Goal: Task Accomplishment & Management: Manage account settings

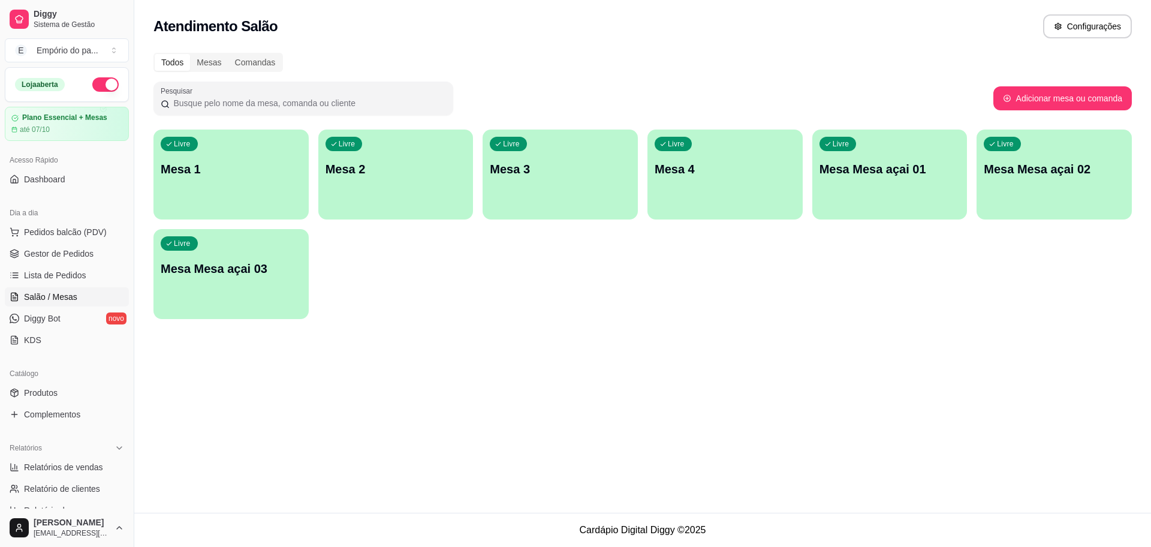
click at [731, 188] on div "Livre Mesa 4" at bounding box center [724, 167] width 155 height 76
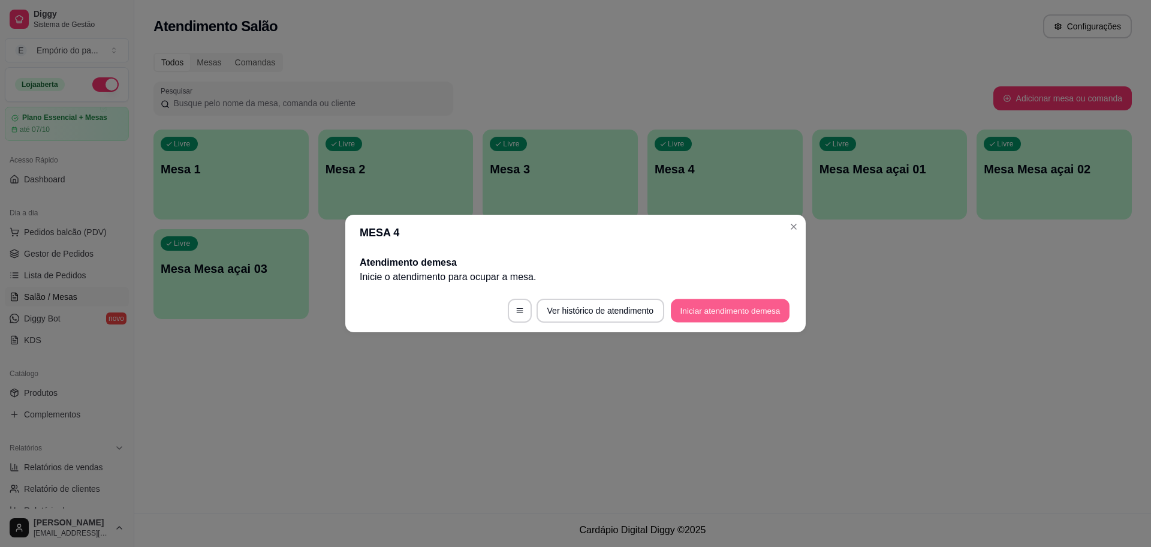
click at [736, 318] on button "Iniciar atendimento de mesa" at bounding box center [730, 310] width 119 height 23
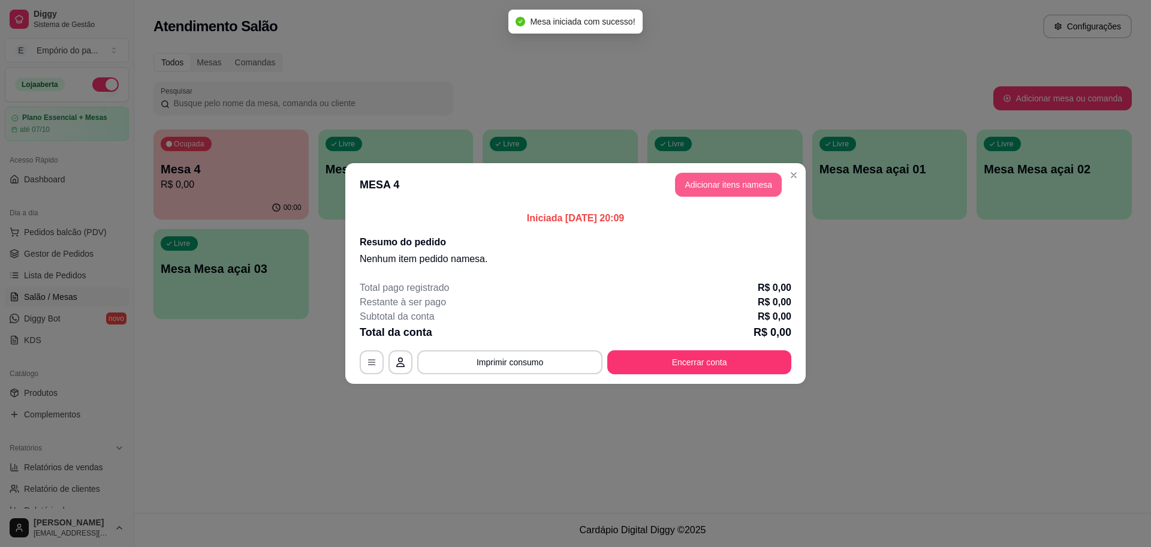
click at [731, 177] on button "Adicionar itens na mesa" at bounding box center [728, 185] width 107 height 24
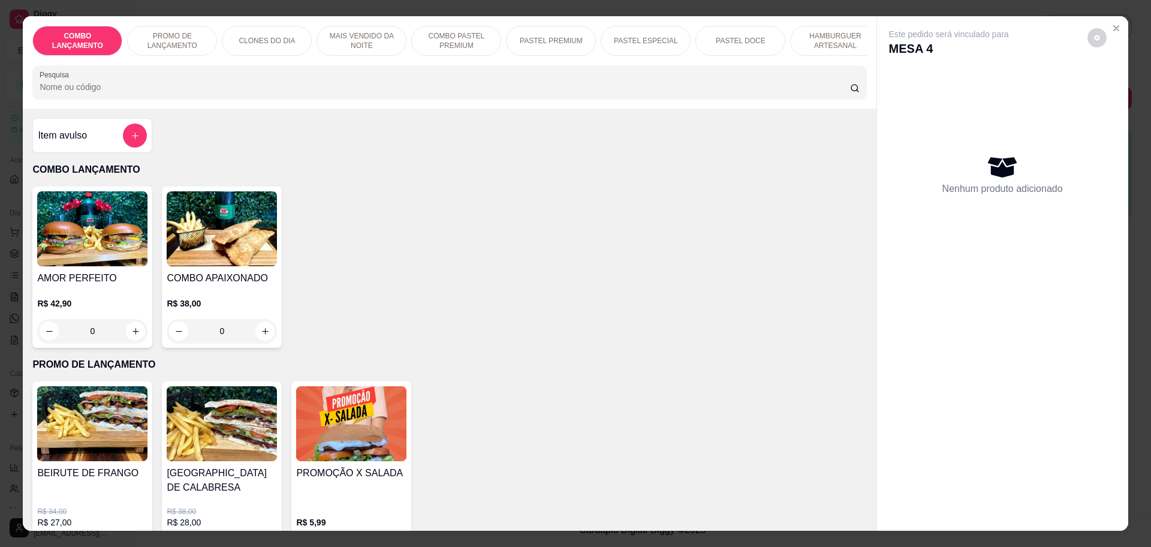
click at [131, 342] on div "0" at bounding box center [92, 331] width 110 height 24
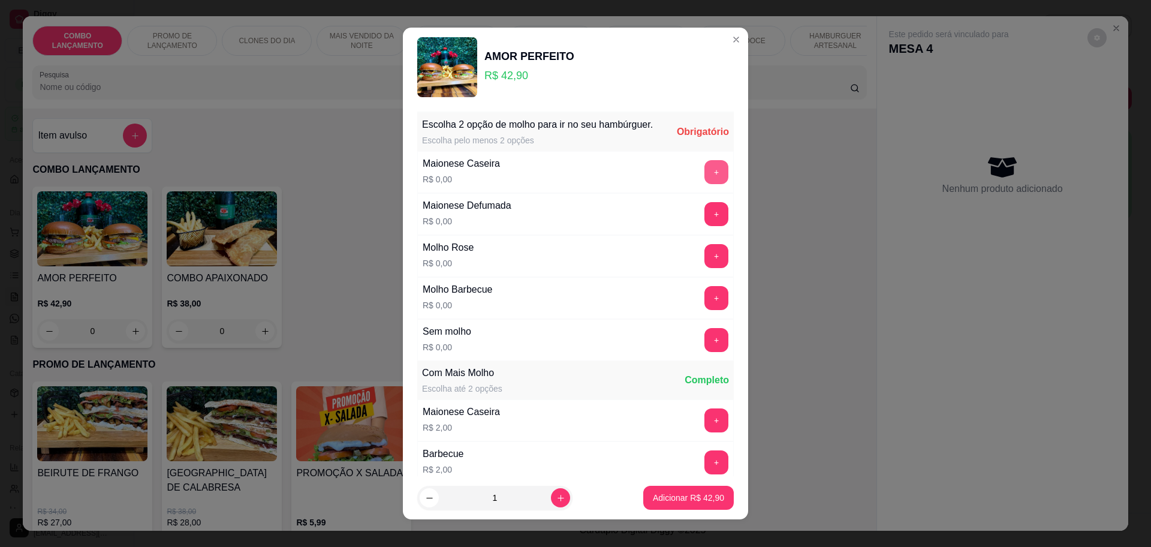
click at [704, 184] on button "+" at bounding box center [716, 172] width 24 height 24
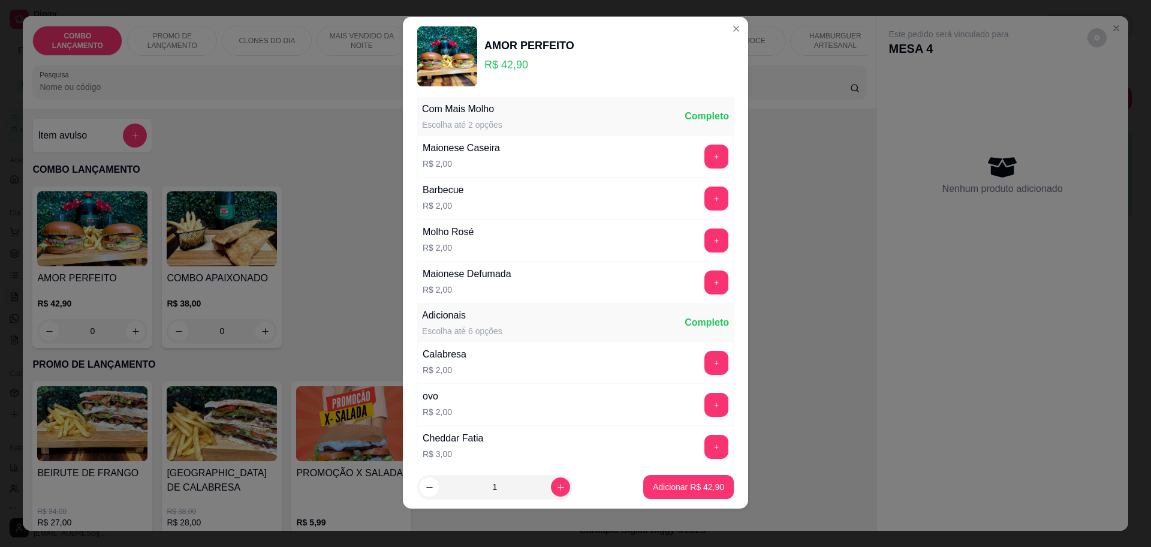
scroll to position [254, 0]
click at [671, 476] on button "Adicionar R$ 42,90" at bounding box center [688, 487] width 91 height 24
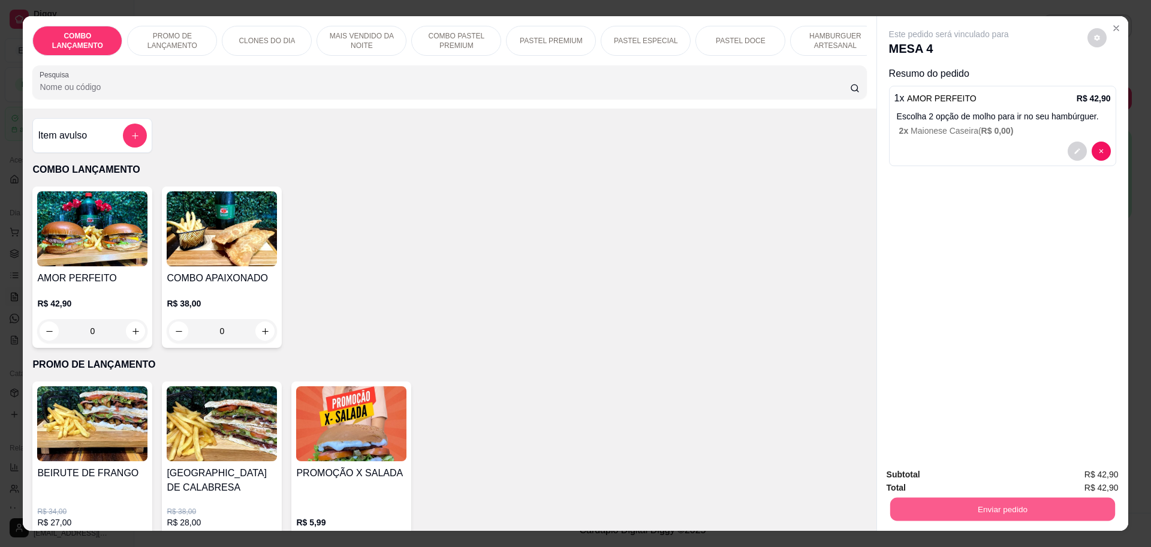
click at [988, 508] on button "Enviar pedido" at bounding box center [1002, 508] width 225 height 23
click at [974, 486] on button "Não registrar e enviar pedido" at bounding box center [961, 479] width 125 height 23
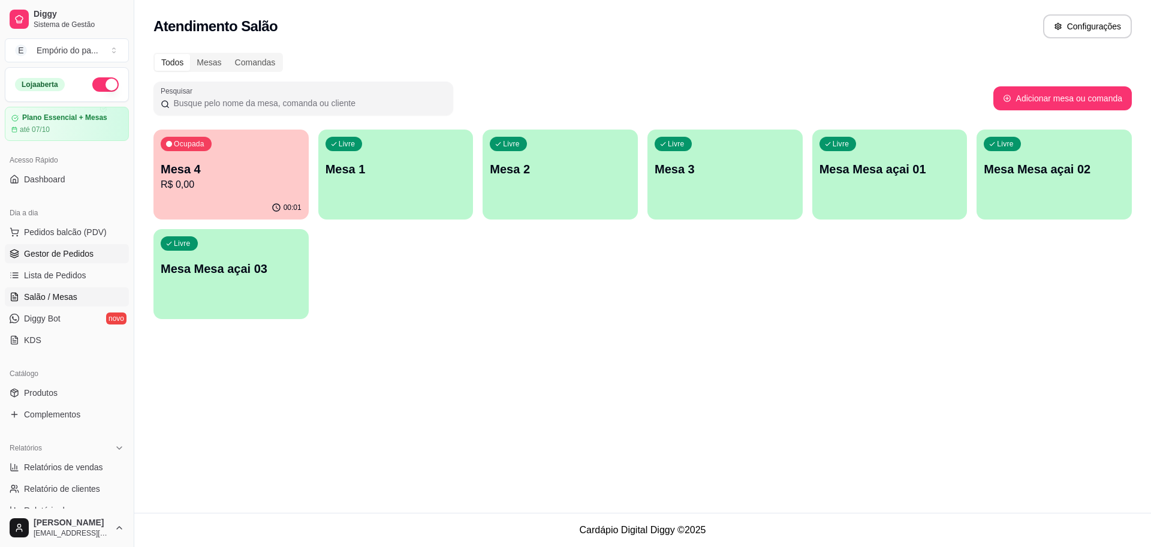
click at [62, 248] on span "Gestor de Pedidos" at bounding box center [59, 254] width 70 height 12
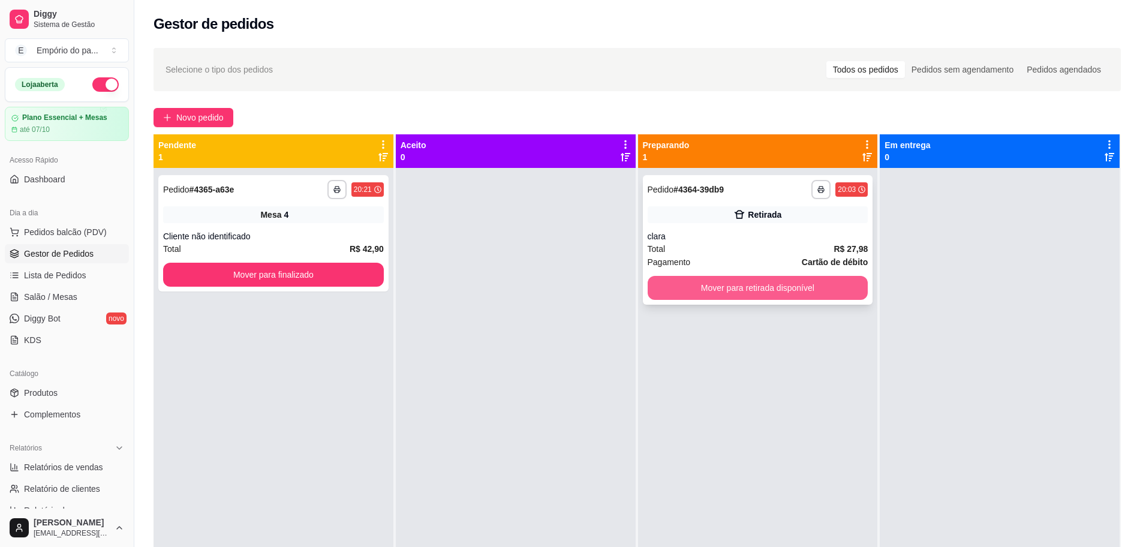
click at [717, 279] on button "Mover para retirada disponível" at bounding box center [757, 288] width 221 height 24
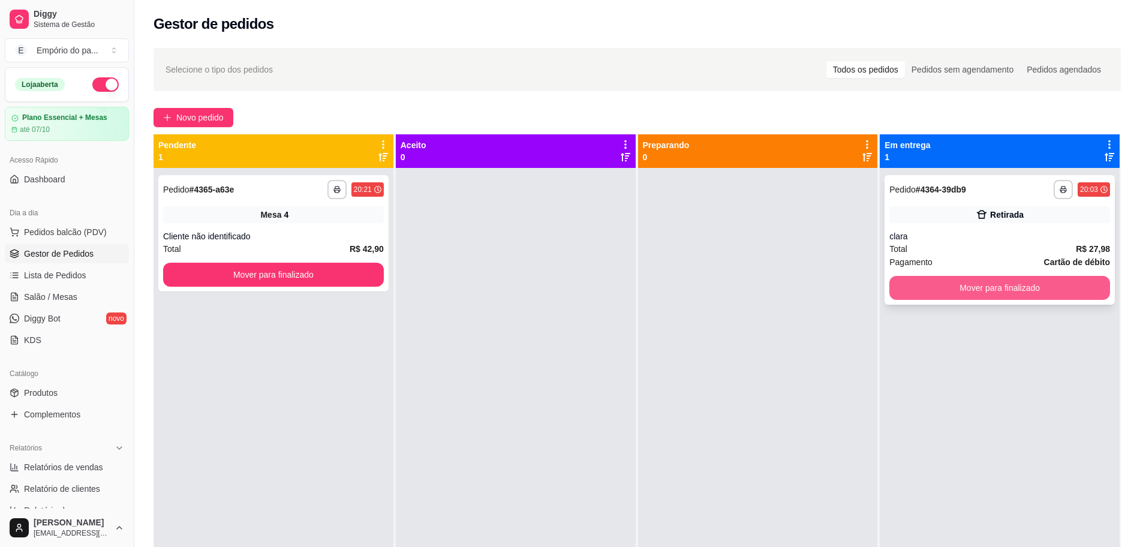
click at [926, 291] on button "Mover para finalizado" at bounding box center [999, 288] width 221 height 24
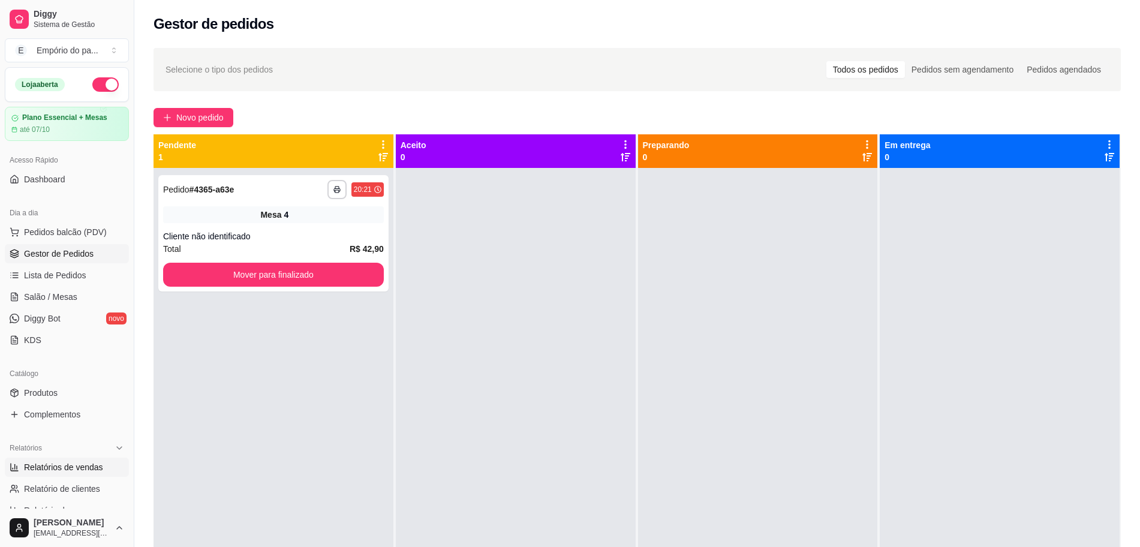
click at [52, 463] on span "Relatórios de vendas" at bounding box center [63, 467] width 79 height 12
select select "ALL"
select select "0"
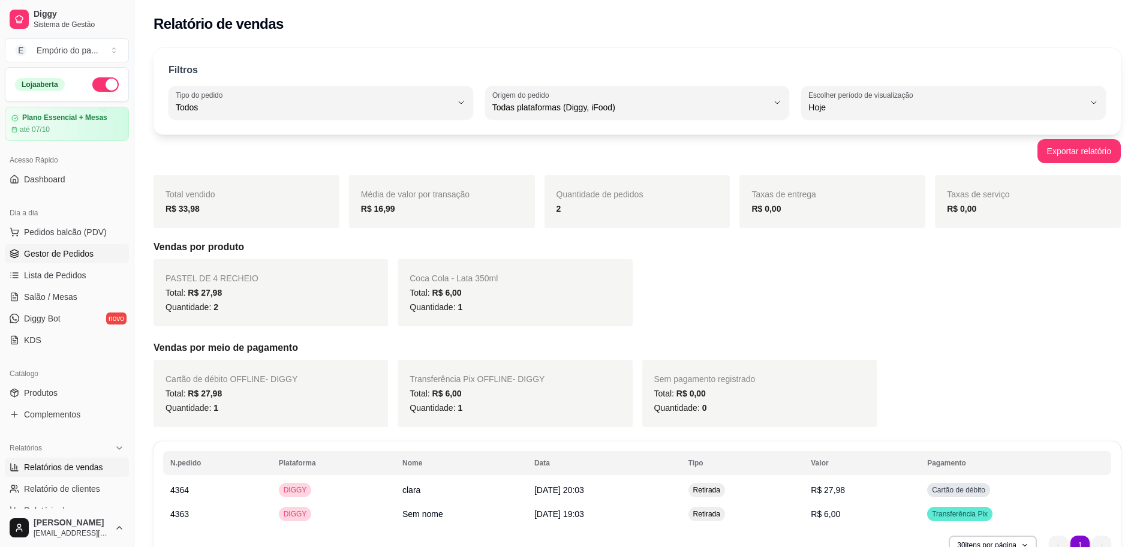
click at [65, 251] on span "Gestor de Pedidos" at bounding box center [59, 254] width 70 height 12
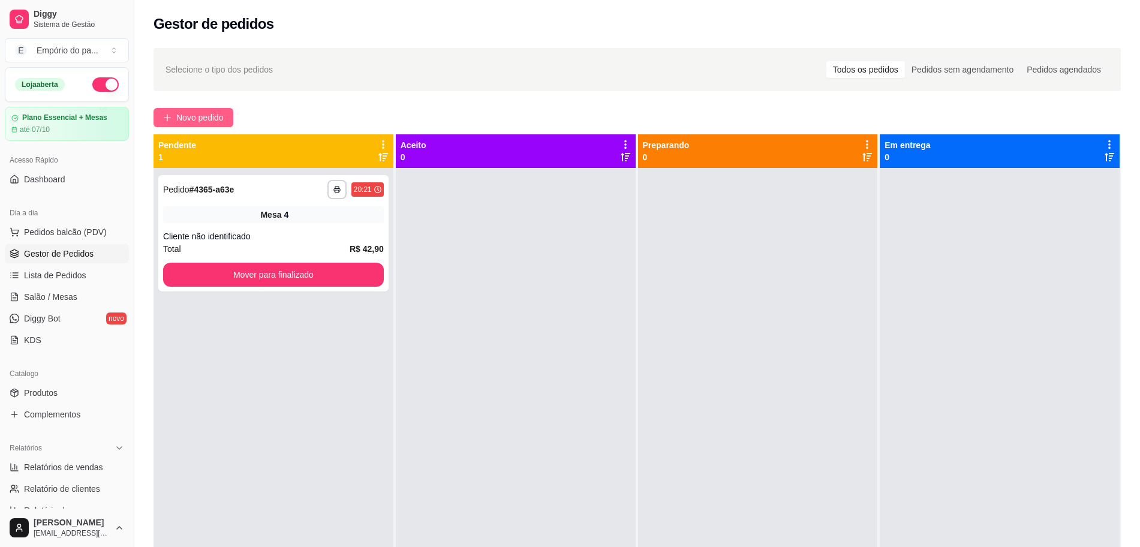
click at [209, 109] on button "Novo pedido" at bounding box center [193, 117] width 80 height 19
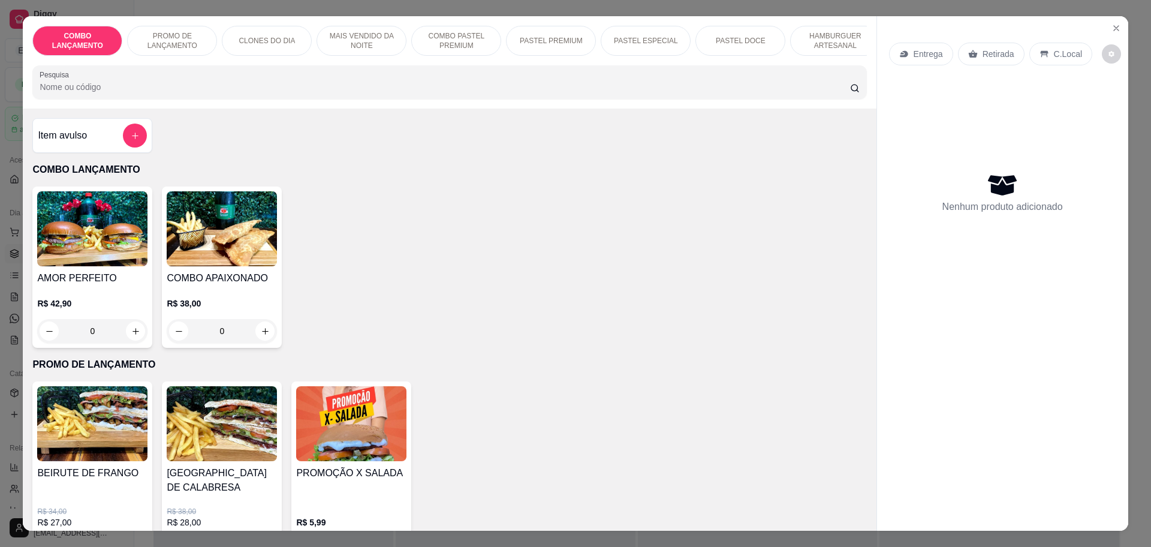
click at [988, 56] on p "Retirada" at bounding box center [998, 54] width 32 height 12
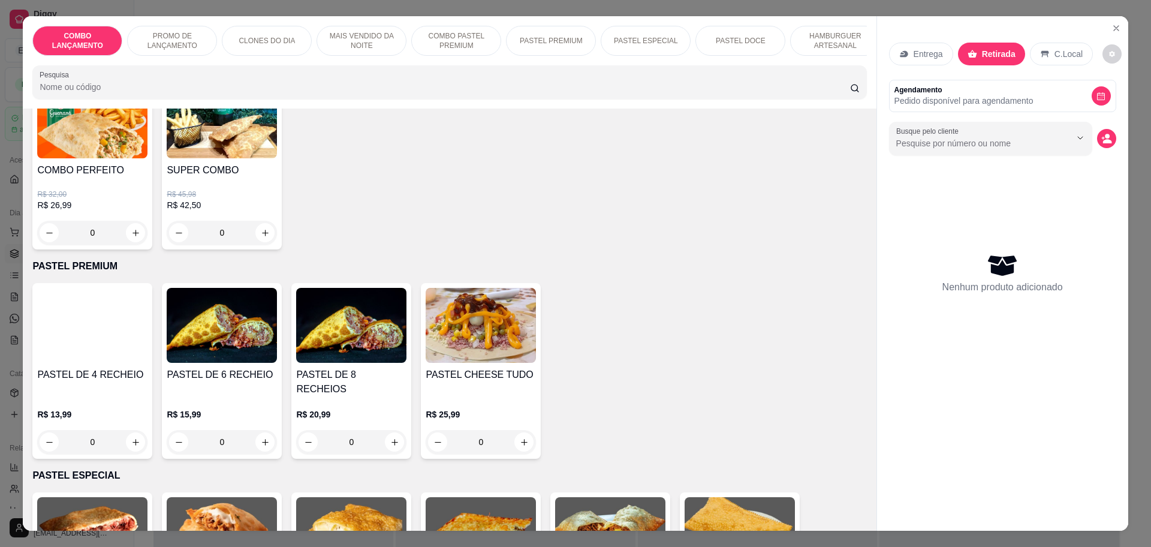
scroll to position [1424, 0]
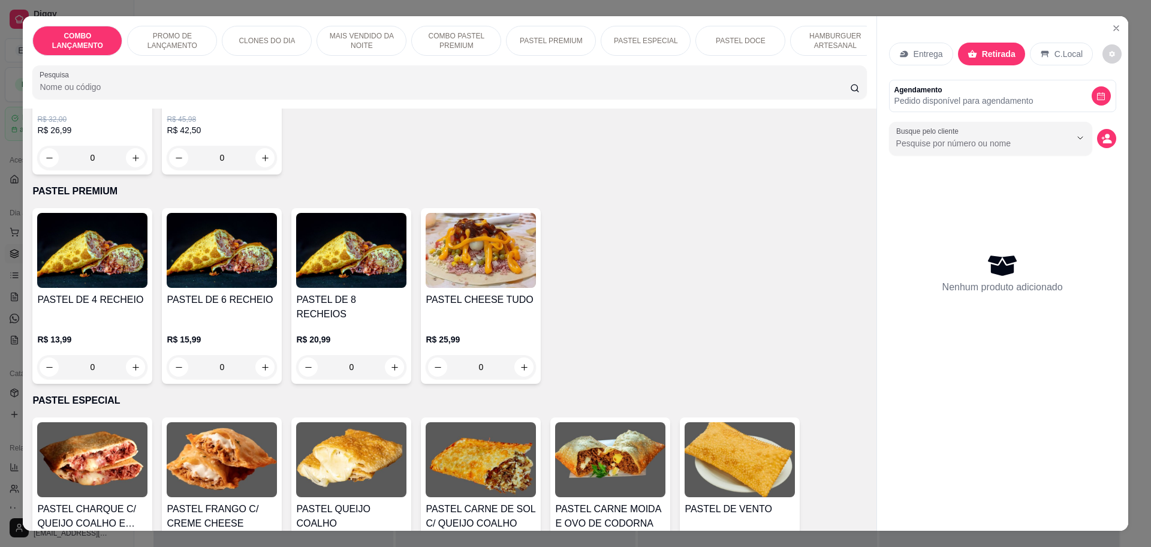
click at [125, 355] on div "0" at bounding box center [92, 367] width 110 height 24
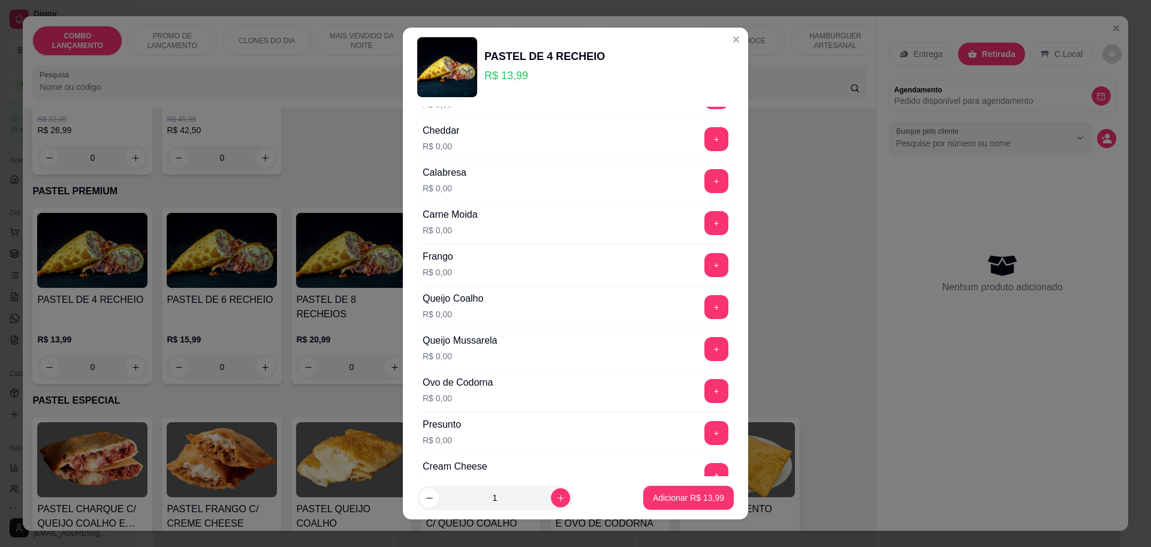
scroll to position [0, 0]
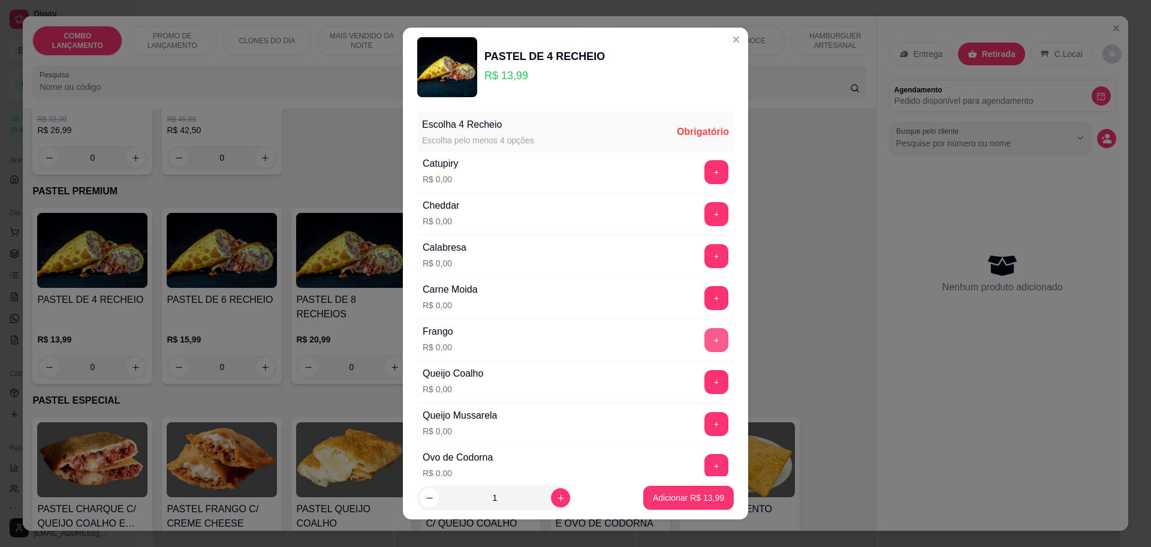
click at [704, 340] on button "+" at bounding box center [716, 340] width 24 height 24
click at [705, 422] on button "+" at bounding box center [716, 423] width 23 height 23
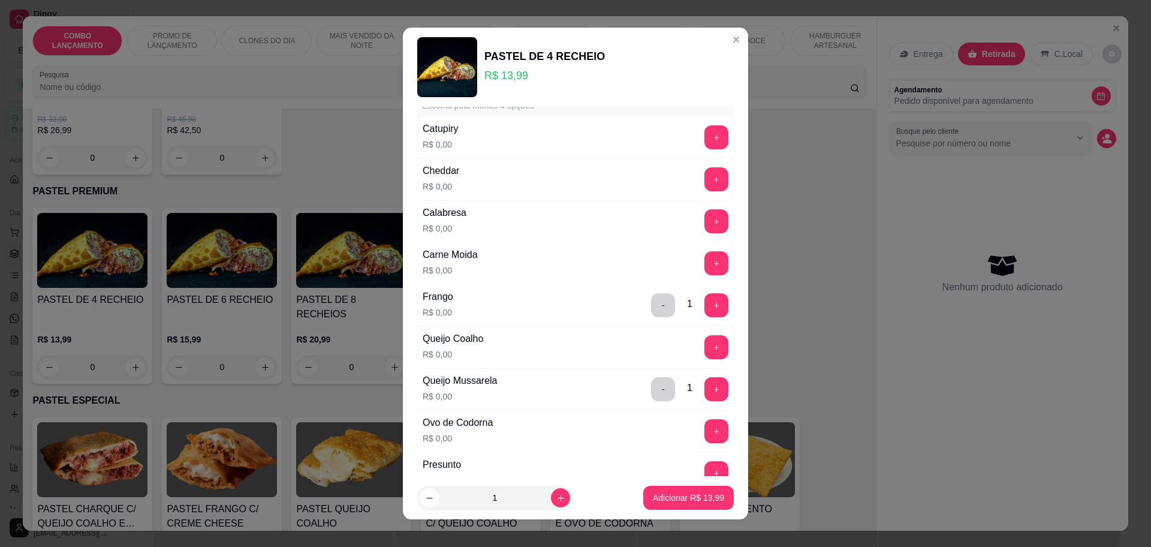
scroll to position [32, 0]
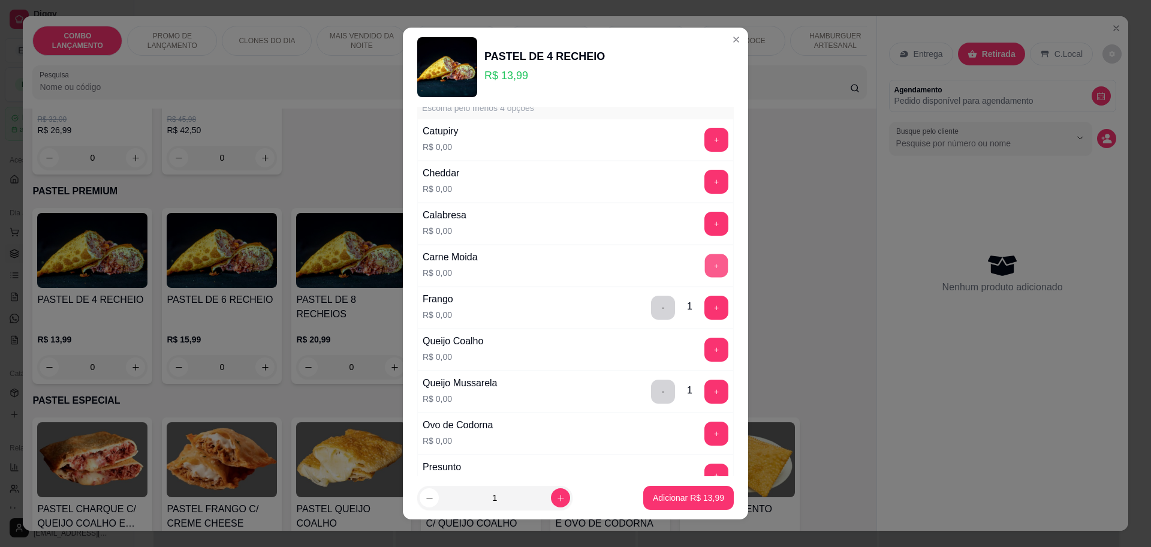
click at [705, 264] on button "+" at bounding box center [716, 265] width 23 height 23
click at [705, 354] on button "+" at bounding box center [716, 348] width 23 height 23
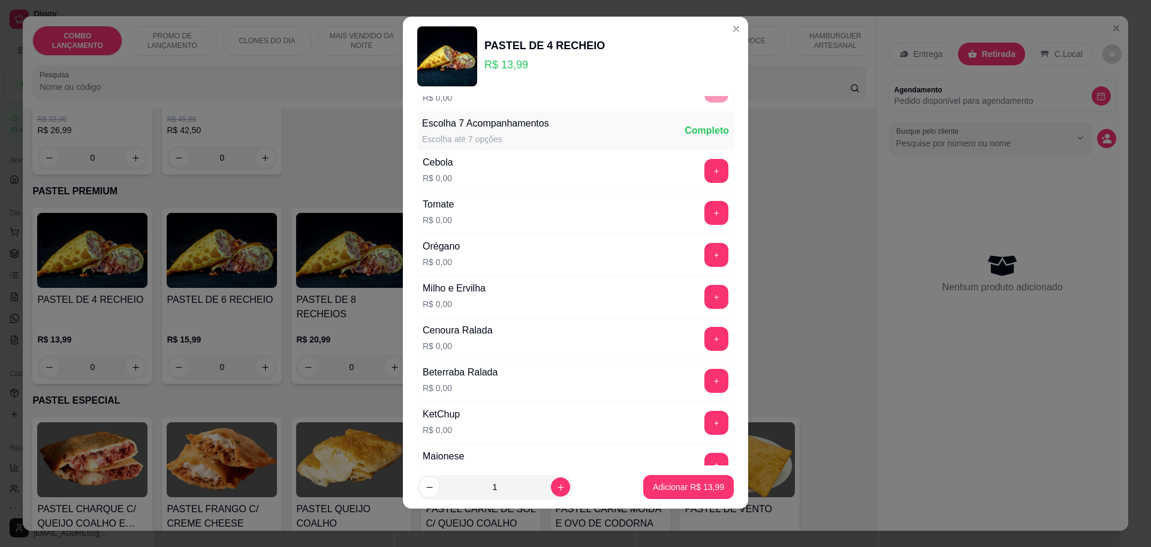
scroll to position [450, 0]
click at [704, 172] on button "+" at bounding box center [716, 170] width 24 height 24
click at [705, 203] on button "+" at bounding box center [716, 211] width 23 height 23
click at [704, 291] on button "+" at bounding box center [716, 296] width 24 height 24
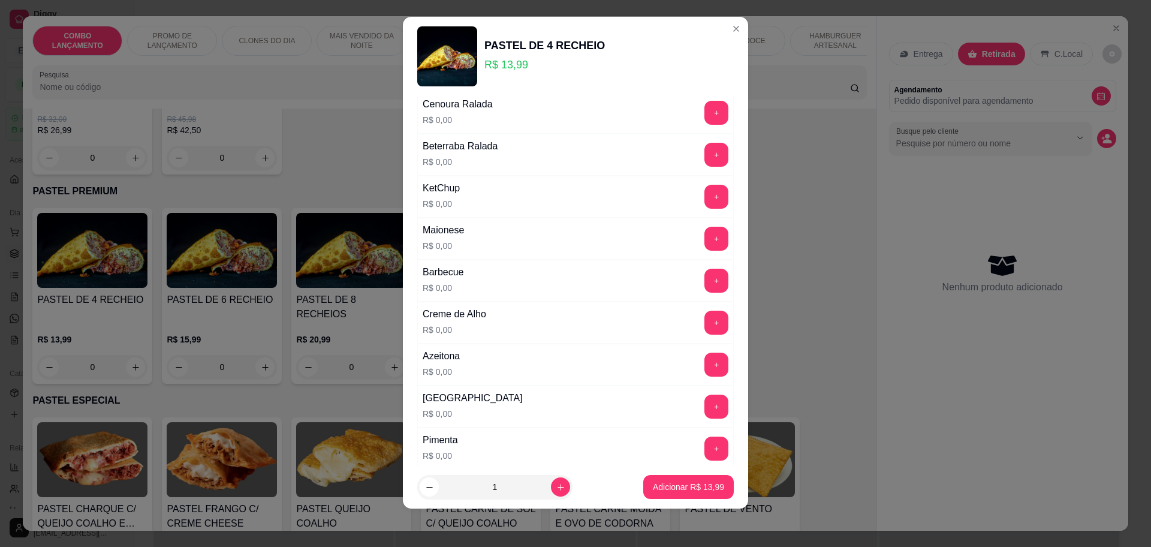
scroll to position [749, 0]
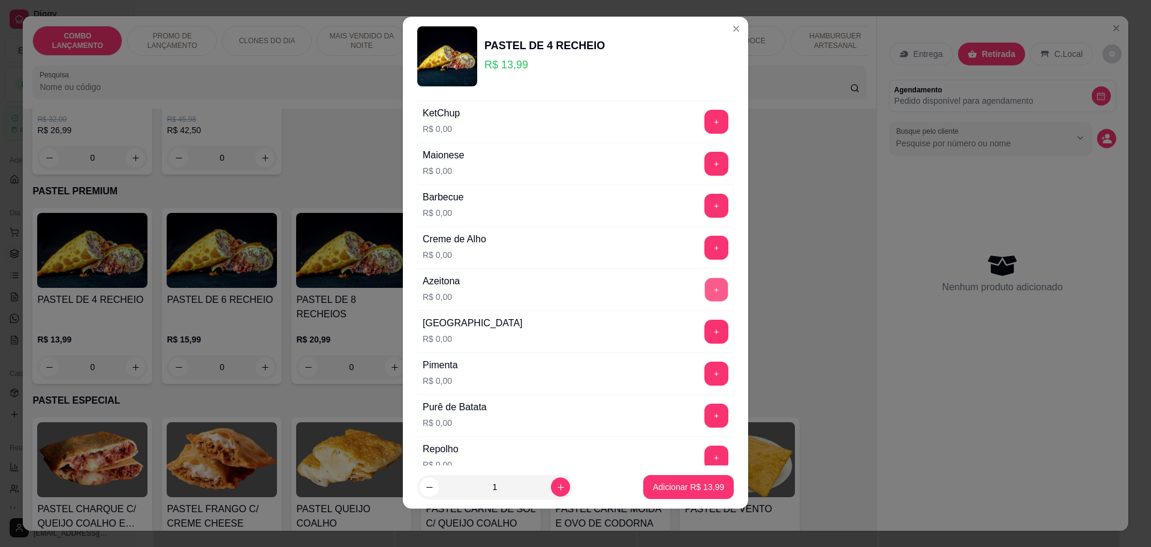
click at [705, 284] on button "+" at bounding box center [716, 289] width 23 height 23
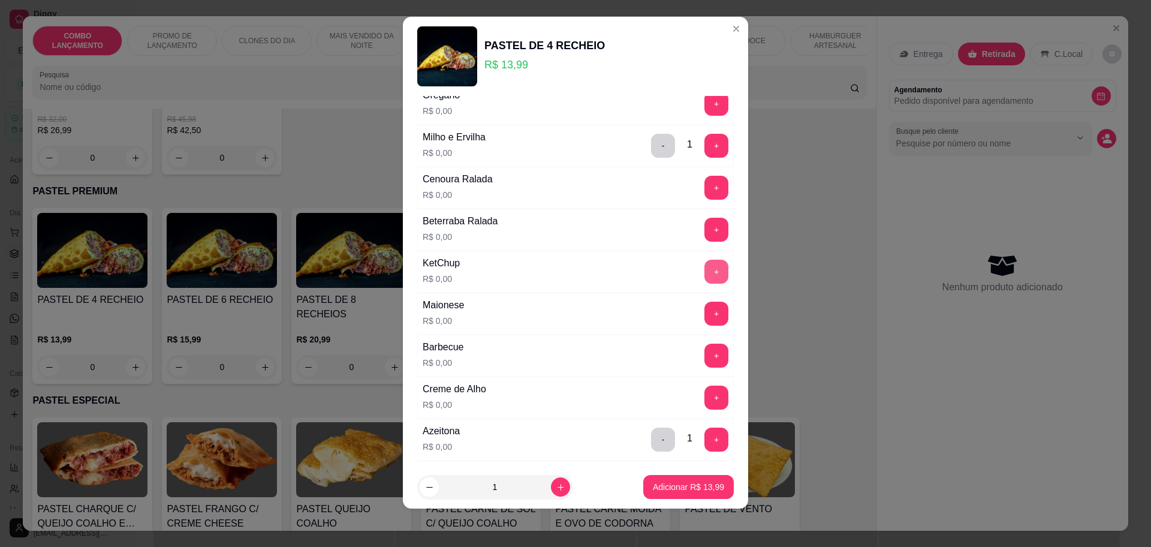
click at [704, 268] on button "+" at bounding box center [716, 272] width 24 height 24
click at [705, 311] on button "+" at bounding box center [716, 313] width 23 height 23
click at [705, 351] on button "+" at bounding box center [716, 354] width 23 height 23
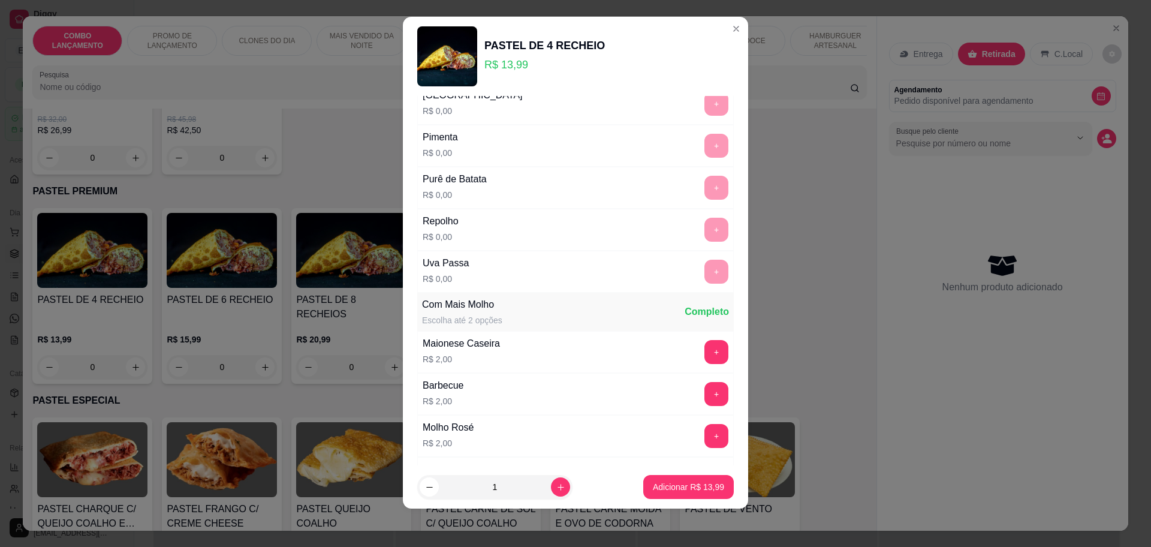
scroll to position [649, 0]
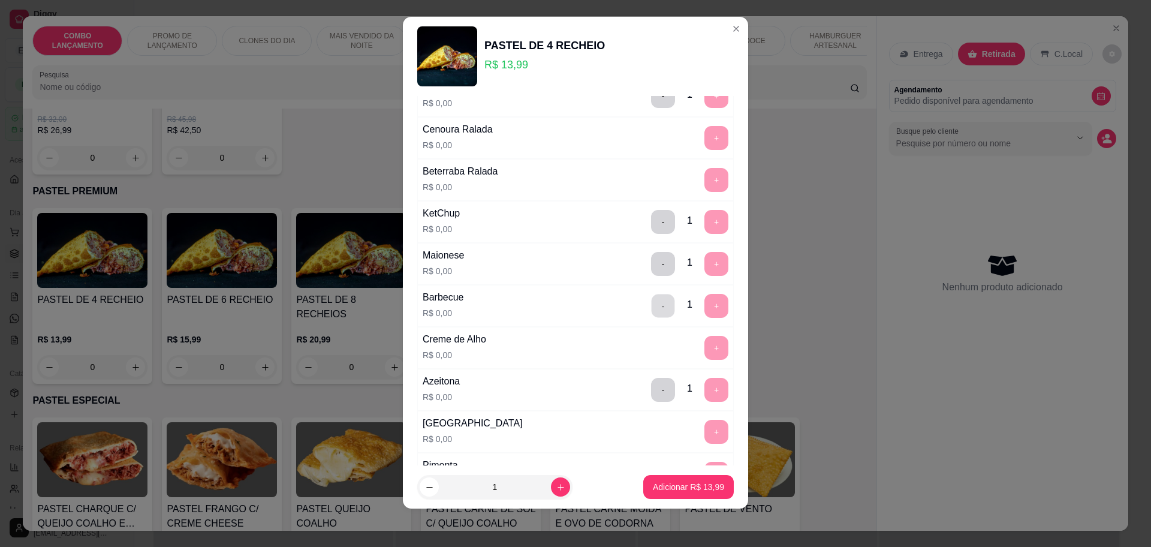
click at [652, 308] on button "-" at bounding box center [663, 305] width 23 height 23
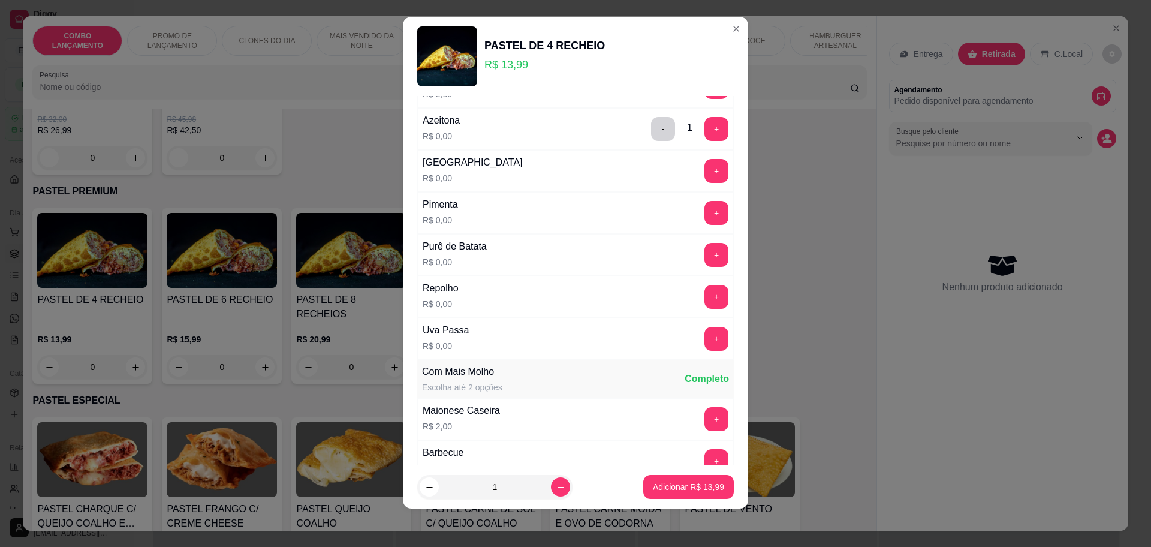
scroll to position [874, 0]
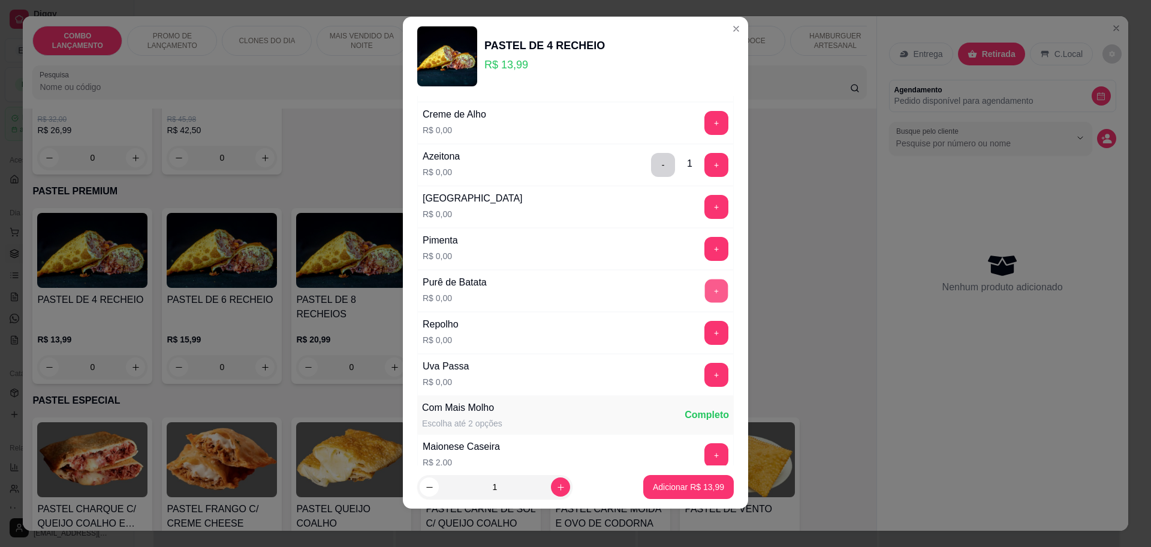
click at [705, 287] on button "+" at bounding box center [716, 290] width 23 height 23
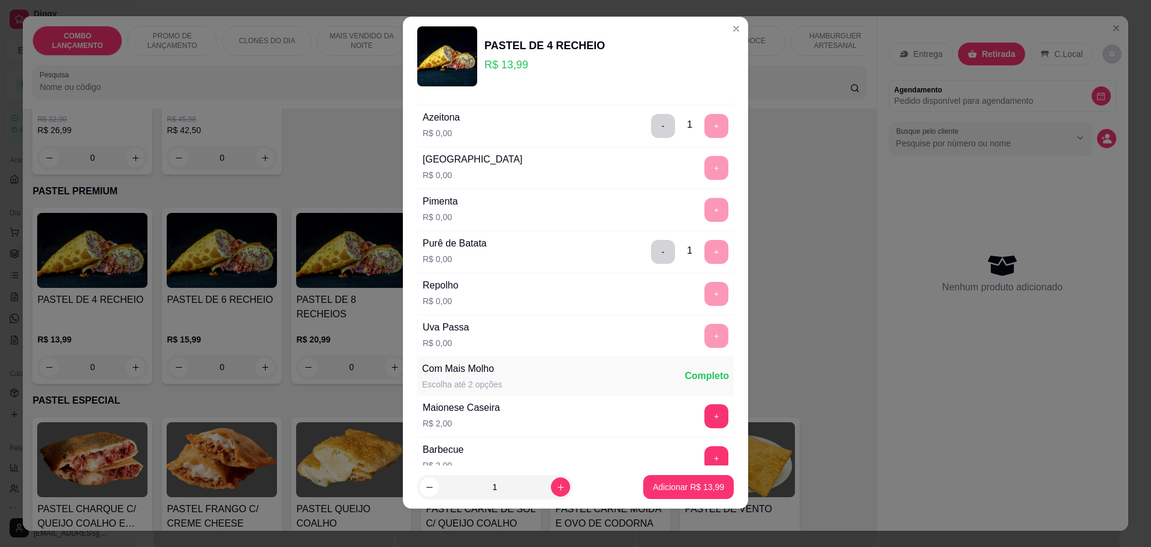
scroll to position [932, 0]
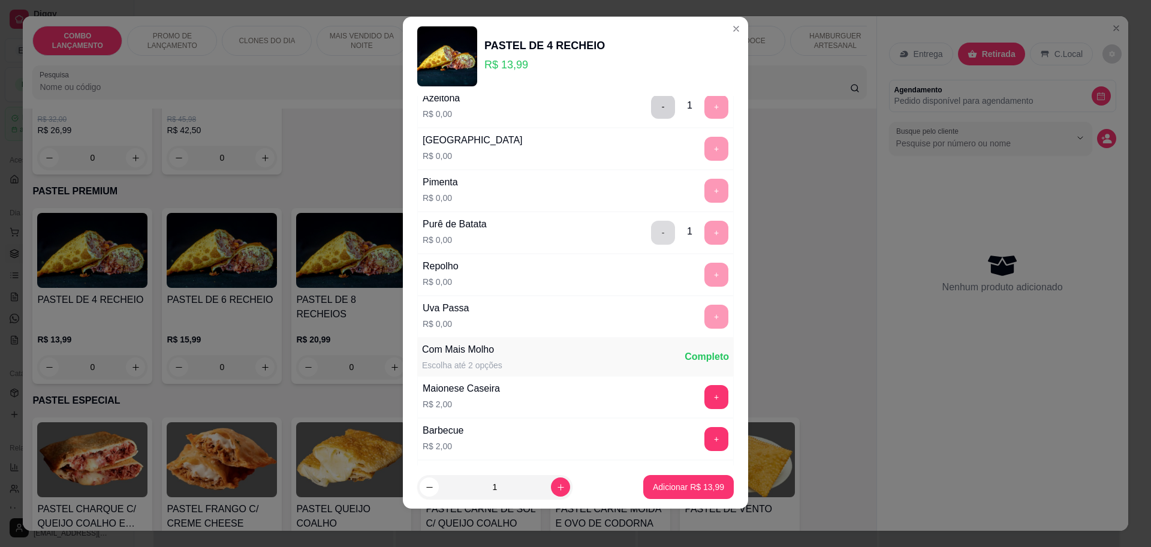
click at [651, 226] on button "-" at bounding box center [663, 233] width 24 height 24
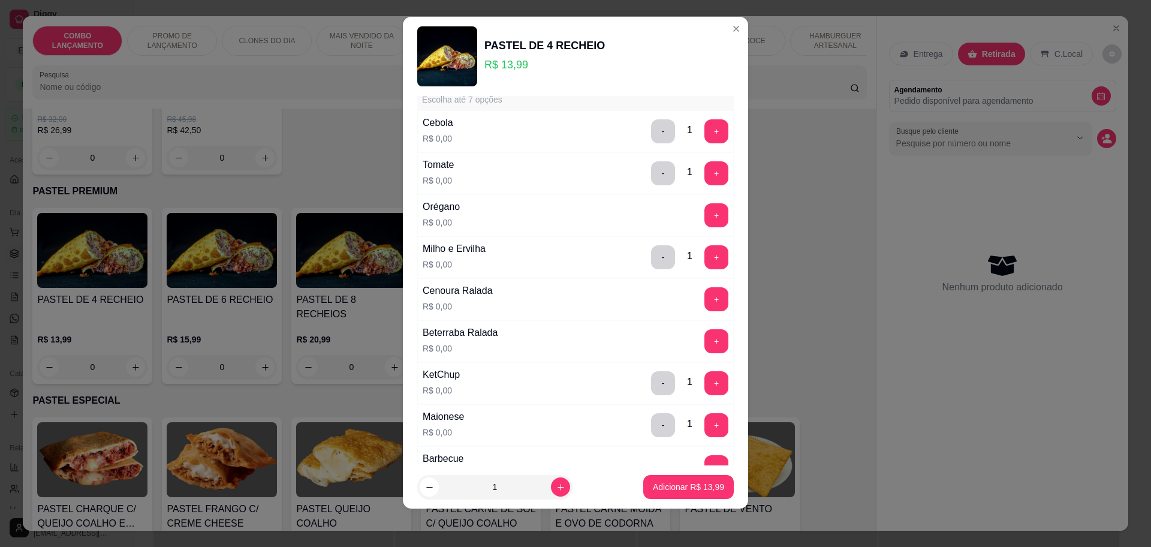
scroll to position [483, 0]
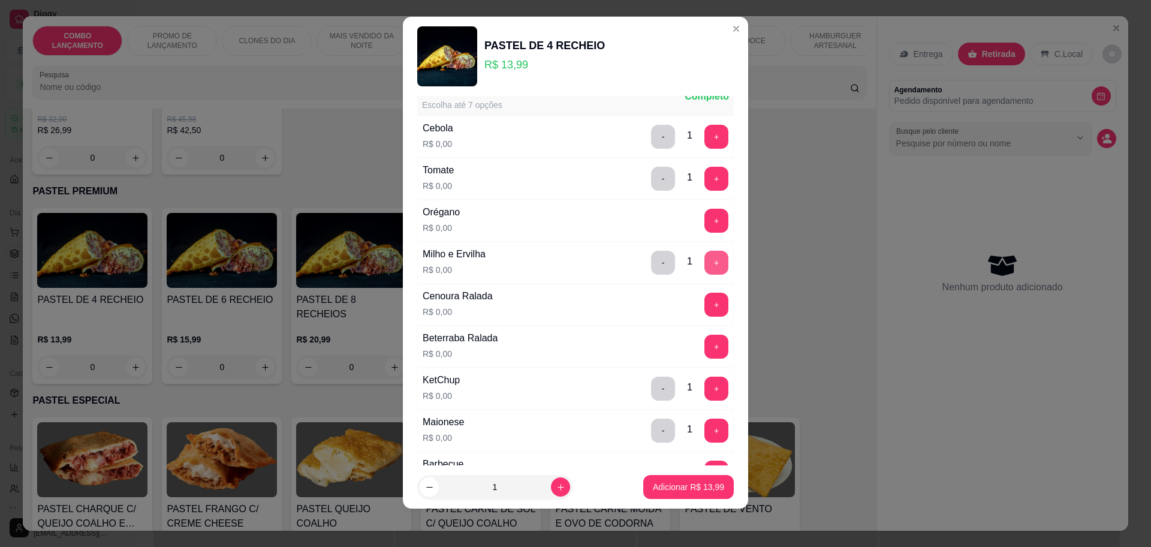
click at [704, 257] on button "+" at bounding box center [716, 263] width 24 height 24
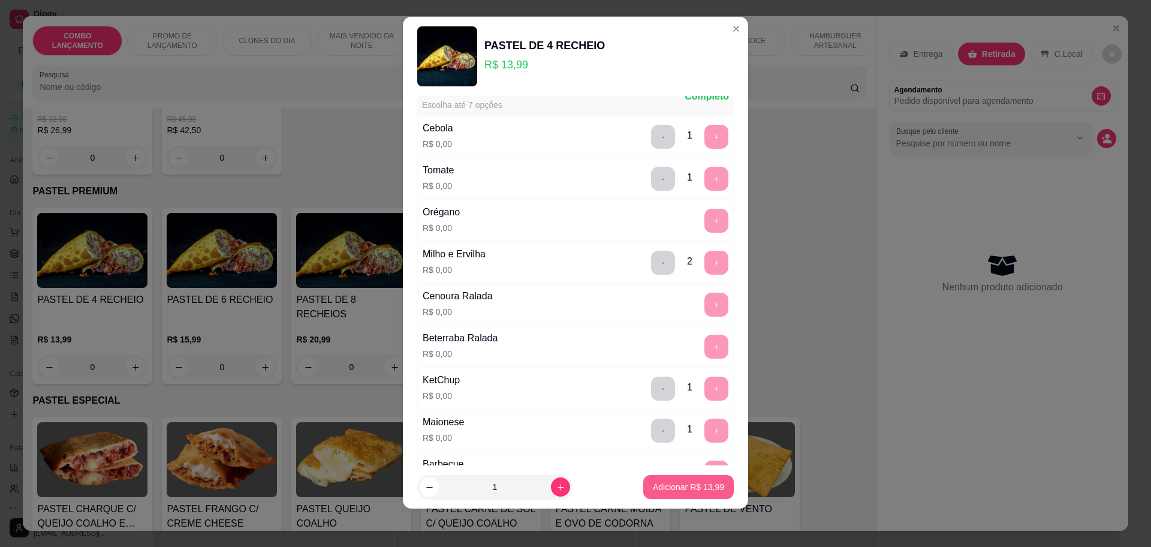
click at [653, 483] on p "Adicionar R$ 13,99" at bounding box center [688, 487] width 71 height 12
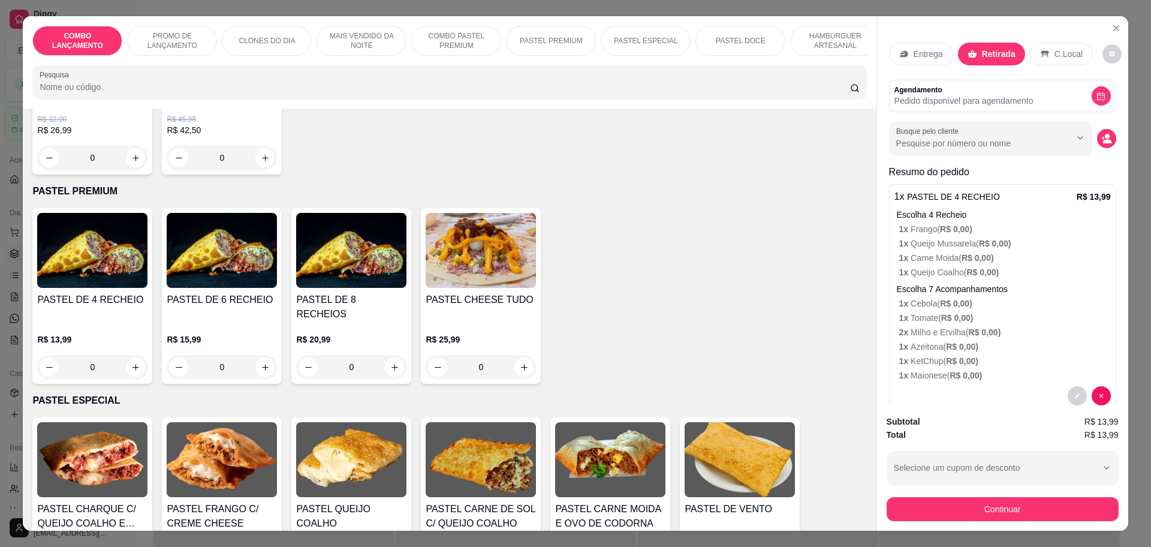
click at [129, 355] on div "0" at bounding box center [92, 367] width 110 height 24
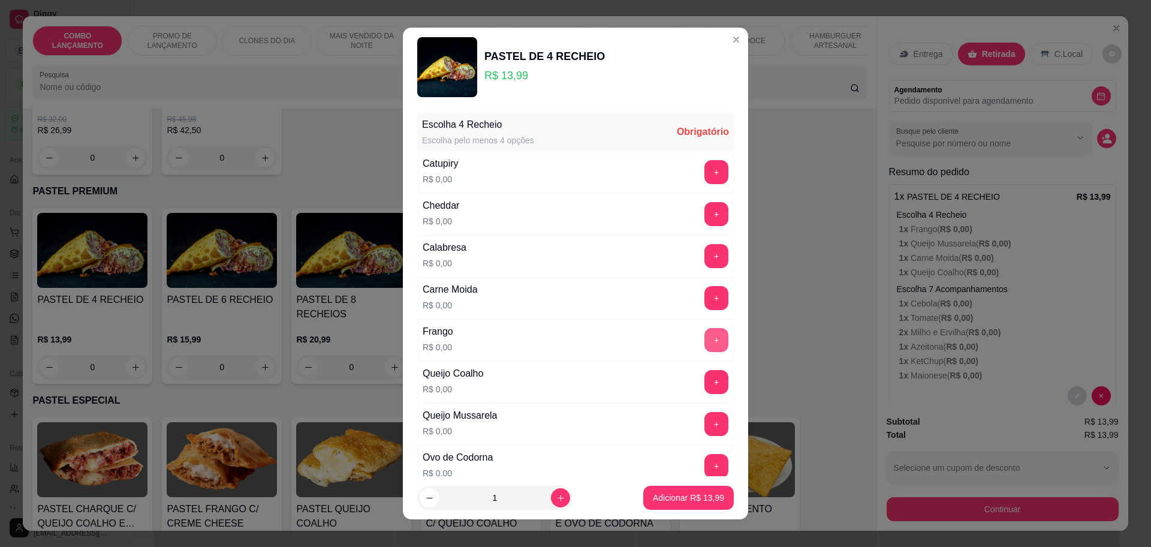
click at [704, 336] on button "+" at bounding box center [716, 340] width 24 height 24
click at [705, 425] on button "+" at bounding box center [716, 423] width 23 height 23
click at [705, 420] on button "+" at bounding box center [716, 423] width 23 height 23
click at [651, 424] on button "-" at bounding box center [663, 424] width 24 height 24
click at [704, 256] on button "+" at bounding box center [716, 256] width 24 height 24
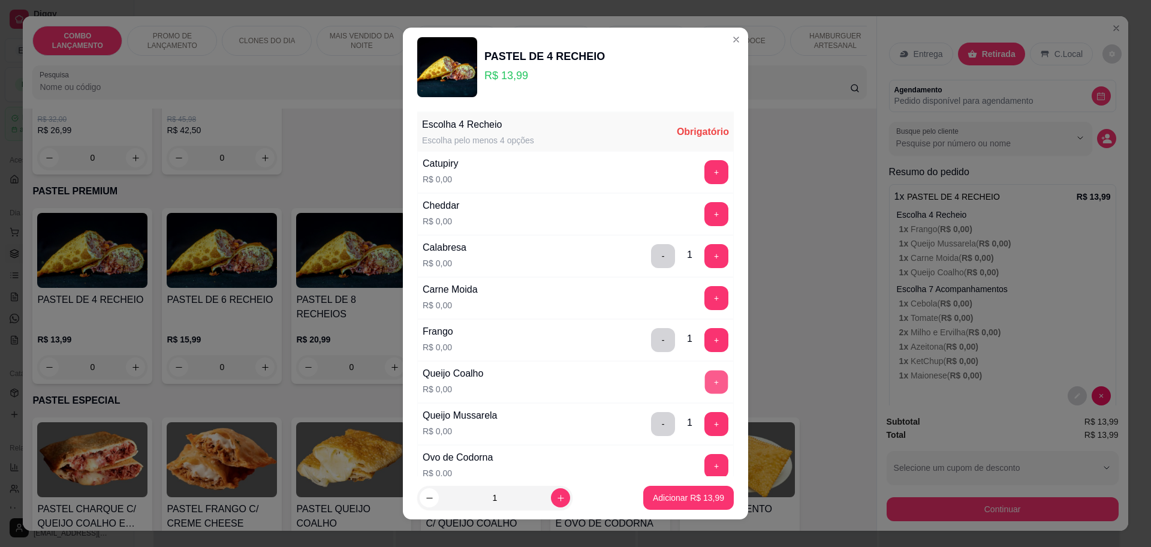
click at [705, 375] on button "+" at bounding box center [716, 381] width 23 height 23
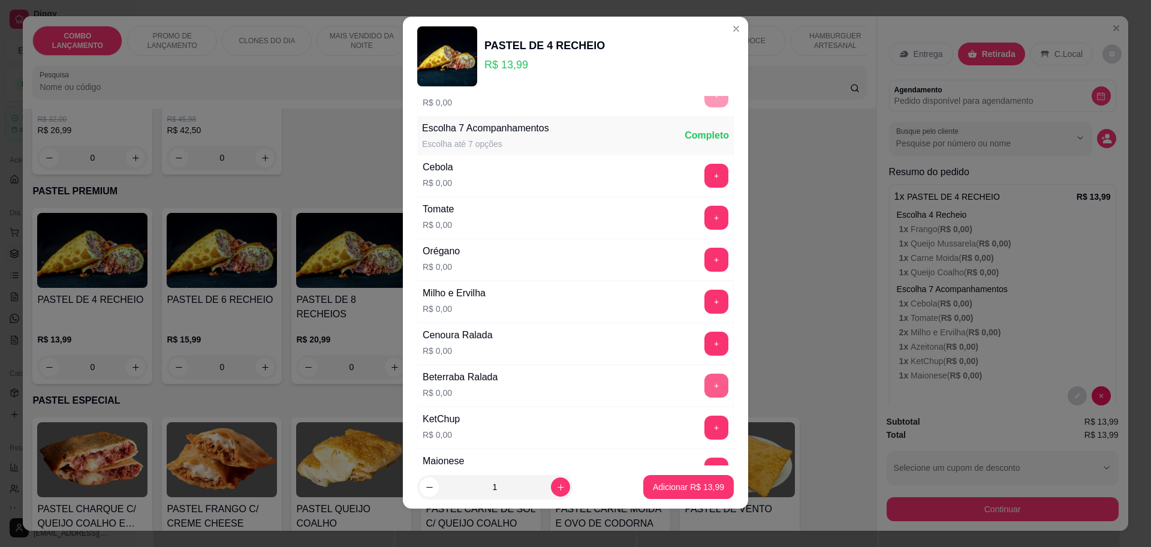
scroll to position [464, 0]
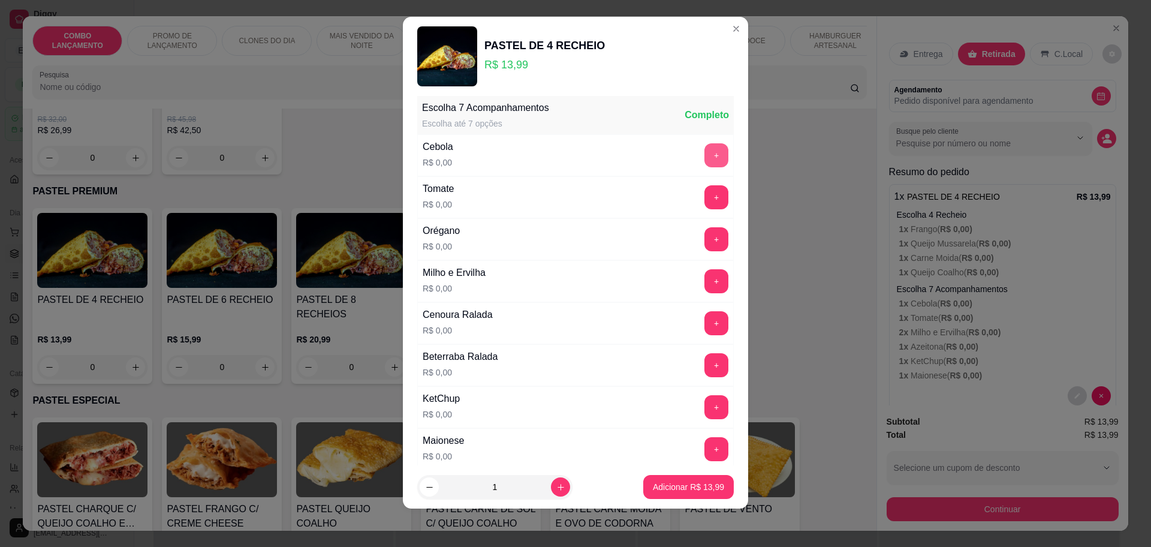
click at [704, 156] on button "+" at bounding box center [716, 155] width 24 height 24
click at [705, 192] on button "+" at bounding box center [716, 196] width 23 height 23
click at [701, 237] on div "+" at bounding box center [717, 239] width 34 height 24
click at [705, 242] on button "+" at bounding box center [716, 238] width 23 height 23
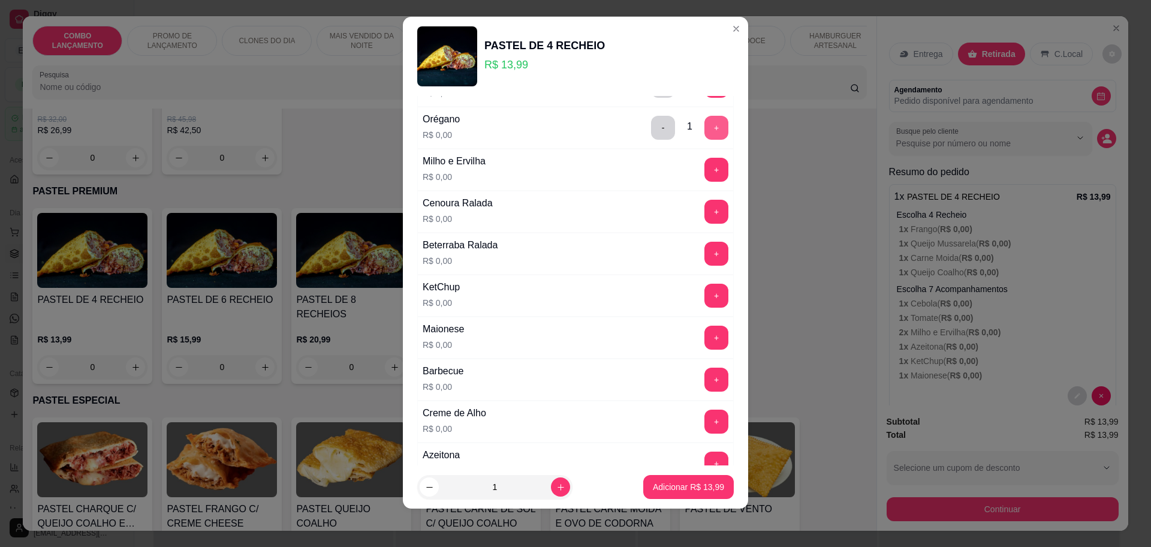
scroll to position [689, 0]
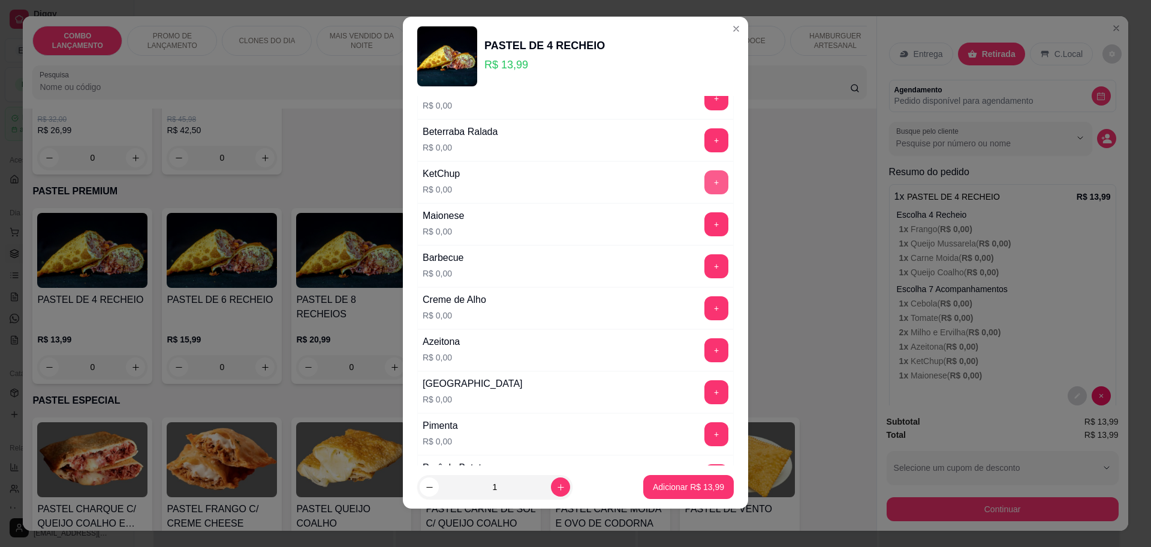
click at [704, 176] on button "+" at bounding box center [716, 182] width 24 height 24
click at [704, 218] on button "+" at bounding box center [716, 224] width 24 height 24
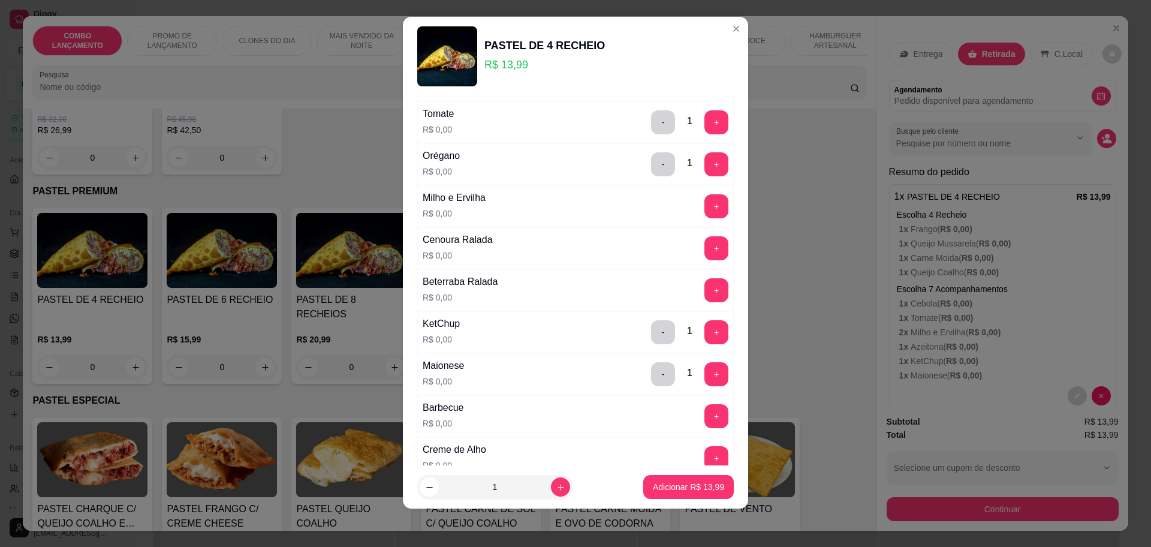
scroll to position [464, 0]
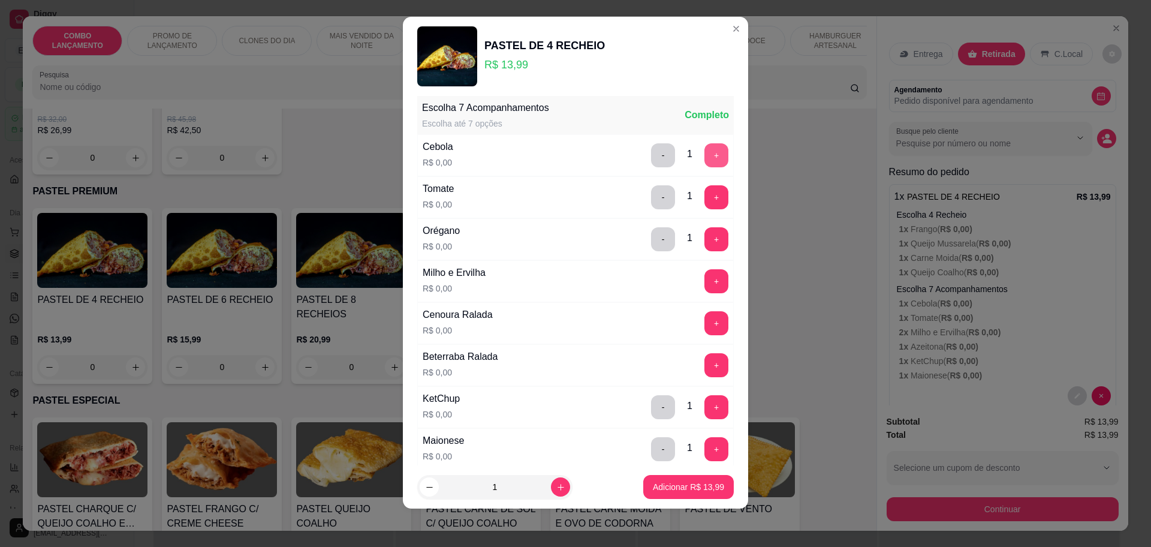
click at [704, 161] on button "+" at bounding box center [716, 155] width 24 height 24
click at [705, 195] on button "+" at bounding box center [716, 196] width 23 height 23
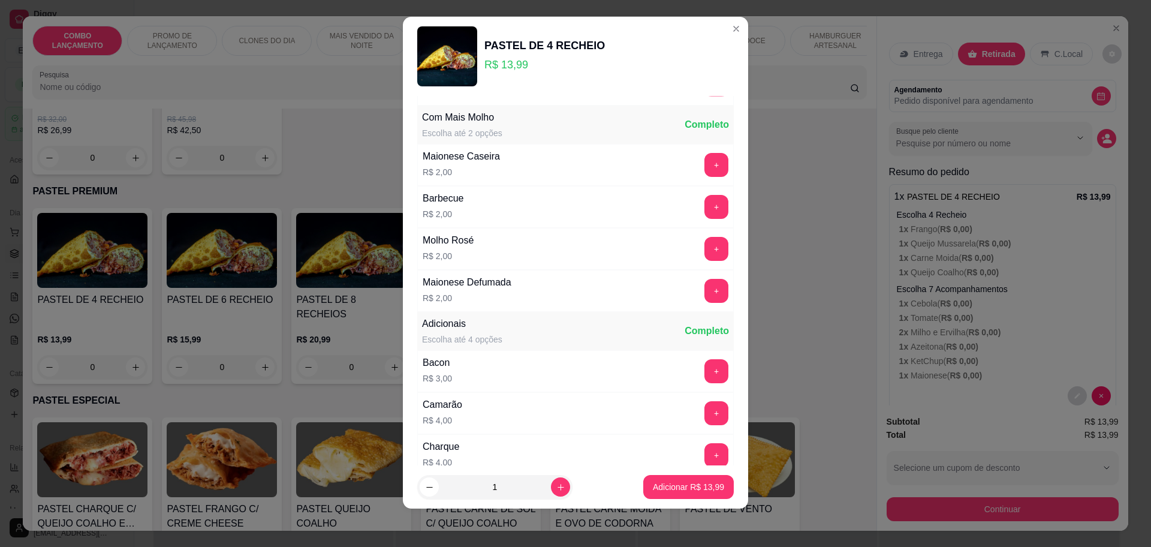
scroll to position [1174, 0]
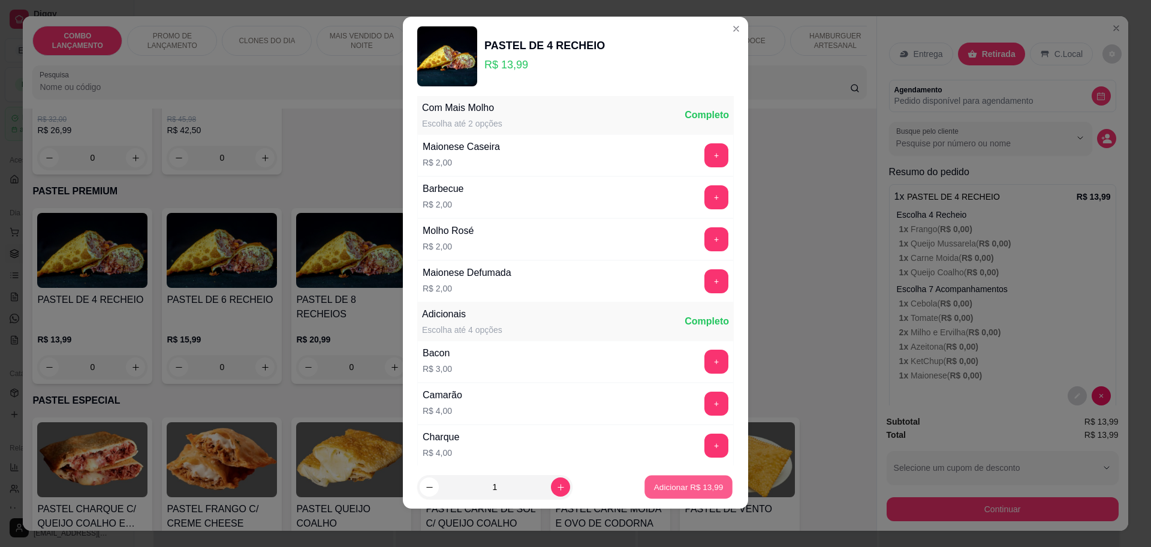
click at [674, 480] on button "Adicionar R$ 13,99" at bounding box center [688, 486] width 88 height 23
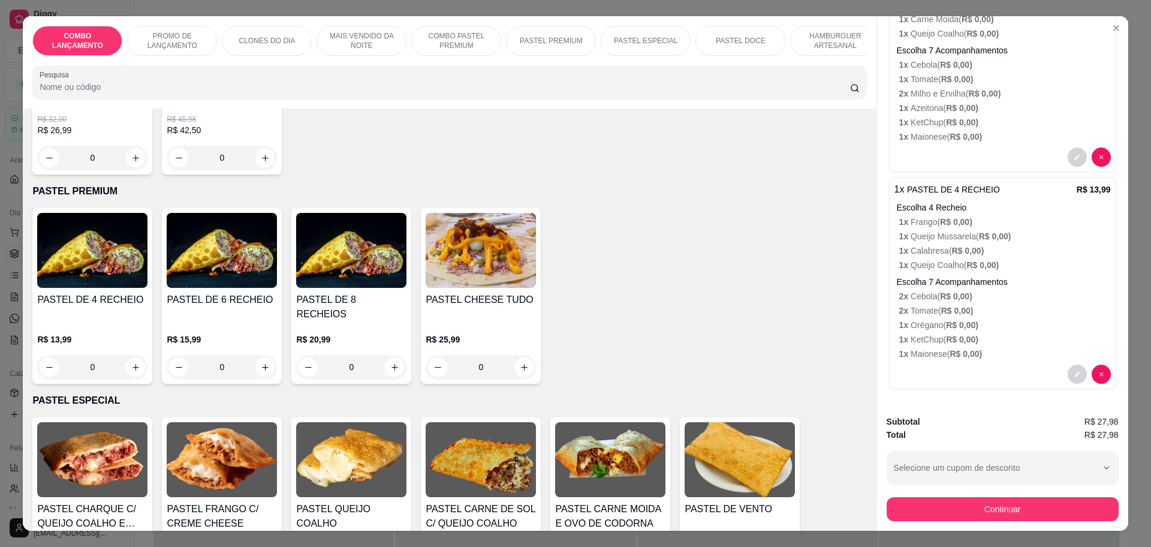
scroll to position [239, 0]
click at [1023, 504] on button "Continuar" at bounding box center [1003, 509] width 232 height 24
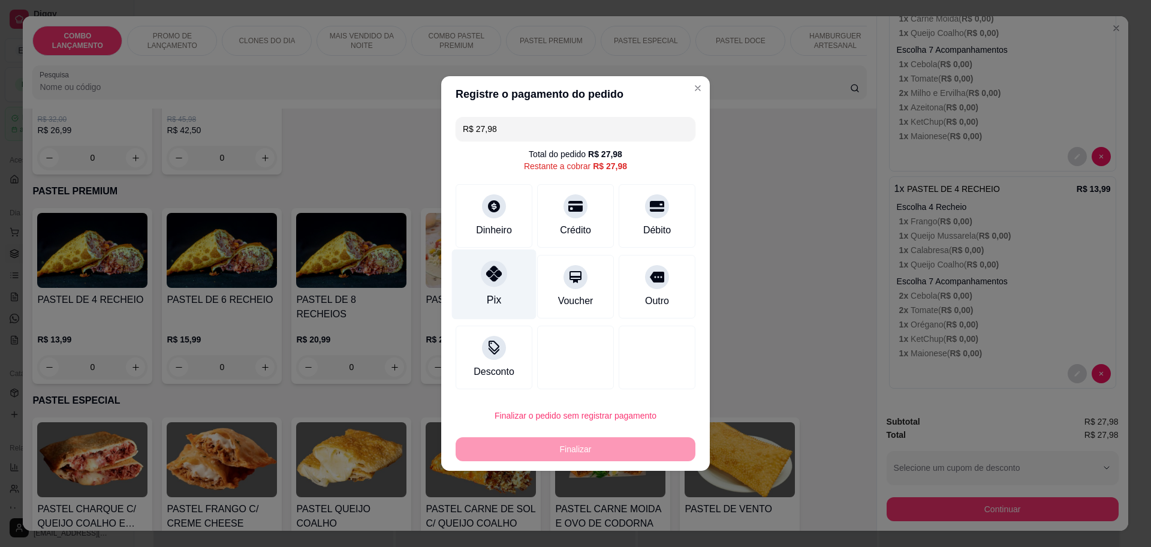
click at [488, 279] on icon at bounding box center [494, 274] width 16 height 16
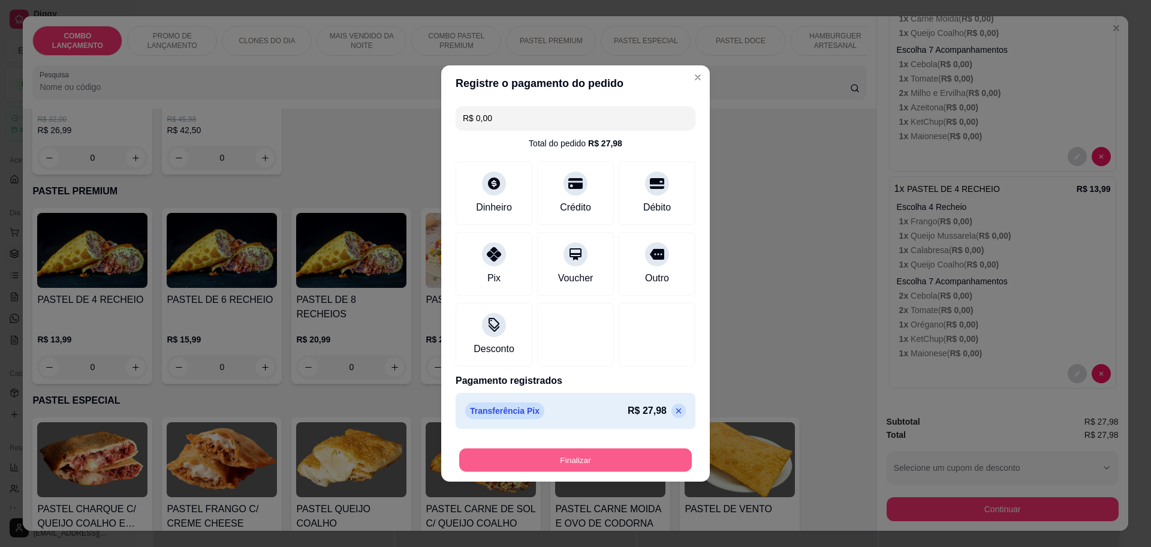
click at [578, 453] on button "Finalizar" at bounding box center [575, 459] width 233 height 23
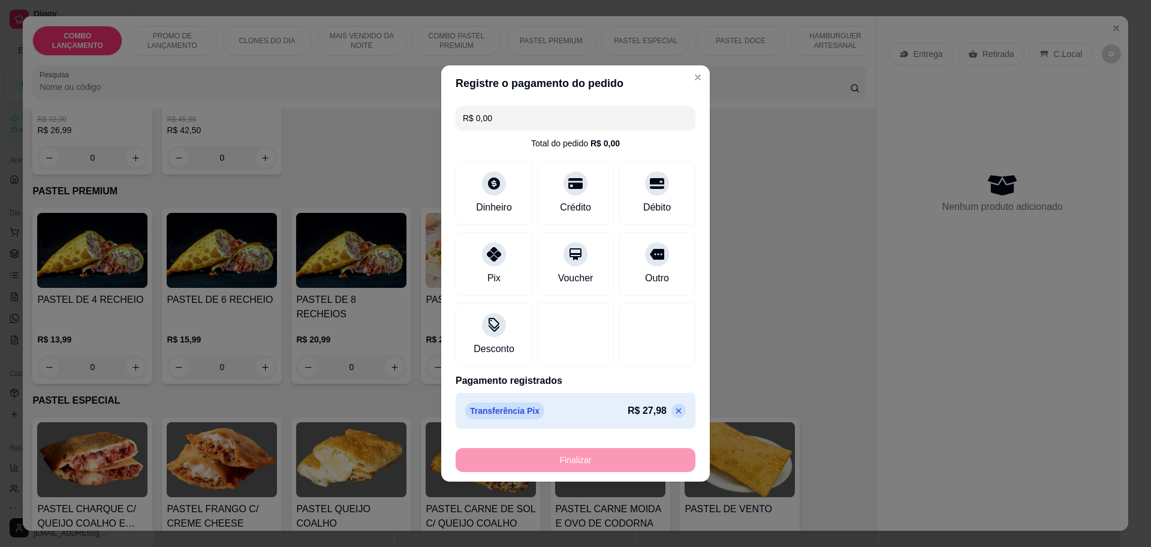
type input "-R$ 27,98"
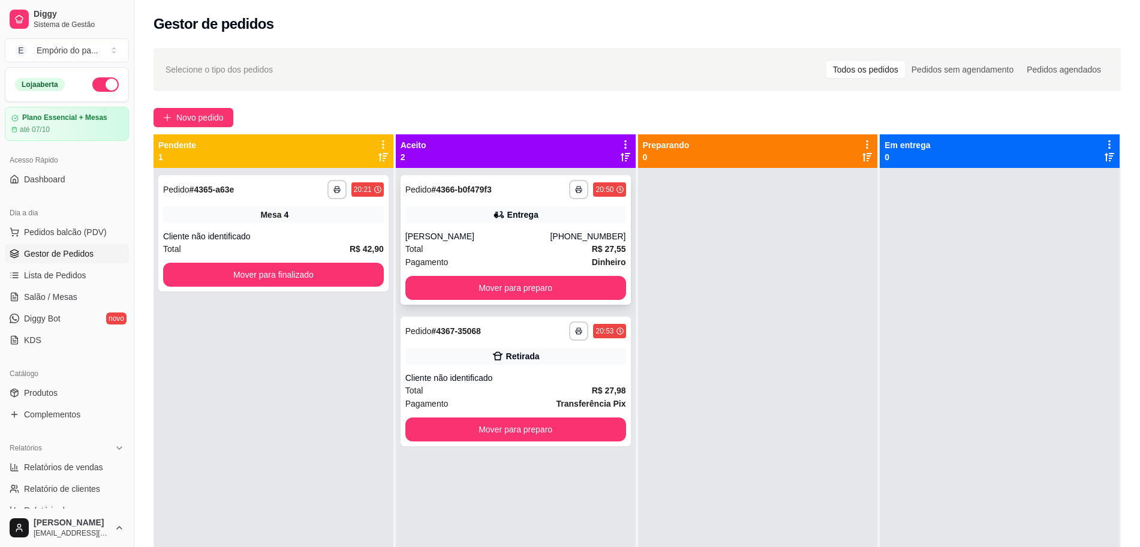
click at [475, 245] on div "Total R$ 27,55" at bounding box center [515, 248] width 221 height 13
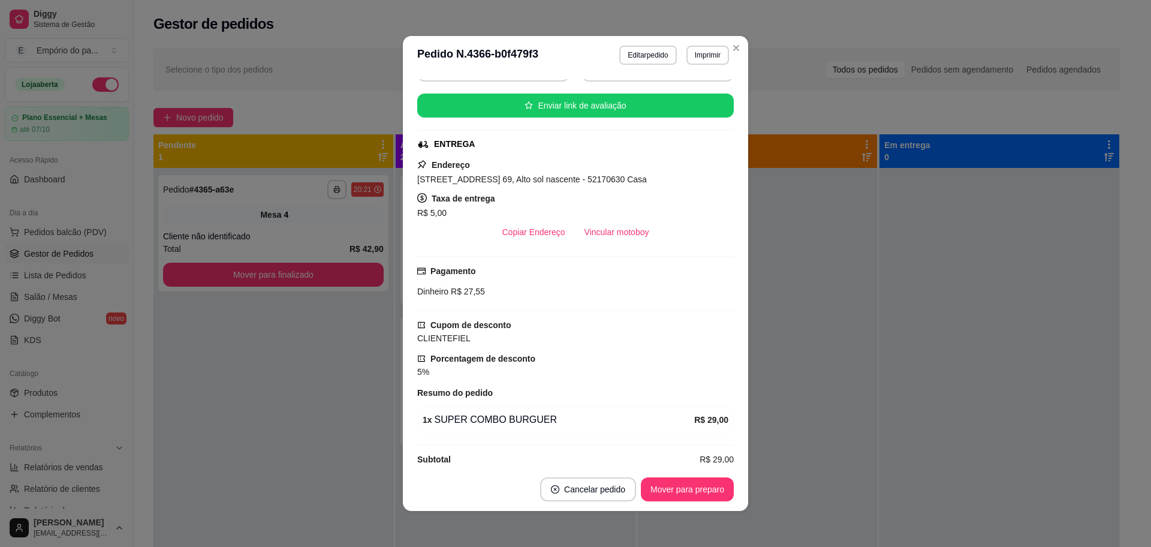
scroll to position [2, 0]
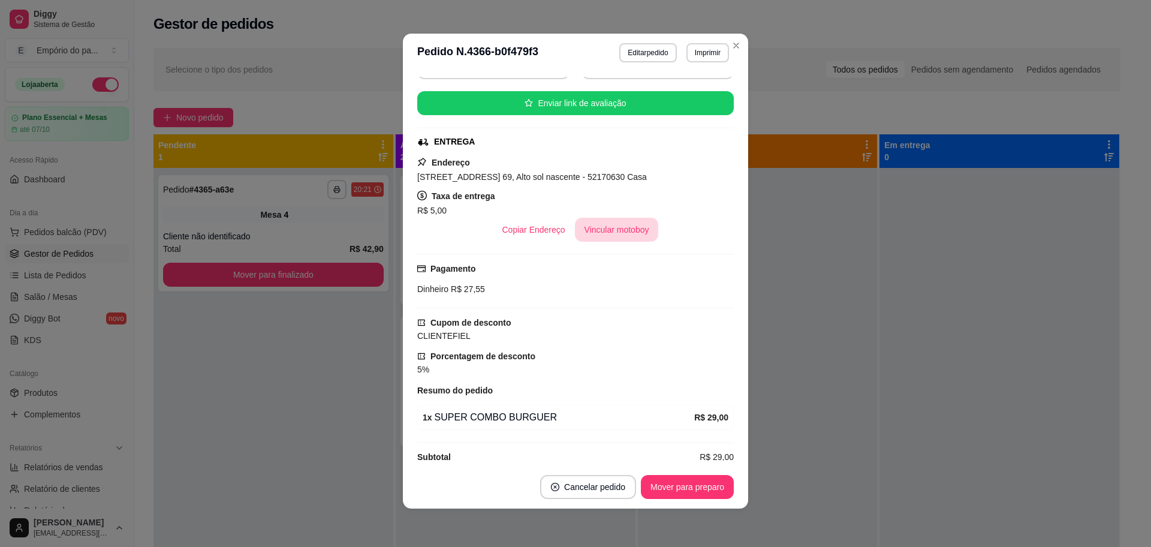
click at [604, 218] on button "Vincular motoboy" at bounding box center [617, 230] width 84 height 24
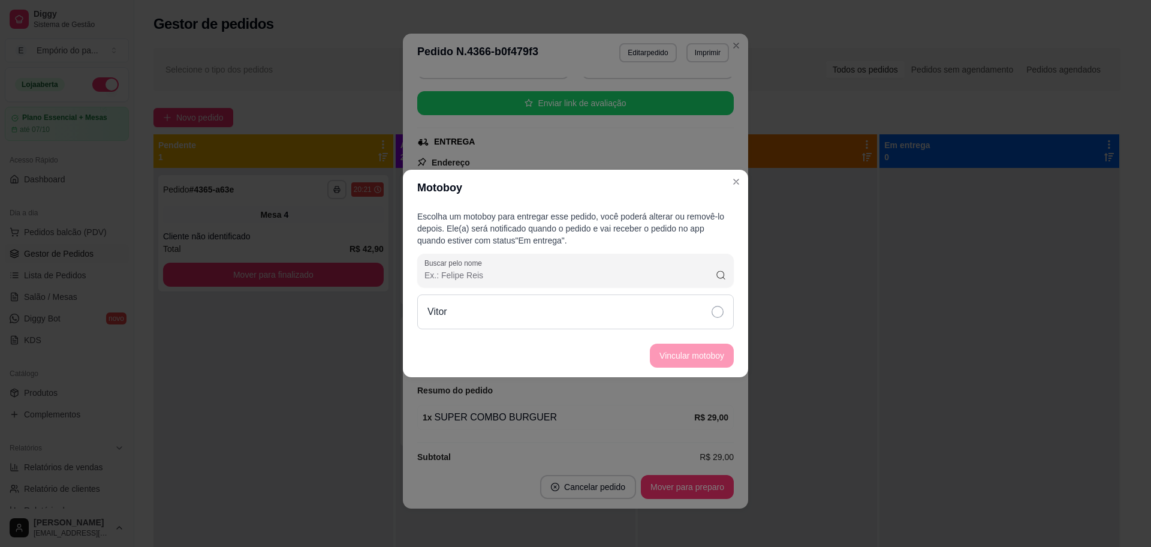
click at [716, 312] on icon at bounding box center [718, 312] width 12 height 12
click at [712, 352] on button "Vincular motoboy" at bounding box center [692, 355] width 84 height 24
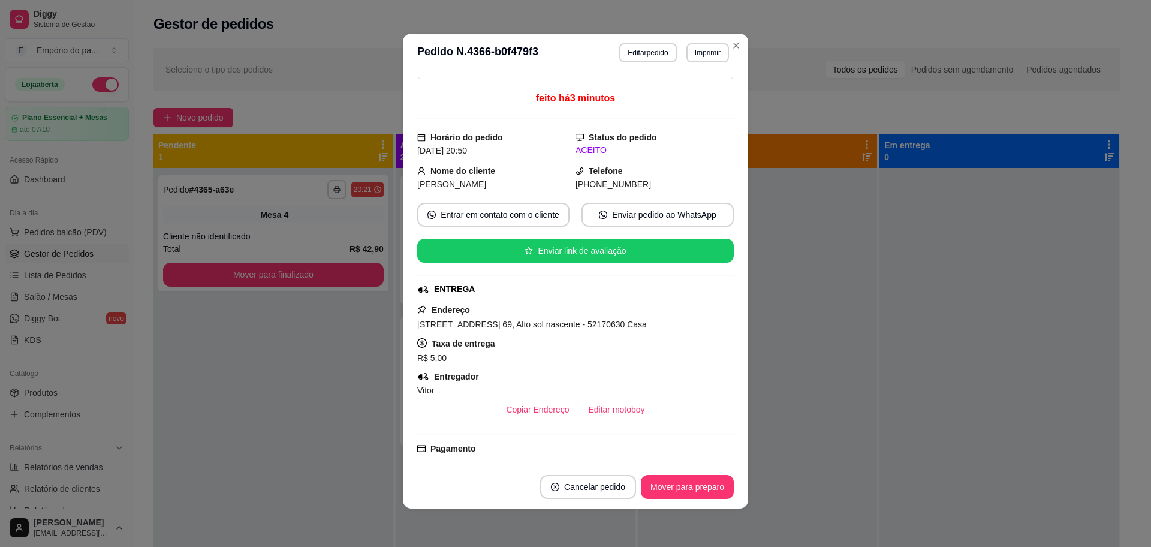
scroll to position [10, 0]
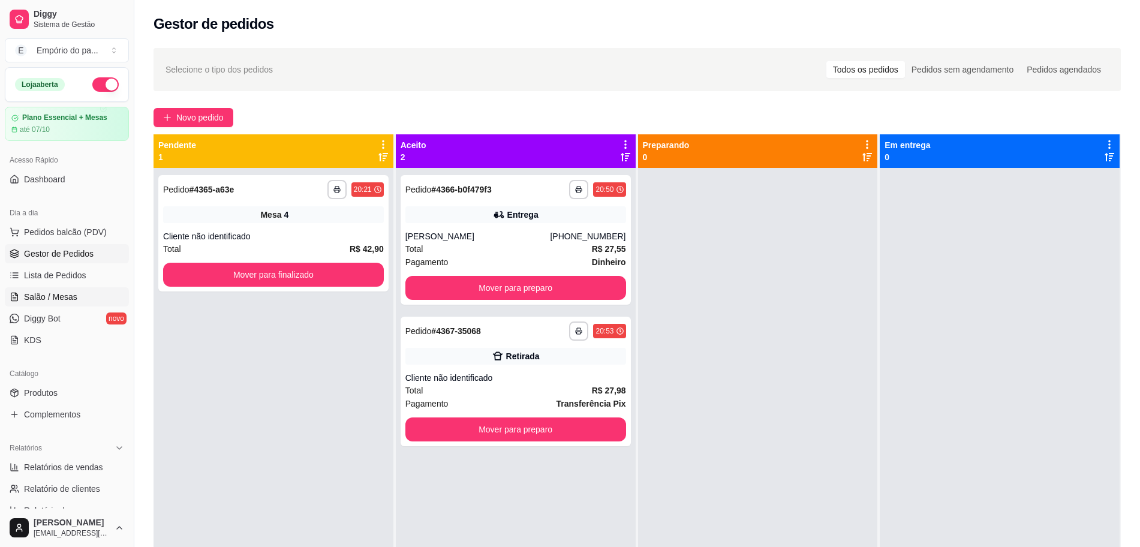
click at [35, 295] on span "Salão / Mesas" at bounding box center [50, 297] width 53 height 12
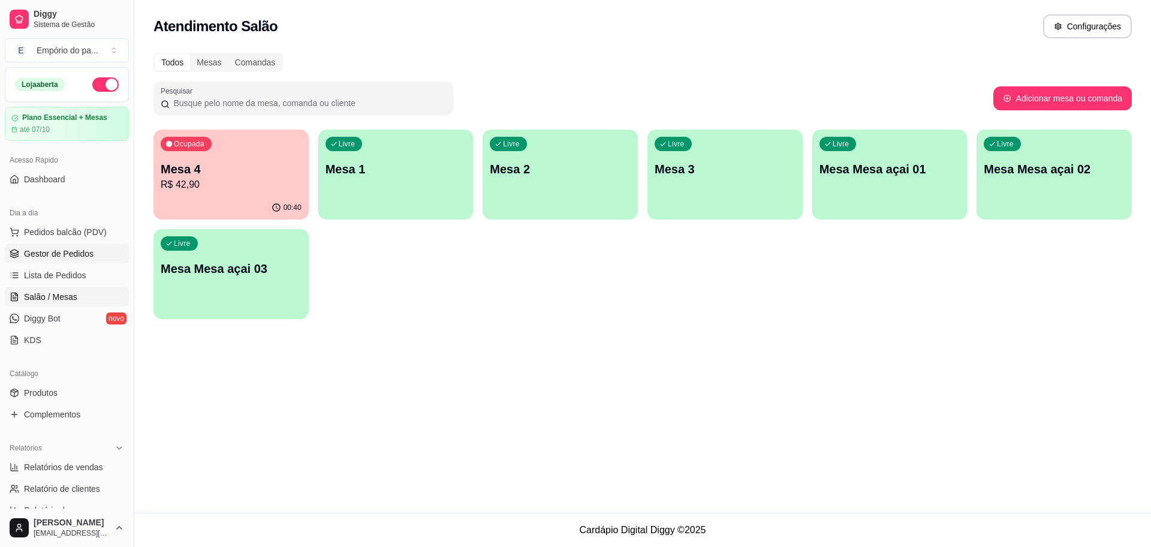
click at [61, 258] on span "Gestor de Pedidos" at bounding box center [59, 254] width 70 height 12
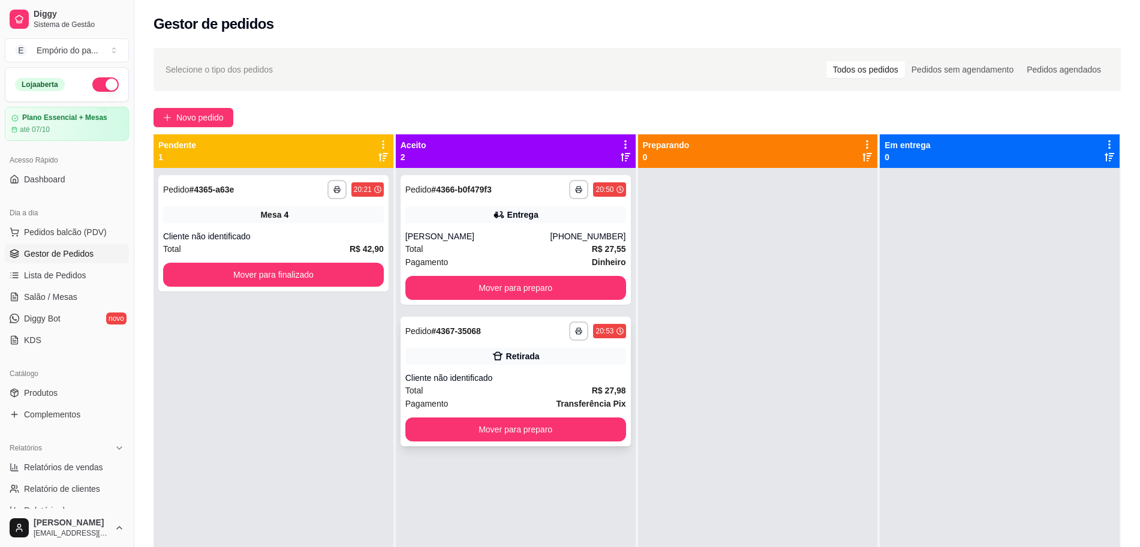
click at [479, 360] on div "Retirada" at bounding box center [515, 356] width 221 height 17
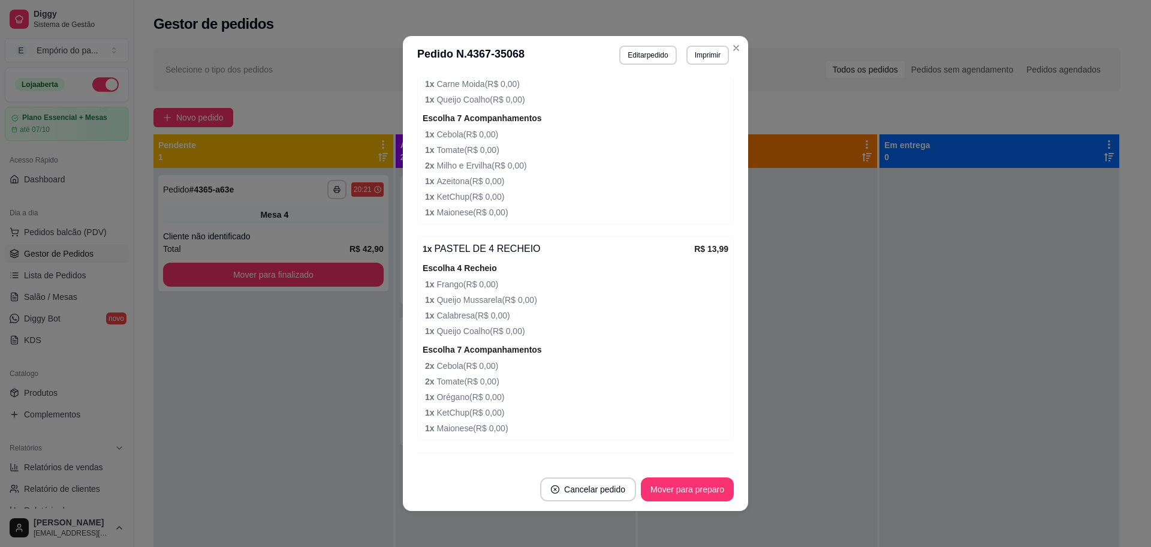
scroll to position [336, 0]
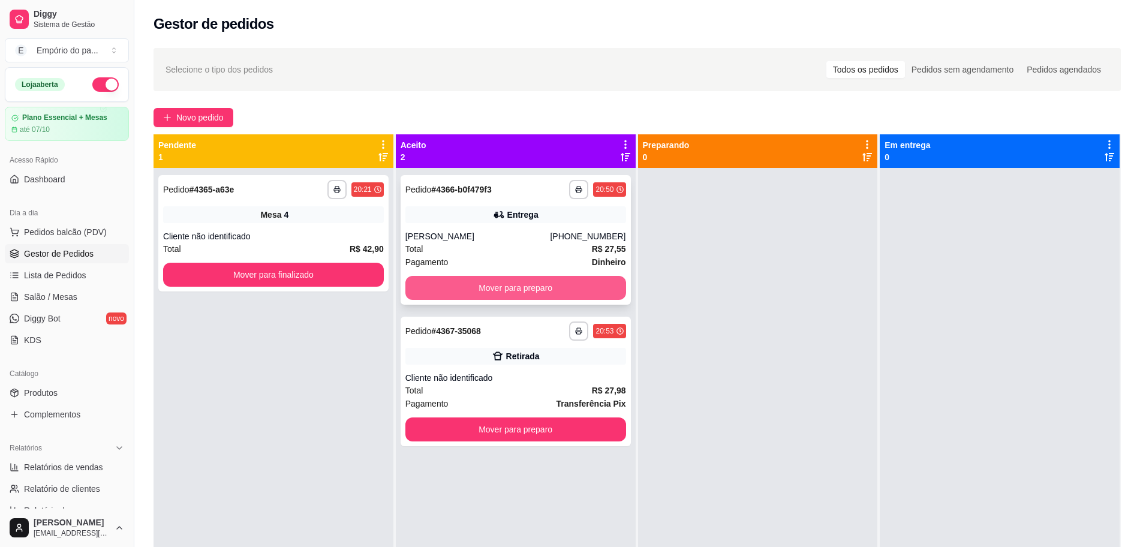
click at [460, 282] on button "Mover para preparo" at bounding box center [515, 288] width 221 height 24
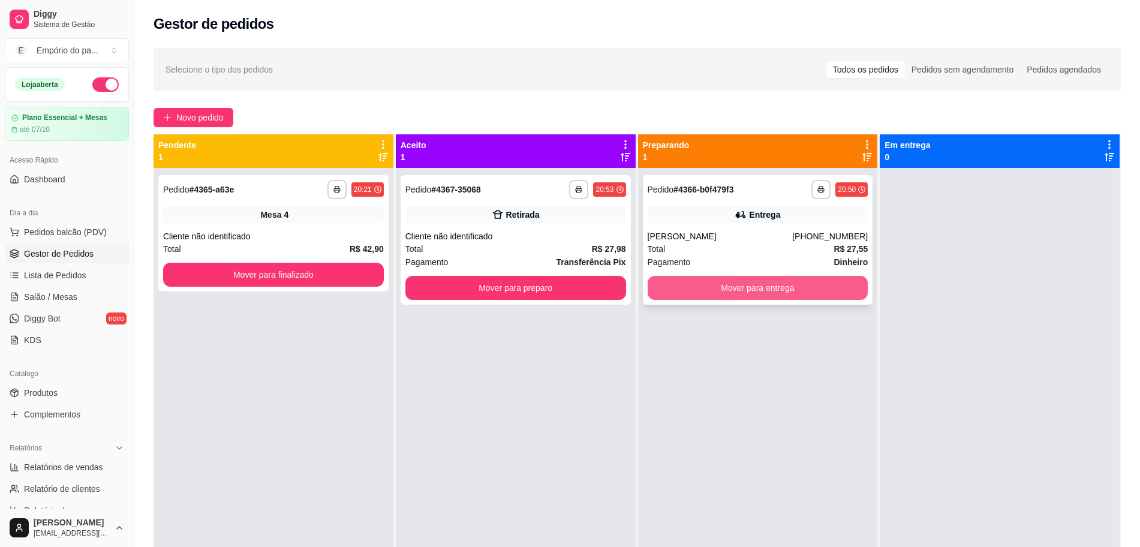
click at [733, 297] on button "Mover para entrega" at bounding box center [757, 288] width 221 height 24
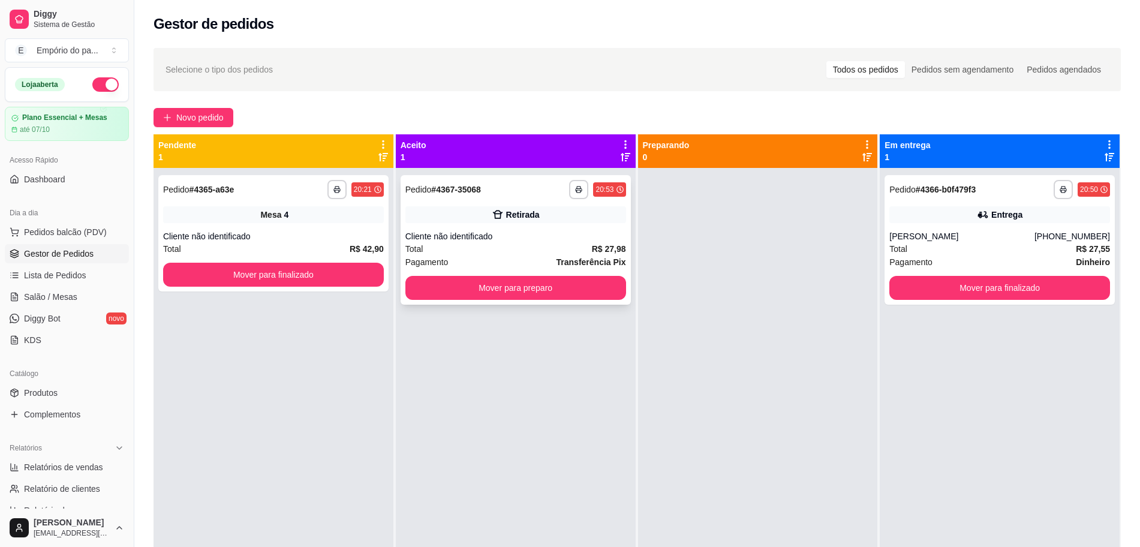
click at [543, 246] on div "Total R$ 27,98" at bounding box center [515, 248] width 221 height 13
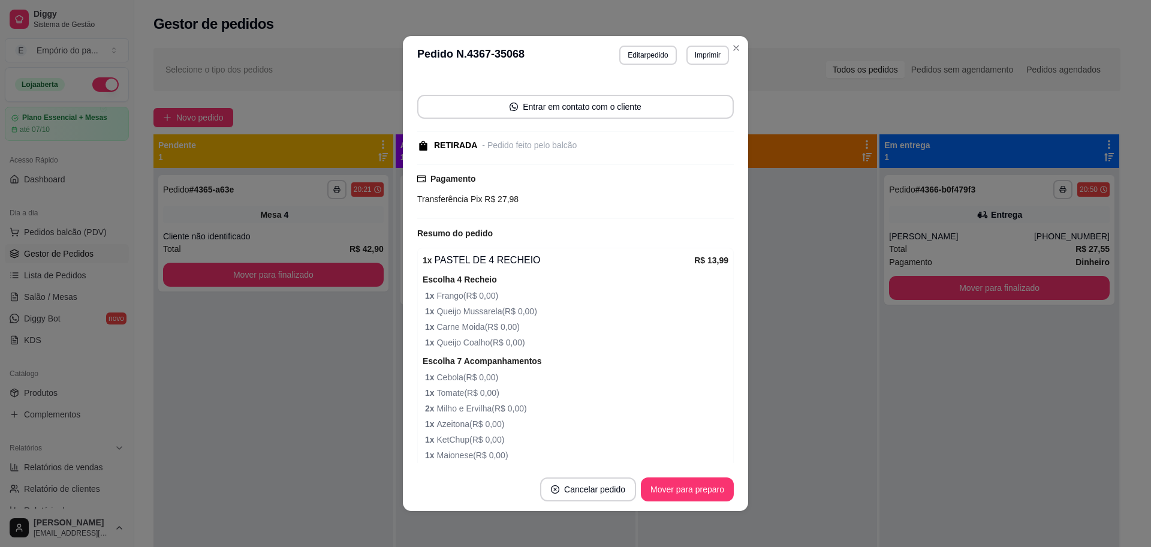
scroll to position [225, 0]
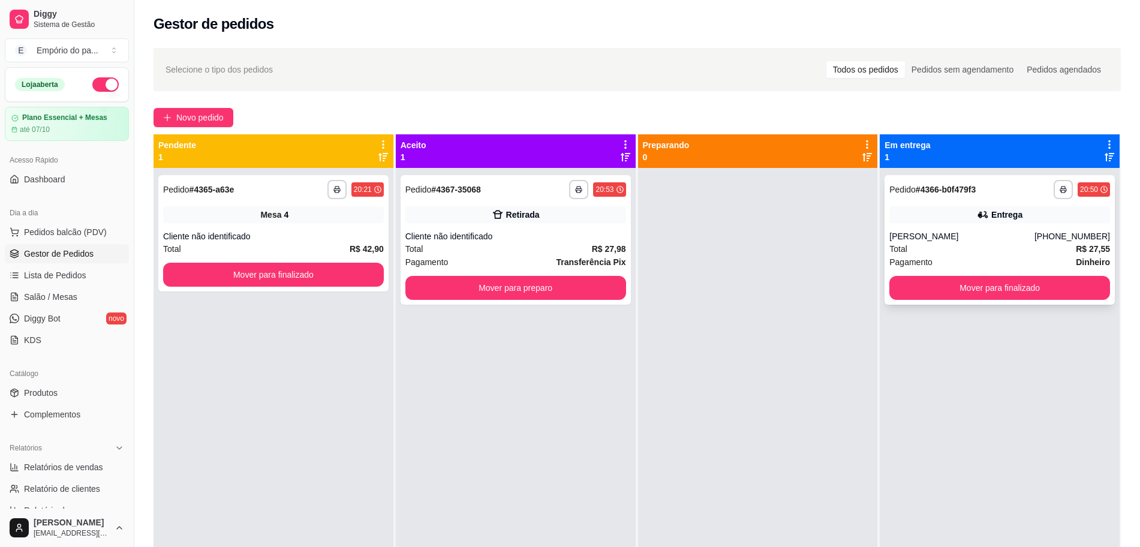
click at [985, 257] on div "Pagamento Dinheiro" at bounding box center [999, 261] width 221 height 13
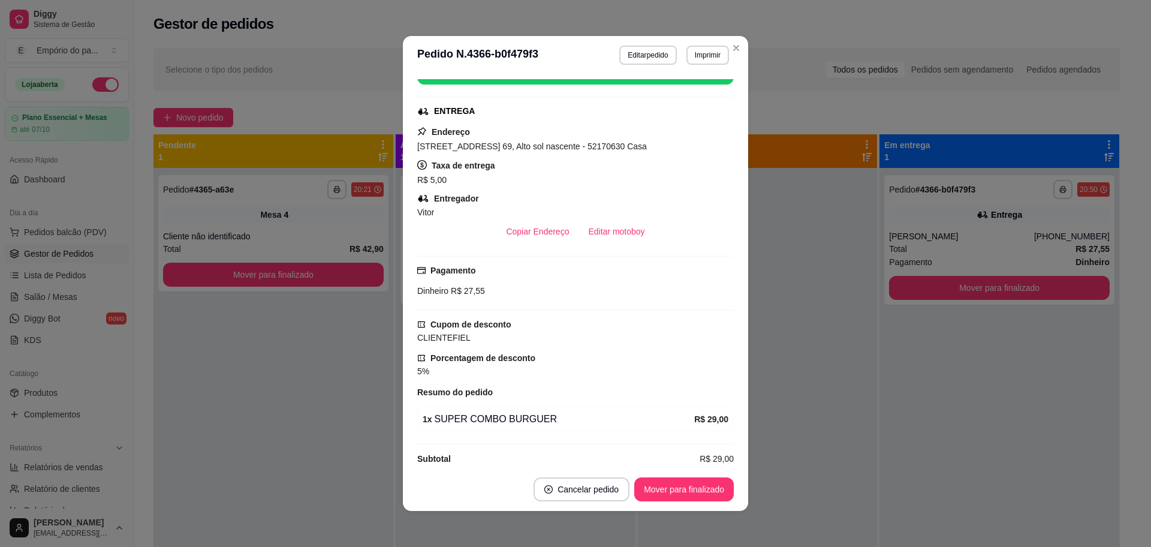
scroll to position [267, 0]
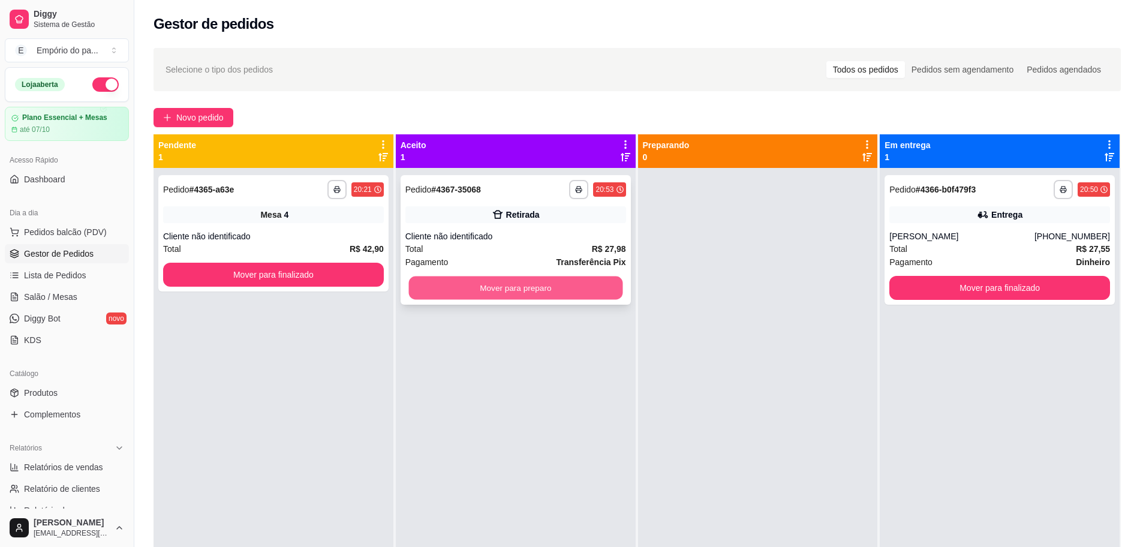
click at [504, 286] on button "Mover para preparo" at bounding box center [515, 287] width 214 height 23
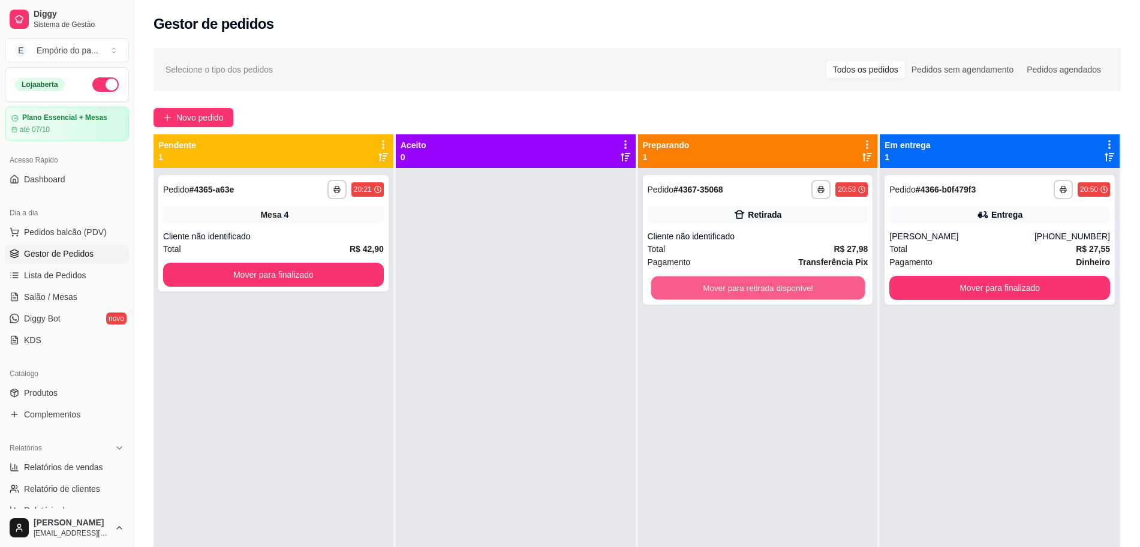
click at [737, 296] on button "Mover para retirada disponível" at bounding box center [757, 287] width 214 height 23
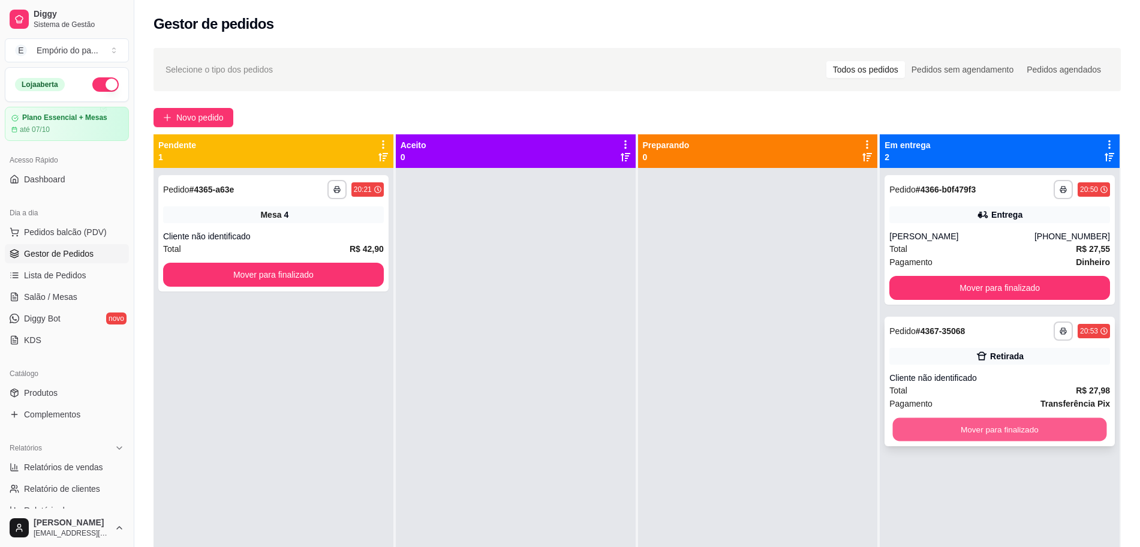
click at [966, 429] on button "Mover para finalizado" at bounding box center [1000, 429] width 214 height 23
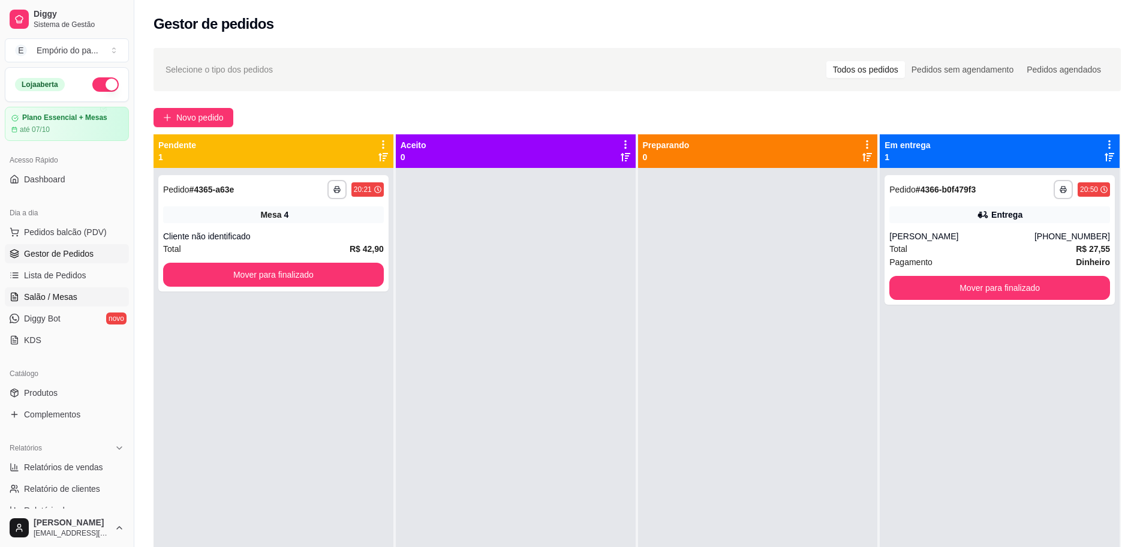
click at [49, 295] on span "Salão / Mesas" at bounding box center [50, 297] width 53 height 12
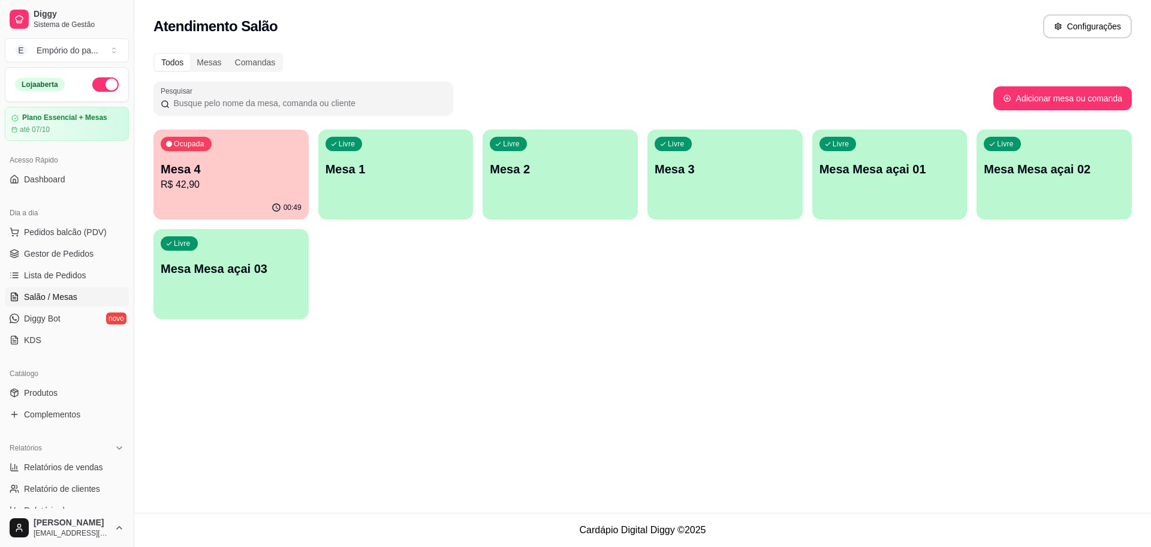
click at [294, 193] on div "Ocupada Mesa 4 R$ 42,90" at bounding box center [230, 162] width 155 height 67
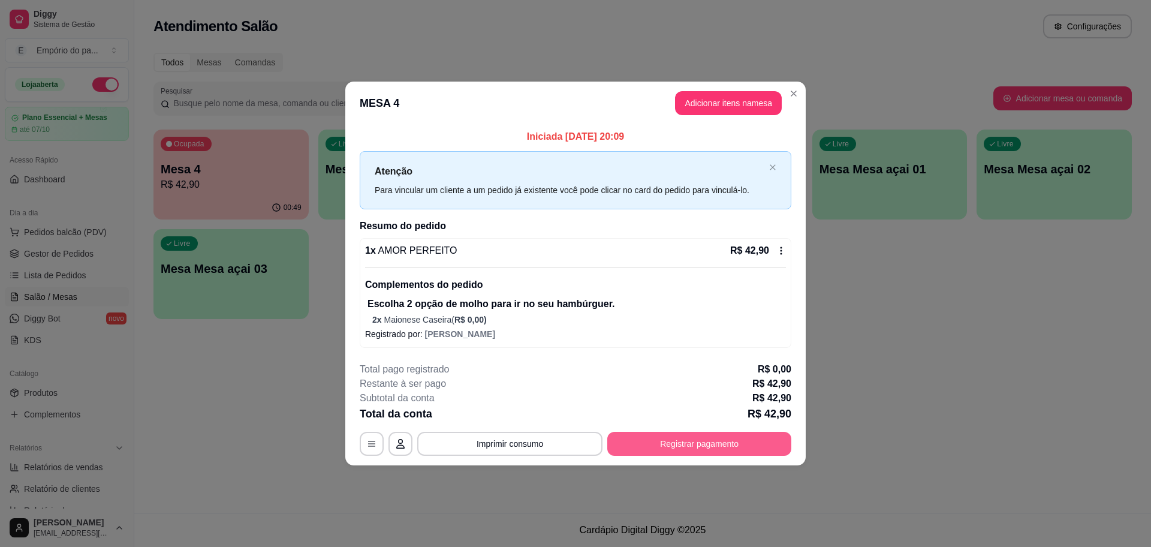
click at [667, 443] on button "Registrar pagamento" at bounding box center [699, 444] width 184 height 24
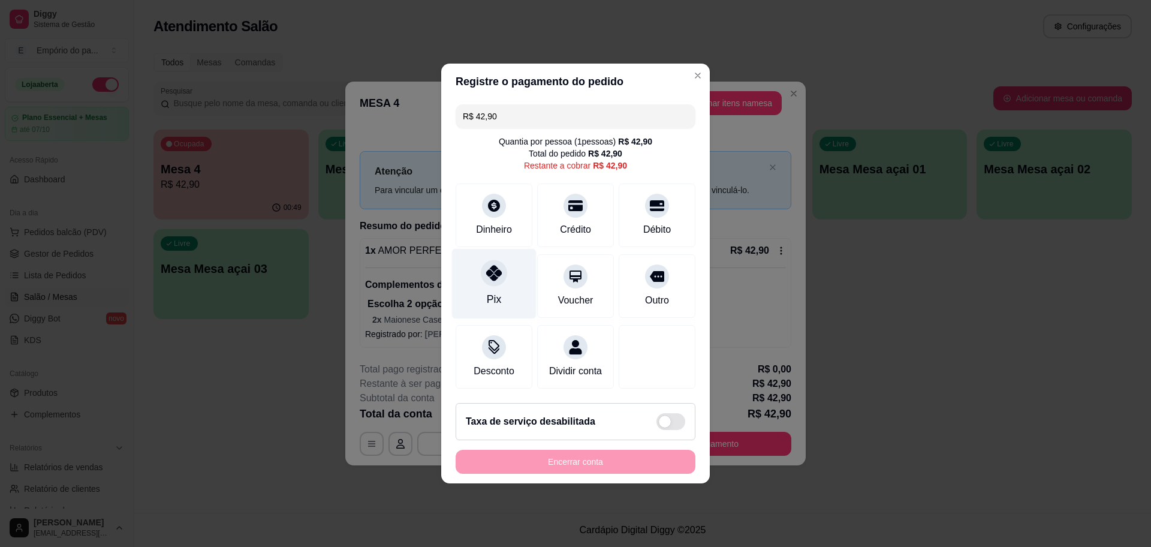
click at [504, 279] on div "Pix" at bounding box center [494, 284] width 85 height 70
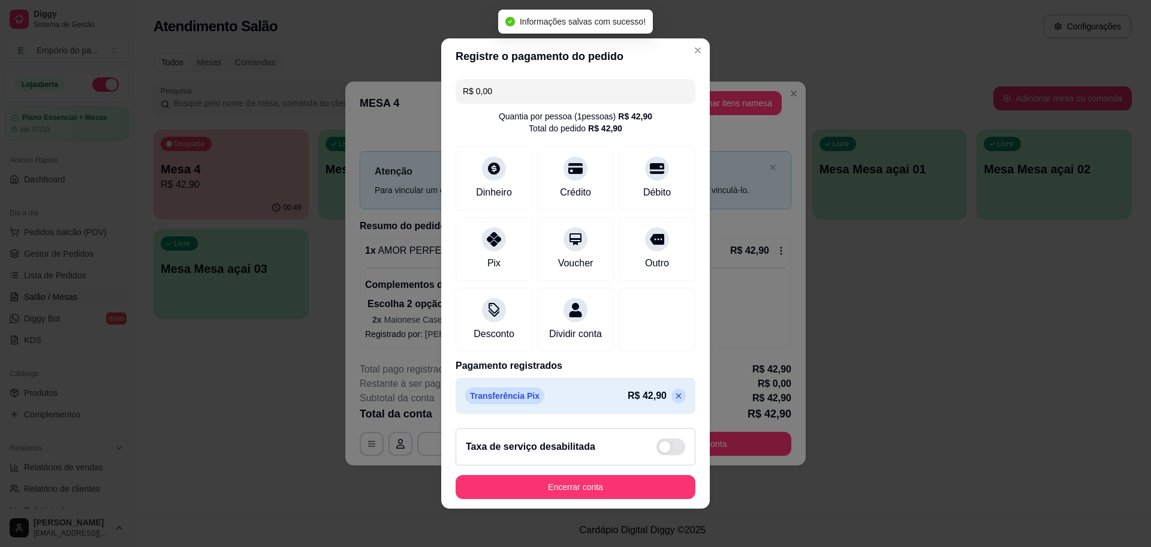
type input "R$ 0,00"
click at [563, 497] on button "Encerrar conta" at bounding box center [576, 487] width 240 height 24
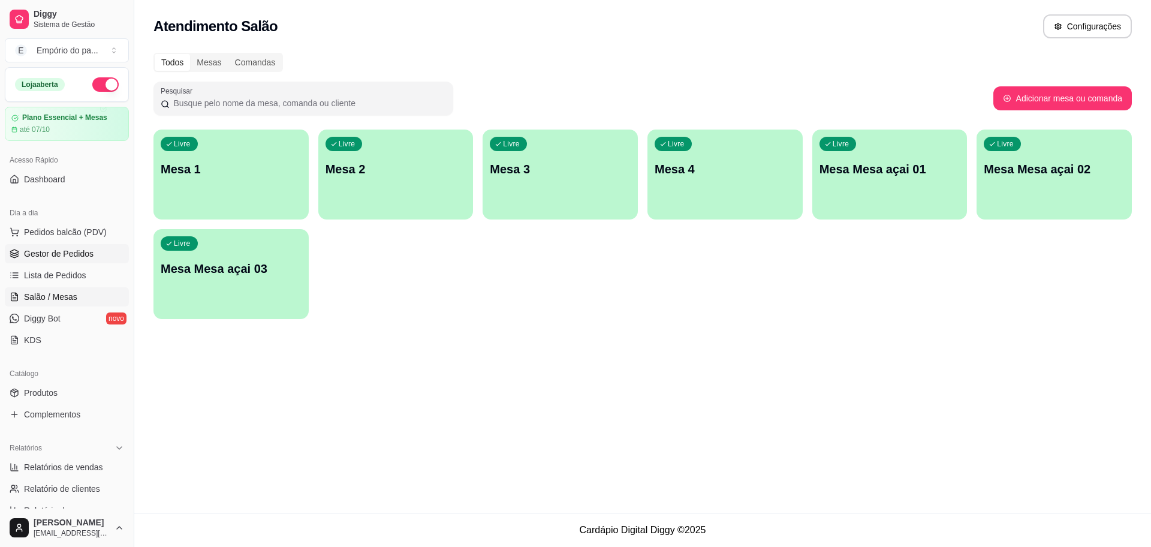
click at [58, 249] on span "Gestor de Pedidos" at bounding box center [59, 254] width 70 height 12
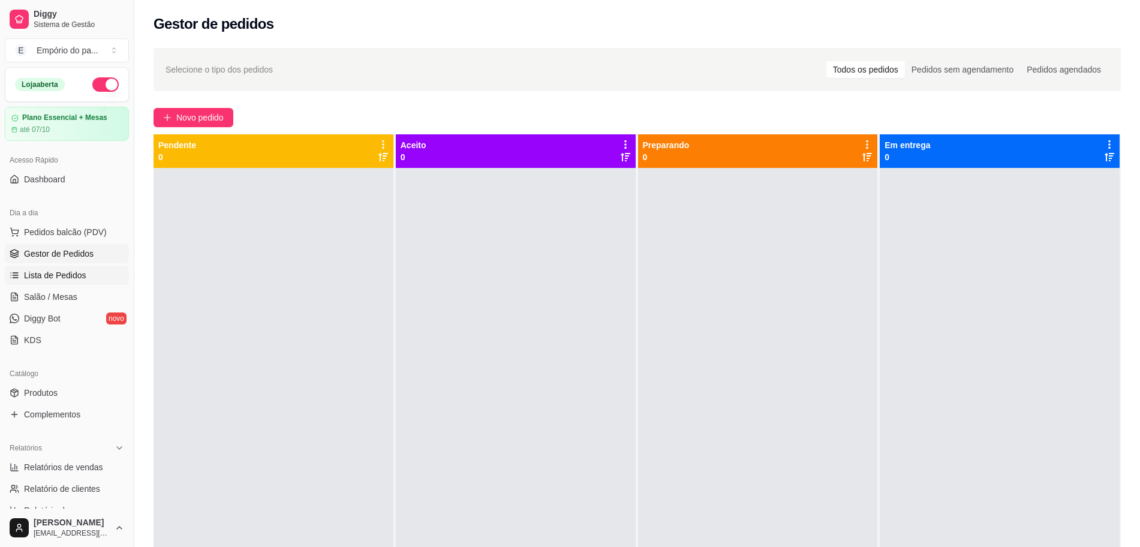
click at [44, 282] on link "Lista de Pedidos" at bounding box center [67, 275] width 124 height 19
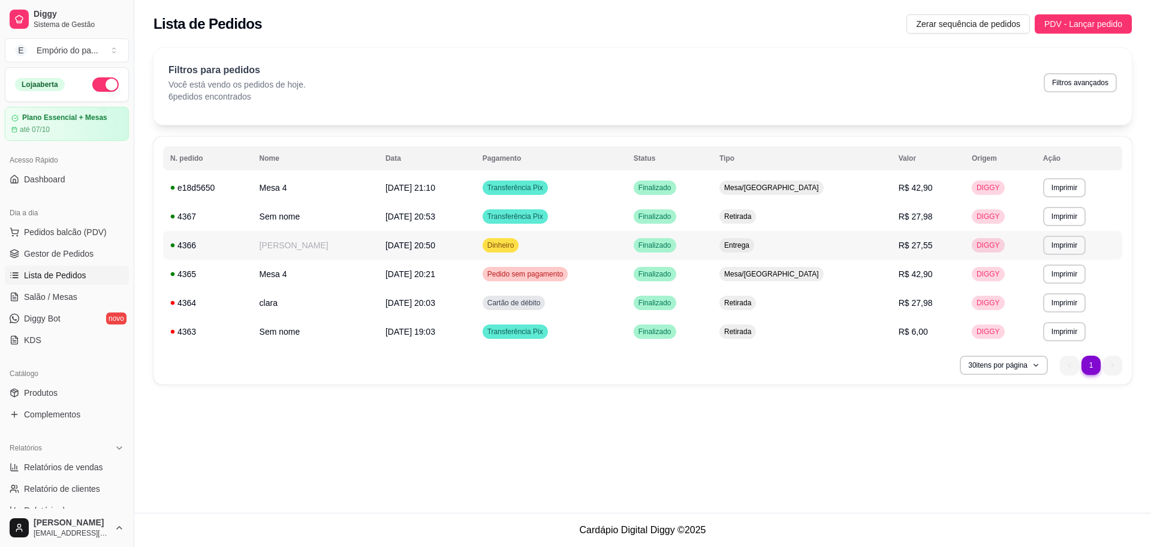
click at [412, 243] on span "[DATE] 20:50" at bounding box center [410, 245] width 50 height 10
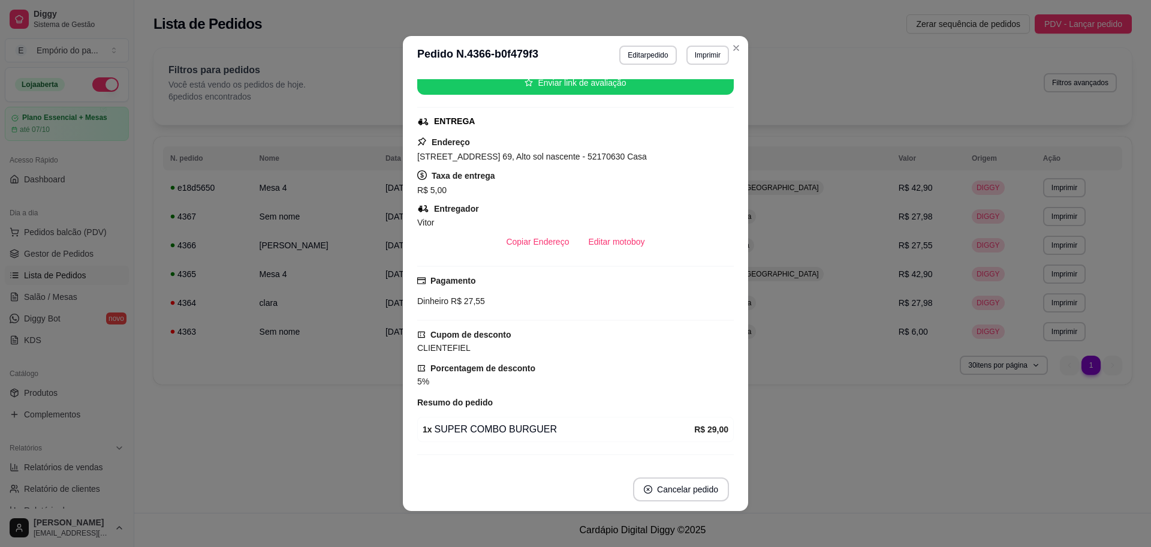
scroll to position [197, 0]
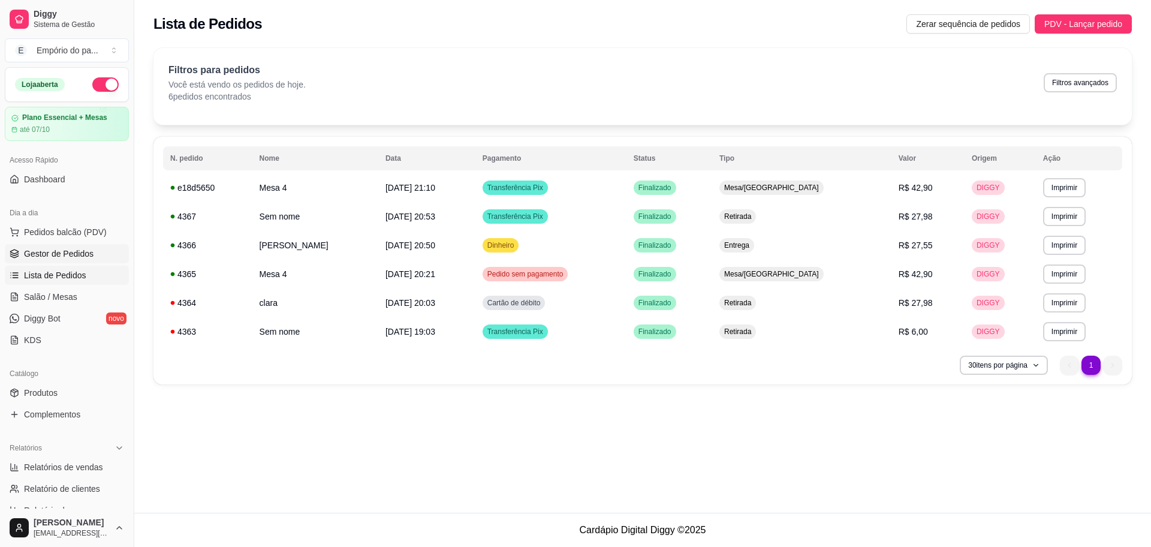
click at [29, 249] on span "Gestor de Pedidos" at bounding box center [59, 254] width 70 height 12
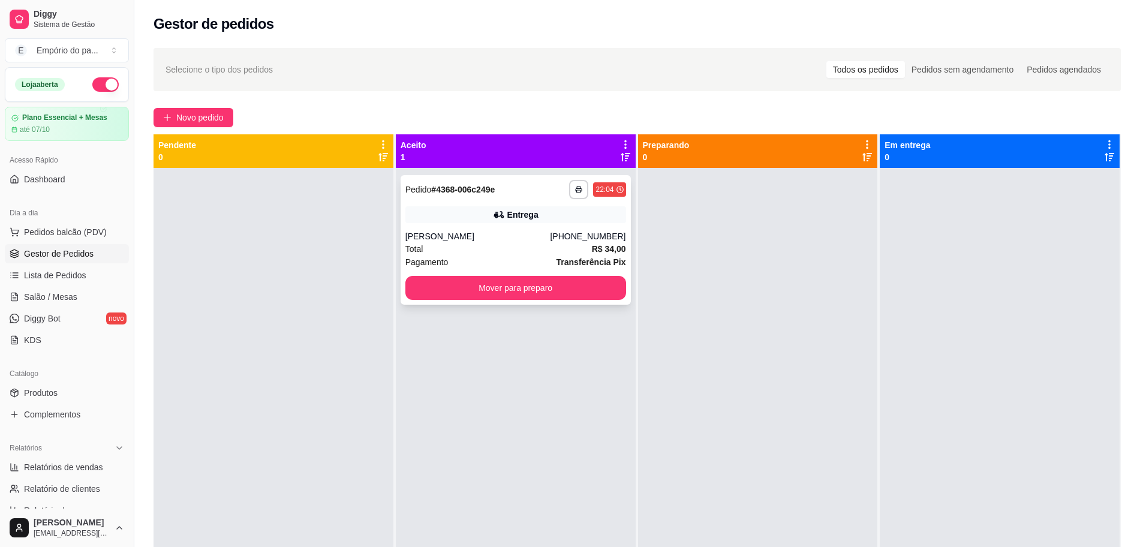
click at [523, 244] on div "Total R$ 34,00" at bounding box center [515, 248] width 221 height 13
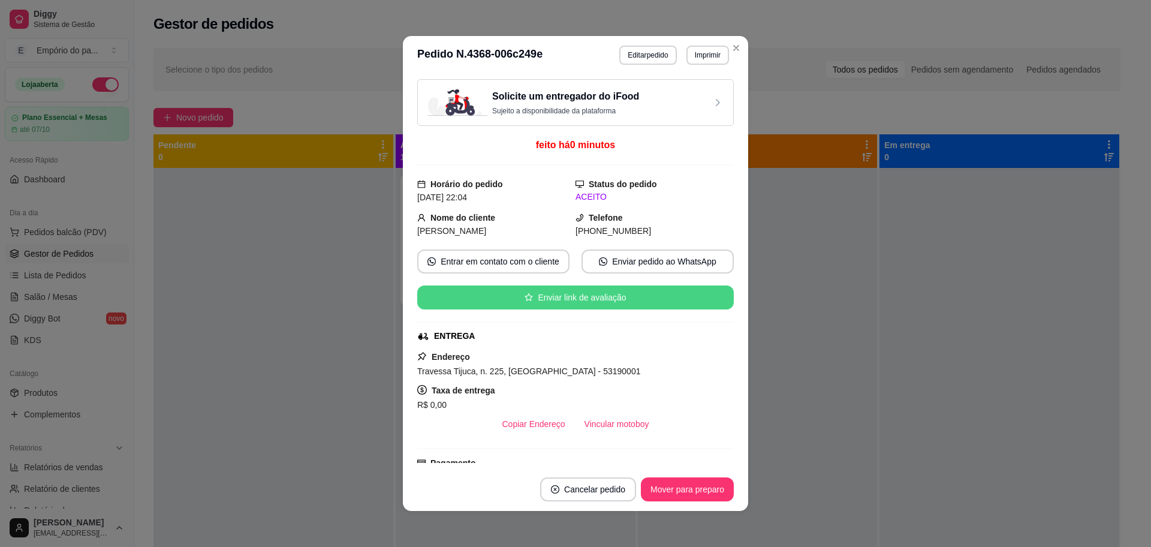
click at [616, 364] on div "Travessa Tijuca, n. 225, [GEOGRAPHIC_DATA] - 53190001" at bounding box center [575, 371] width 317 height 14
click at [613, 361] on div "Endereço Travessa [GEOGRAPHIC_DATA], n. 225, Alto da Conquista - 53190001 Taxa …" at bounding box center [575, 392] width 317 height 86
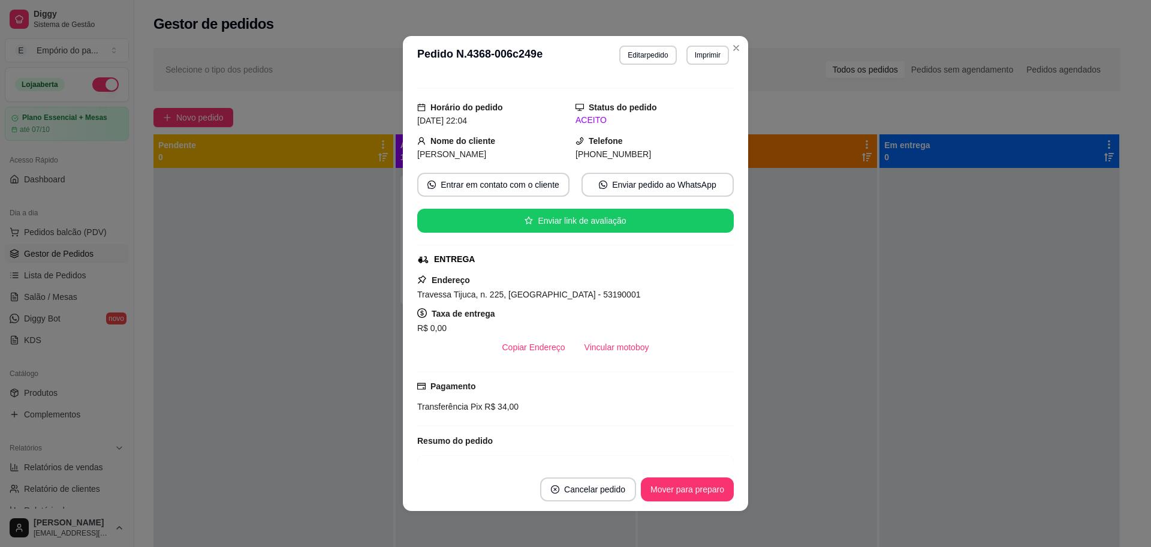
scroll to position [75, 0]
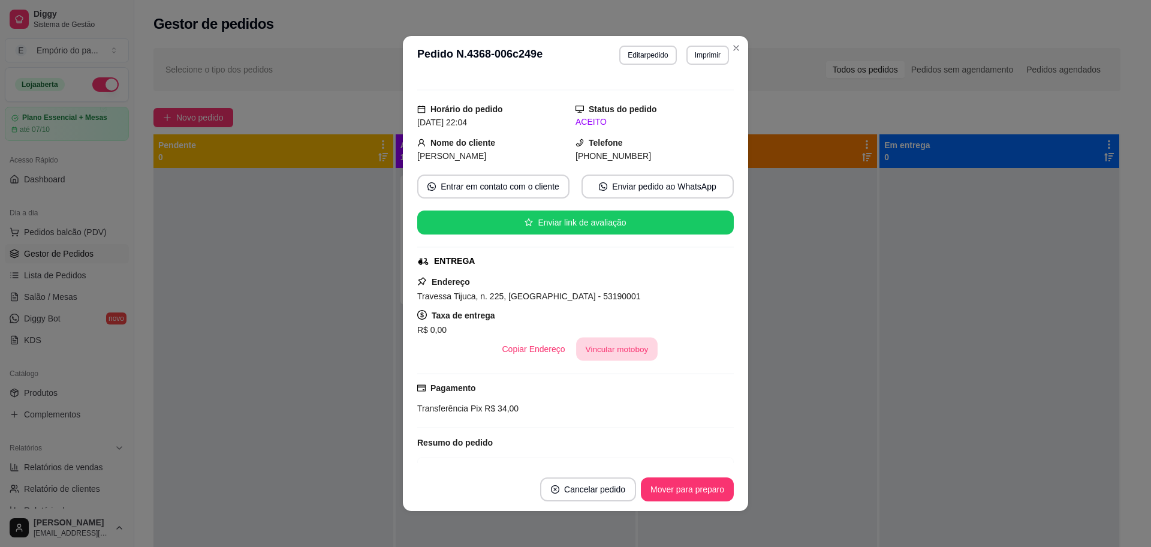
click at [595, 352] on button "Vincular motoboy" at bounding box center [617, 348] width 82 height 23
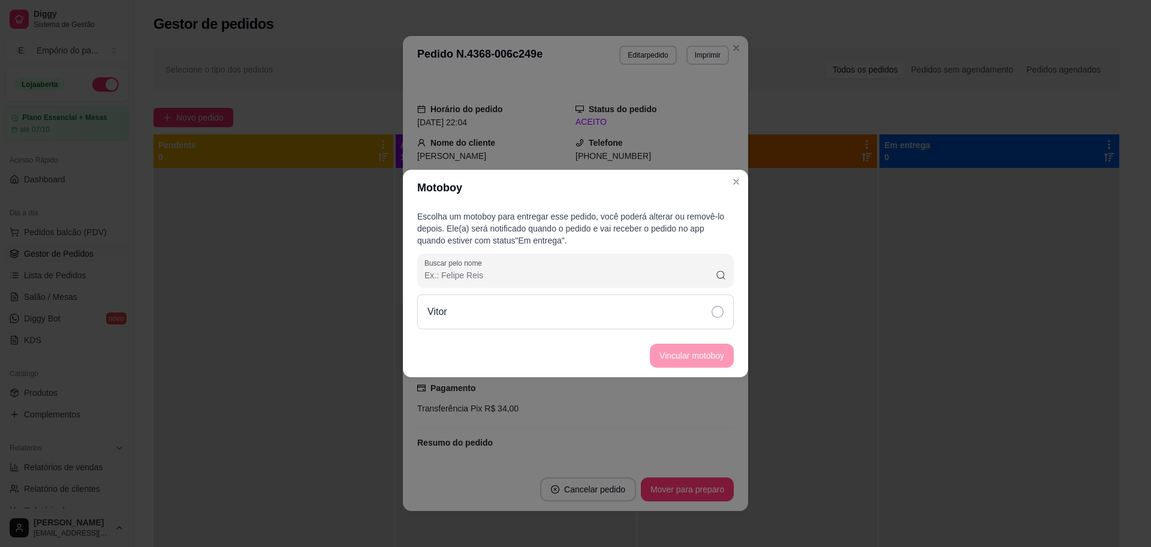
click at [723, 303] on div "Vitor" at bounding box center [575, 311] width 317 height 35
click at [706, 348] on button "Vincular motoboy" at bounding box center [692, 355] width 84 height 24
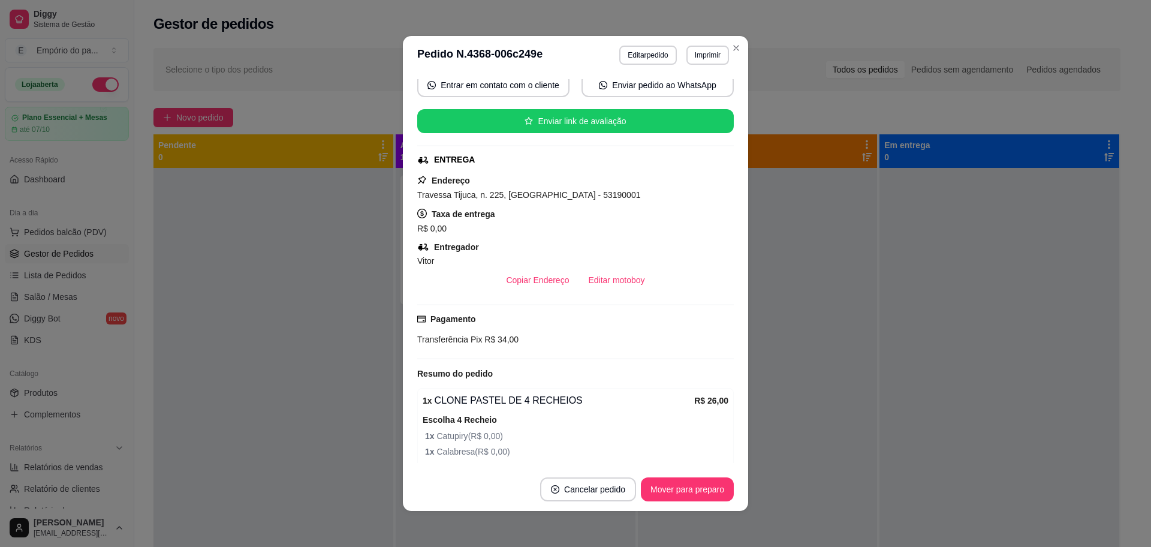
scroll to position [305, 0]
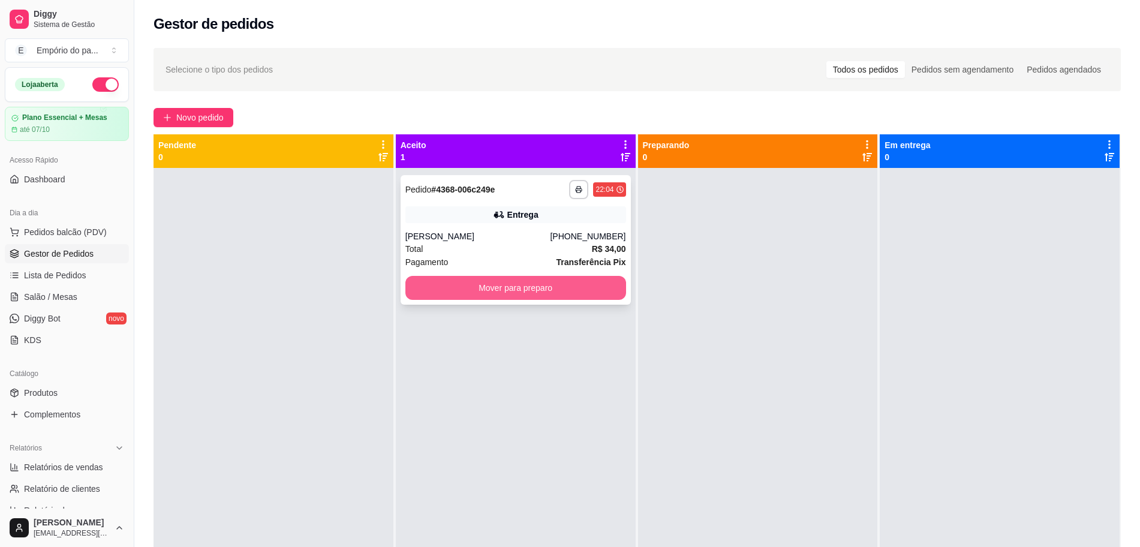
click at [505, 282] on button "Mover para preparo" at bounding box center [515, 288] width 221 height 24
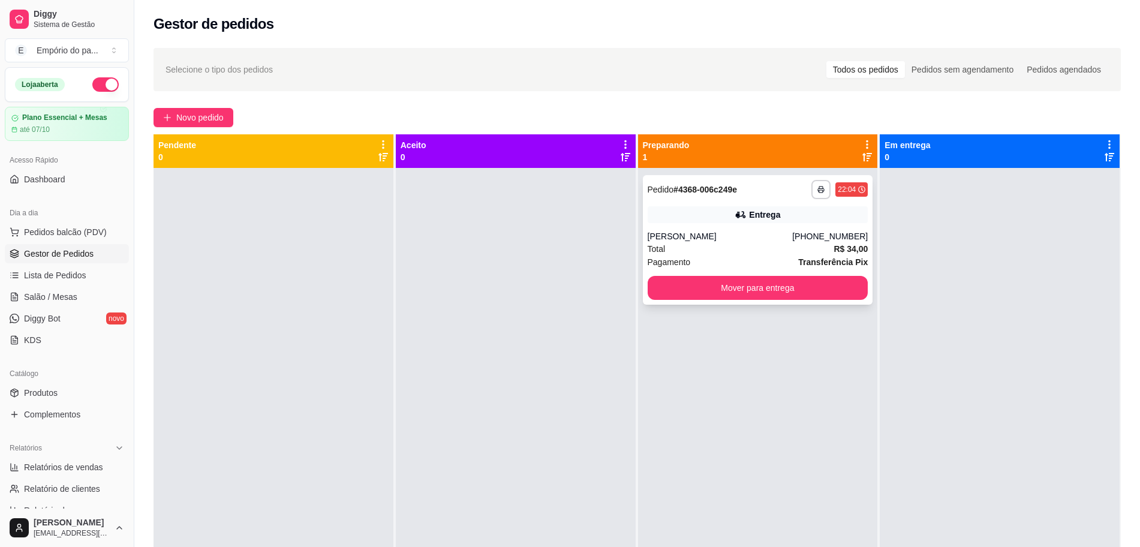
click at [656, 248] on span "Total" at bounding box center [656, 248] width 18 height 13
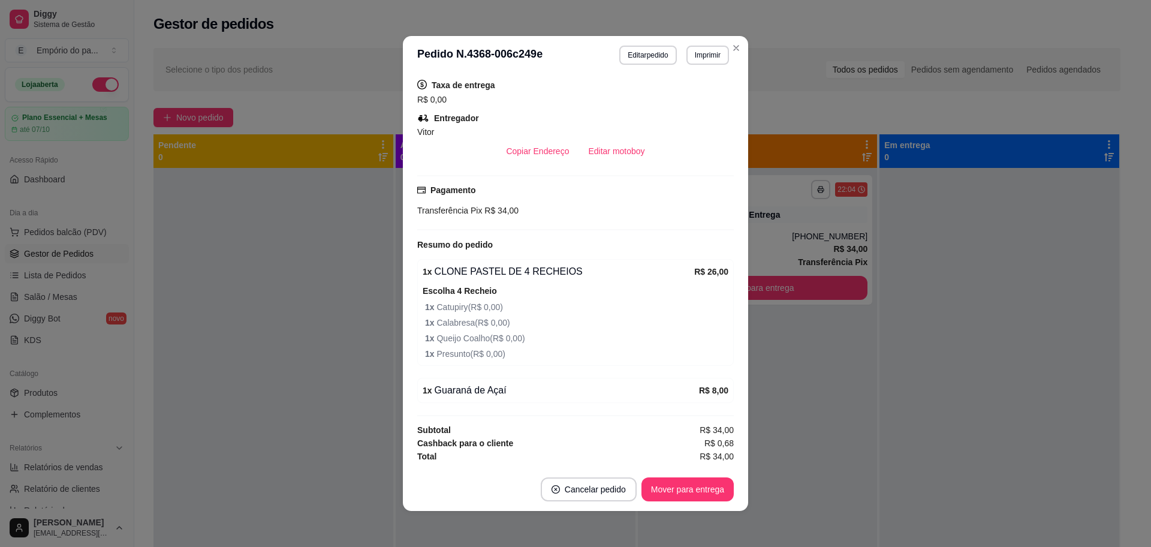
scroll to position [2, 0]
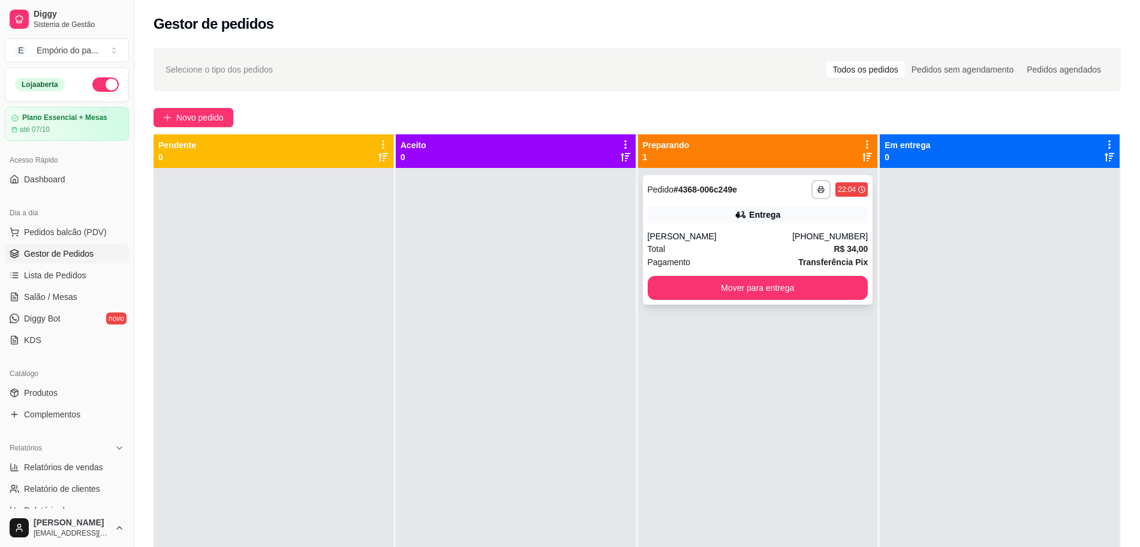
click at [670, 246] on div "Total R$ 34,00" at bounding box center [757, 248] width 221 height 13
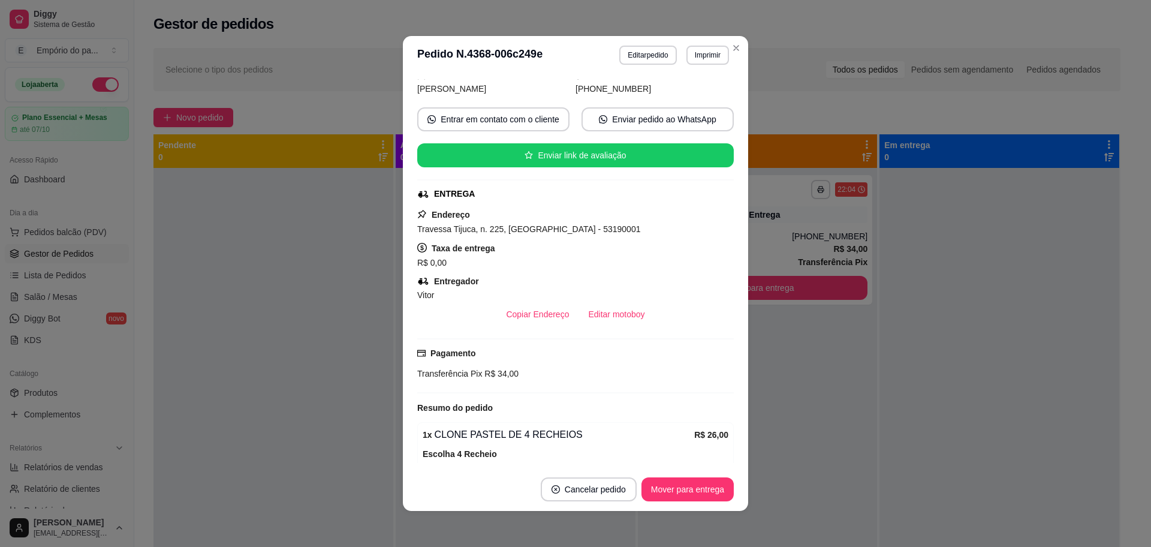
scroll to position [150, 0]
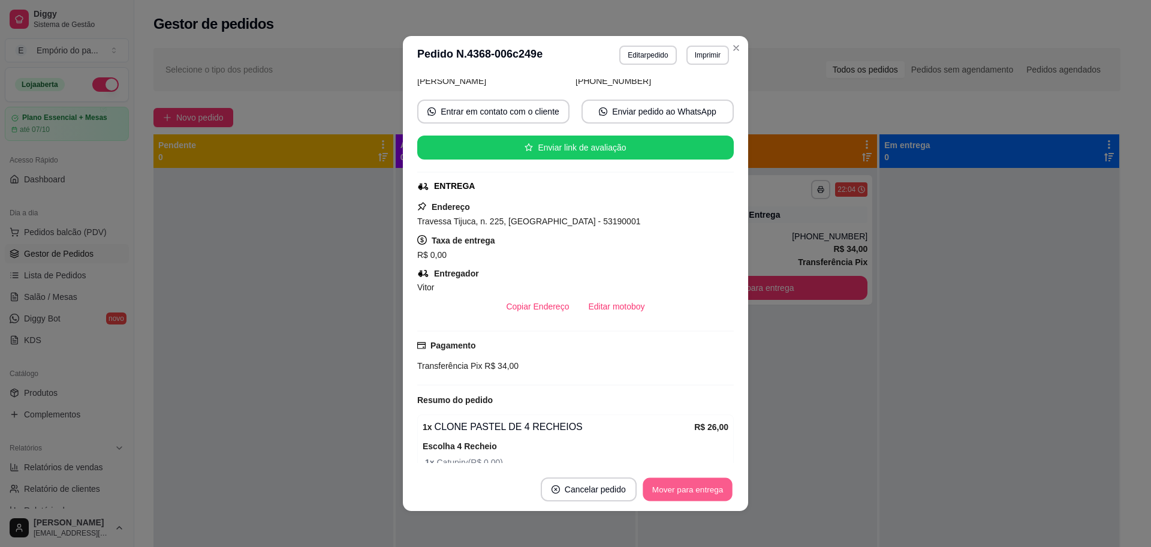
click at [685, 478] on button "Mover para entrega" at bounding box center [688, 489] width 90 height 23
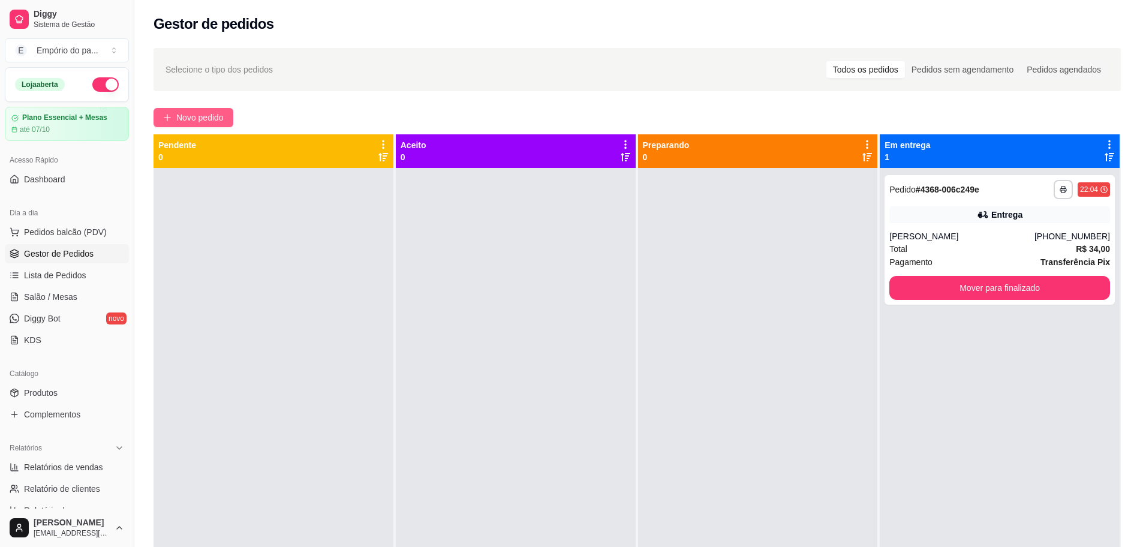
click at [204, 111] on span "Novo pedido" at bounding box center [199, 117] width 47 height 13
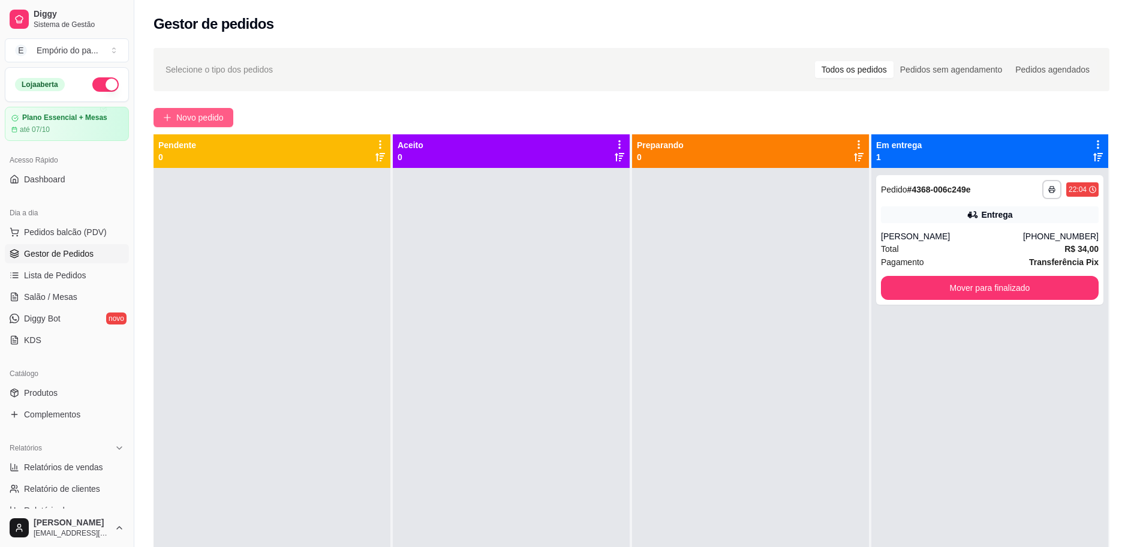
click at [206, 109] on div "COMBO LANÇAMENTO PROMO DE LANÇAMENTO CLONES DO DIA MAIS VENDIDO DA NOITE COMBO …" at bounding box center [444, 62] width 842 height 92
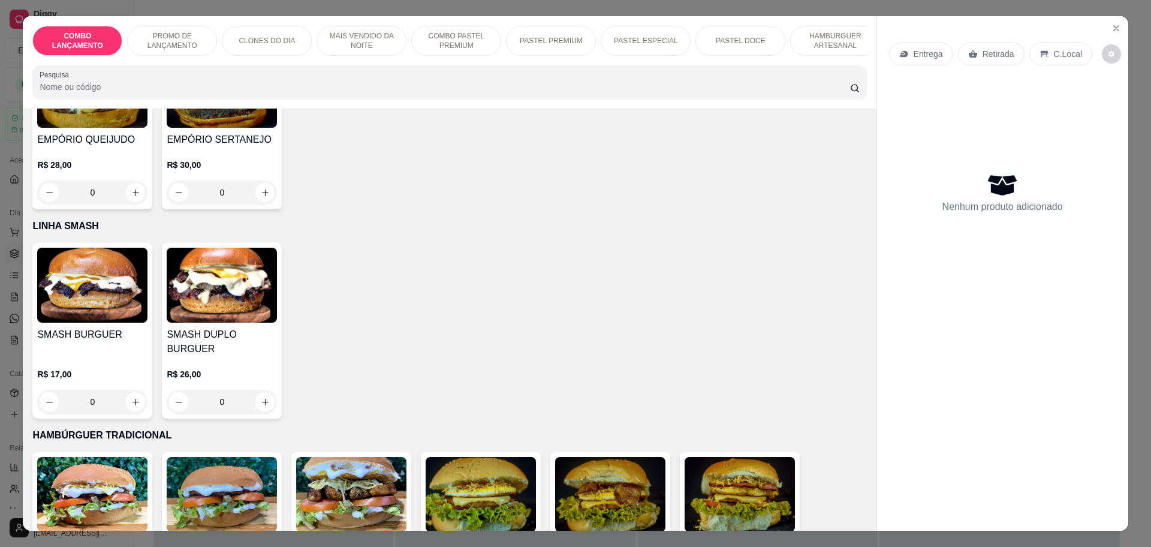
scroll to position [2323, 0]
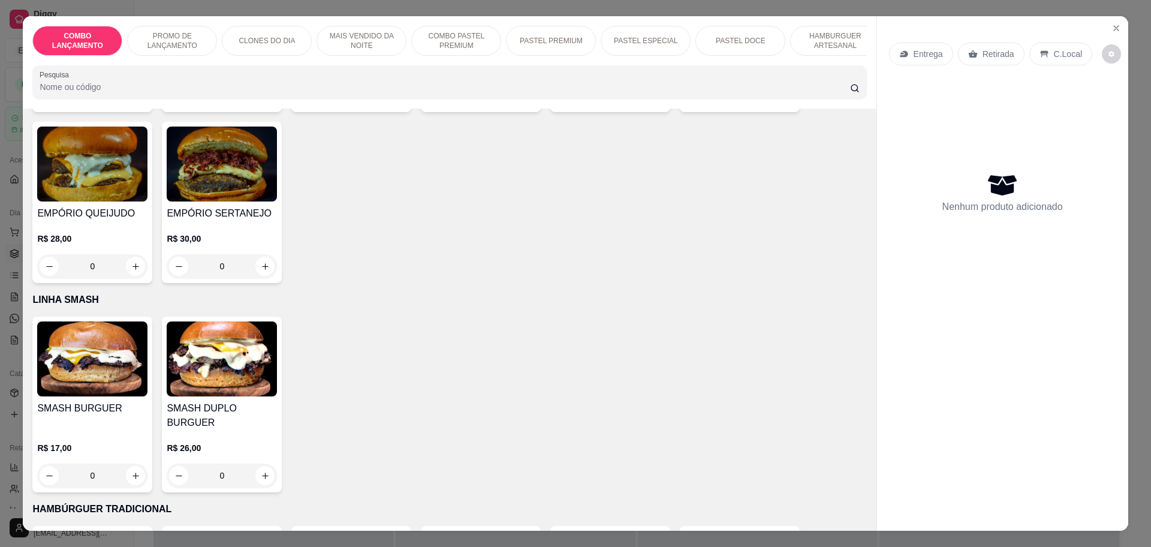
click at [258, 321] on img at bounding box center [222, 358] width 110 height 75
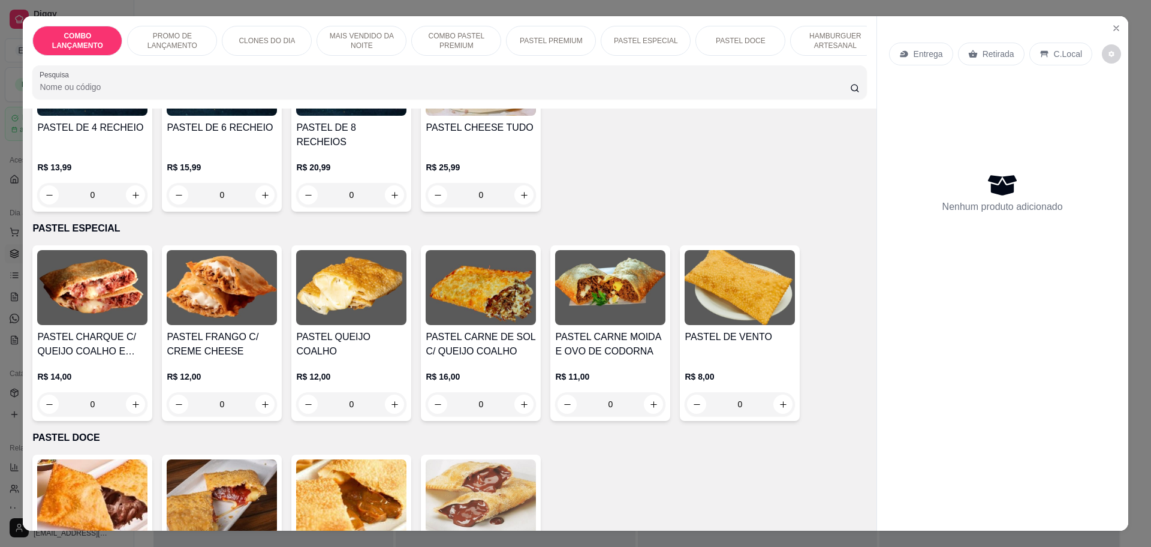
scroll to position [1499, 0]
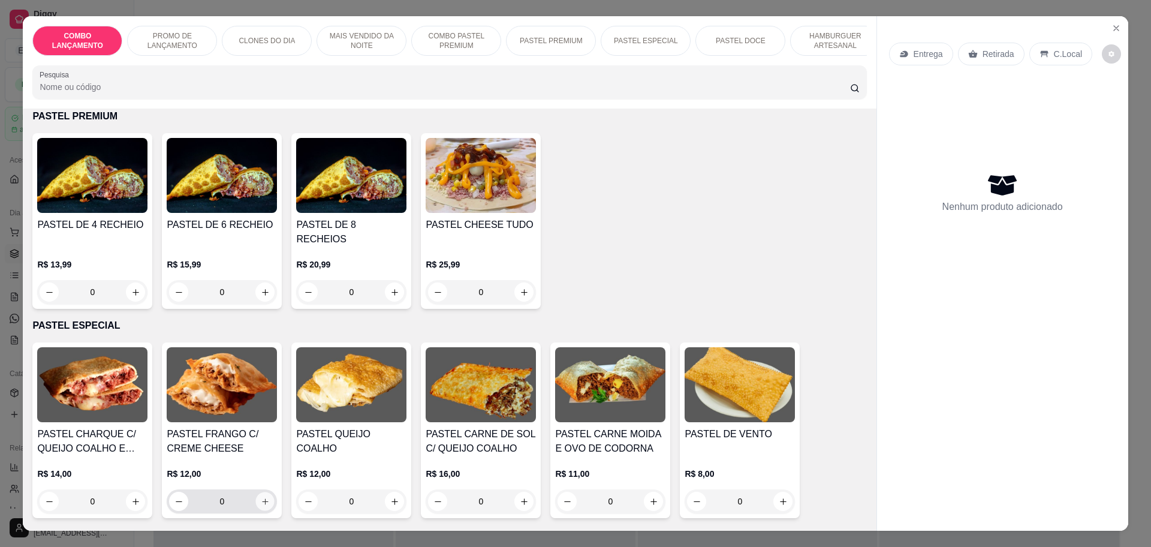
click at [262, 497] on icon "increase-product-quantity" at bounding box center [265, 501] width 9 height 9
type input "1"
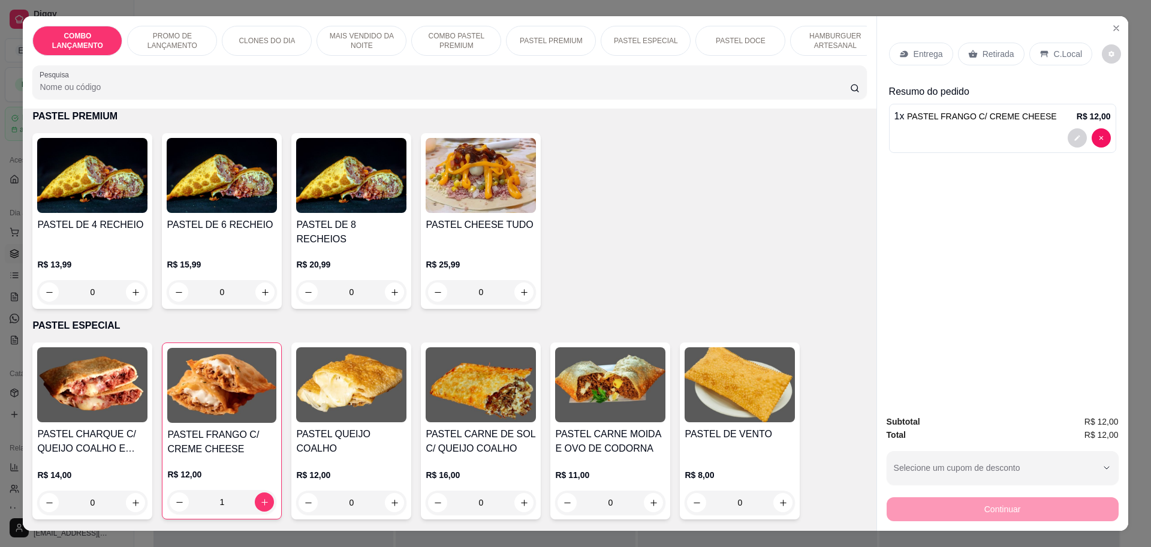
click at [128, 280] on div "0" at bounding box center [92, 292] width 110 height 24
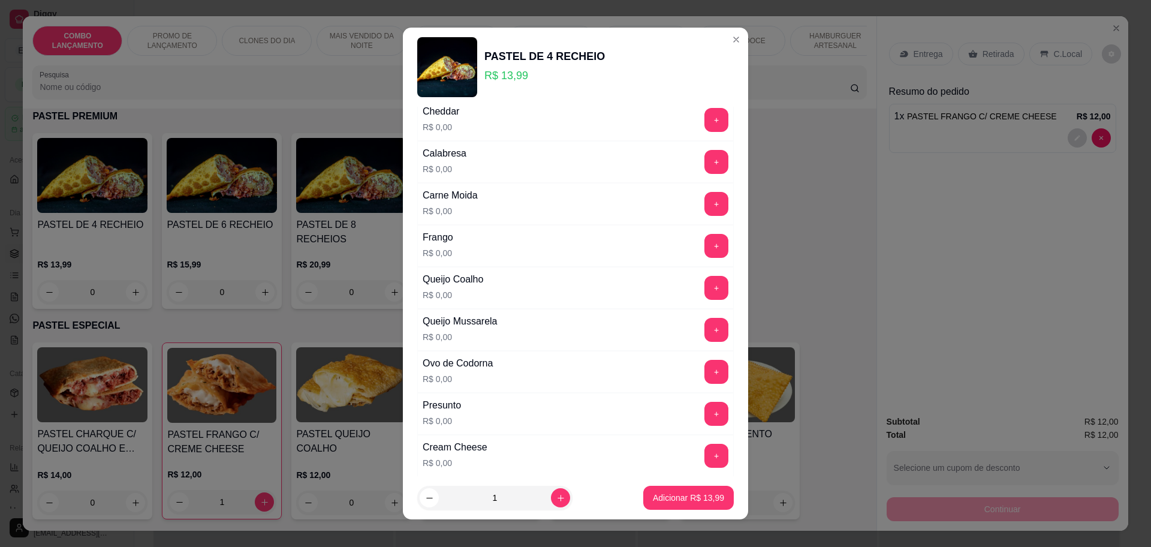
scroll to position [150, 0]
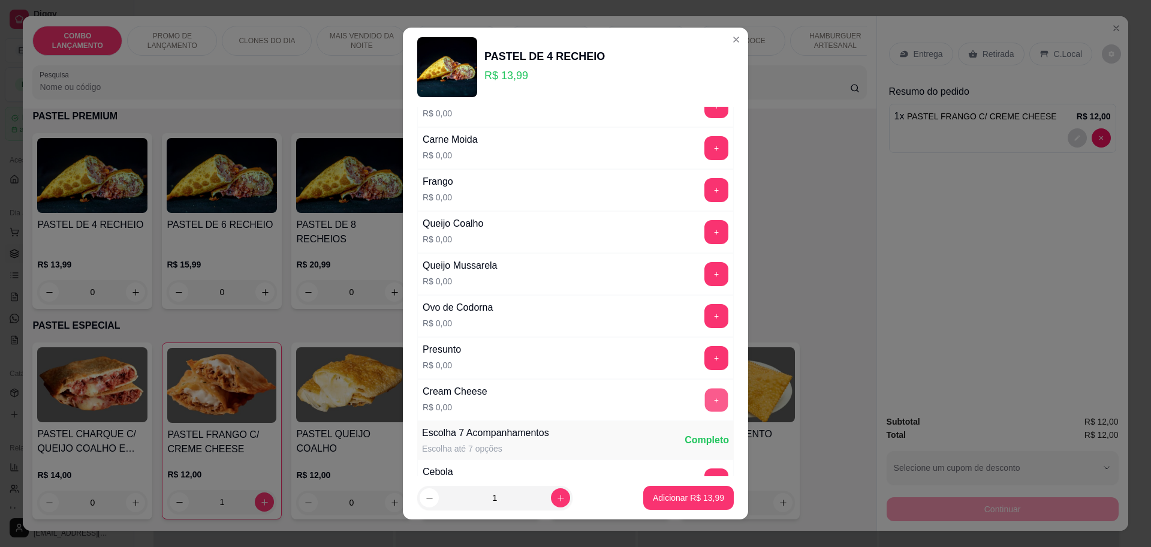
click at [705, 399] on button "+" at bounding box center [716, 399] width 23 height 23
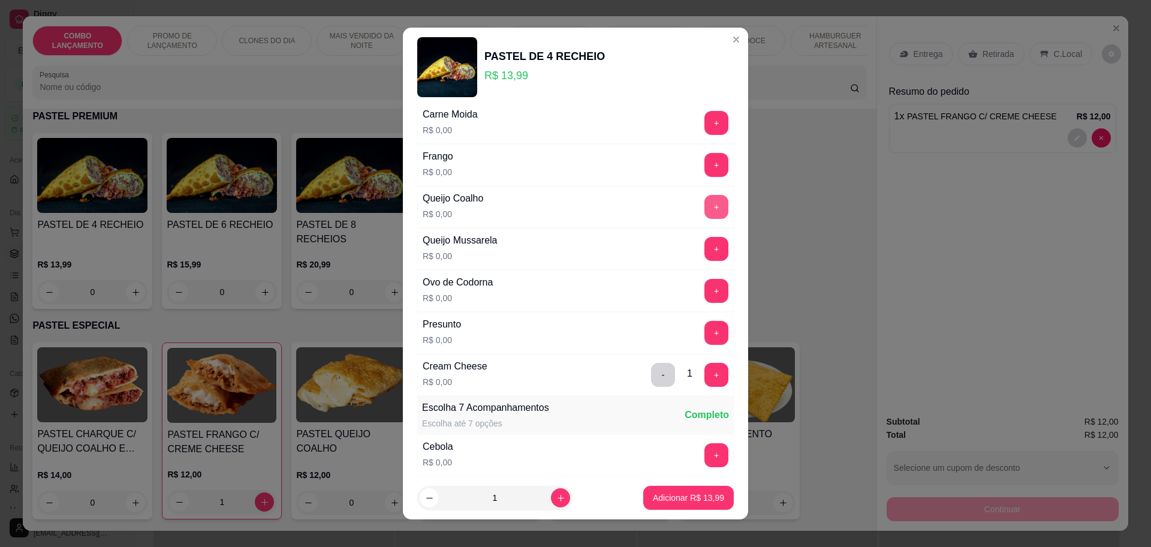
scroll to position [75, 0]
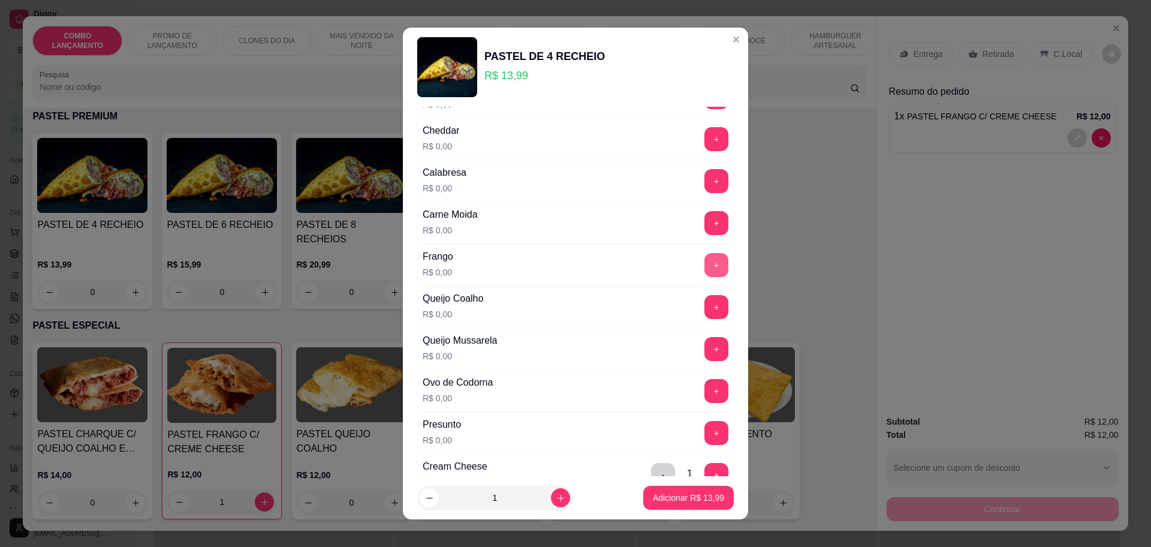
click at [704, 260] on button "+" at bounding box center [716, 265] width 24 height 24
click at [704, 350] on button "+" at bounding box center [716, 349] width 24 height 24
click at [705, 173] on button "+" at bounding box center [716, 180] width 23 height 23
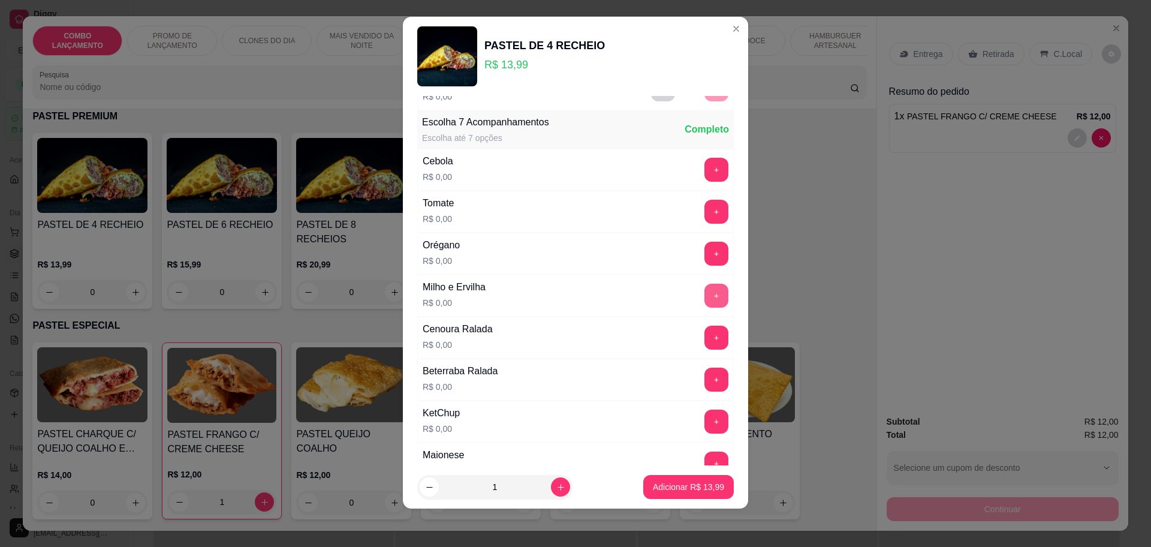
scroll to position [464, 0]
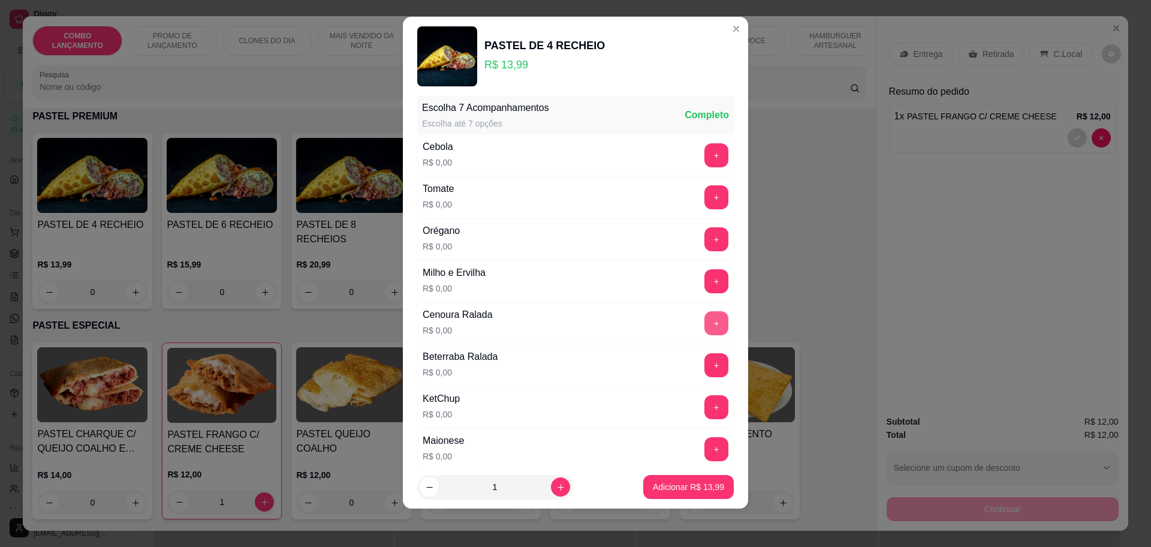
click at [704, 323] on button "+" at bounding box center [716, 323] width 24 height 24
click at [705, 369] on button "+" at bounding box center [716, 364] width 23 height 23
click at [705, 150] on button "+" at bounding box center [716, 154] width 23 height 23
click at [704, 197] on button "+" at bounding box center [716, 197] width 24 height 24
click at [704, 246] on button "+" at bounding box center [716, 239] width 24 height 24
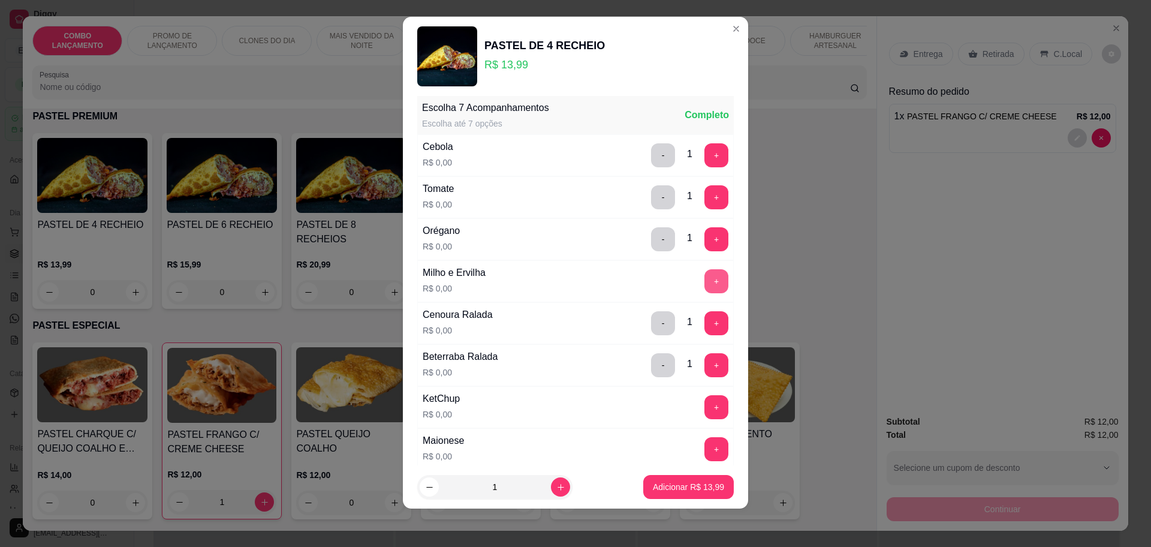
click at [704, 282] on button "+" at bounding box center [716, 281] width 24 height 24
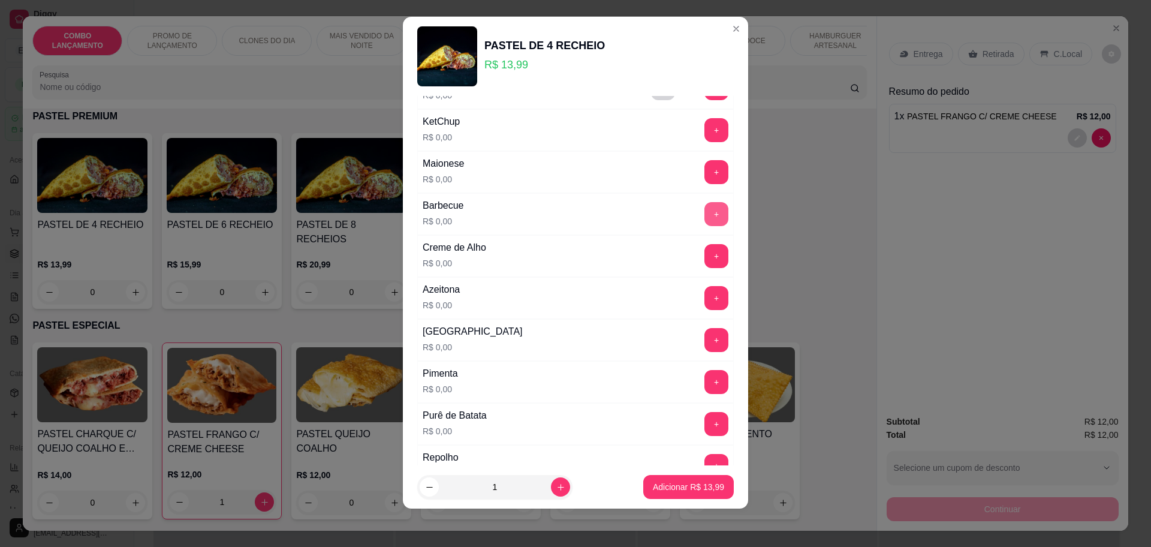
scroll to position [764, 0]
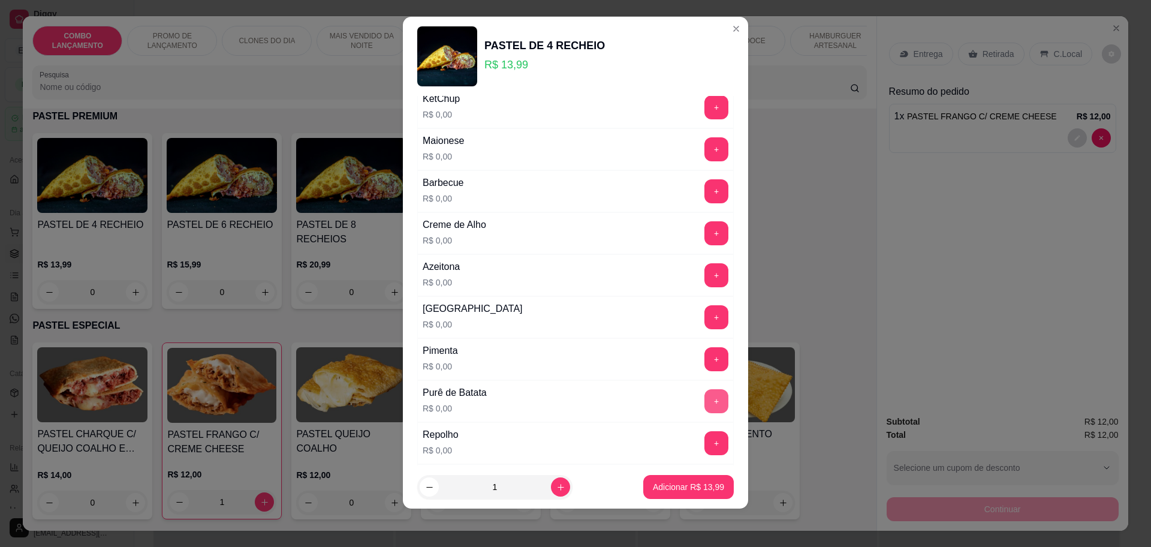
click at [704, 401] on button "+" at bounding box center [716, 401] width 24 height 24
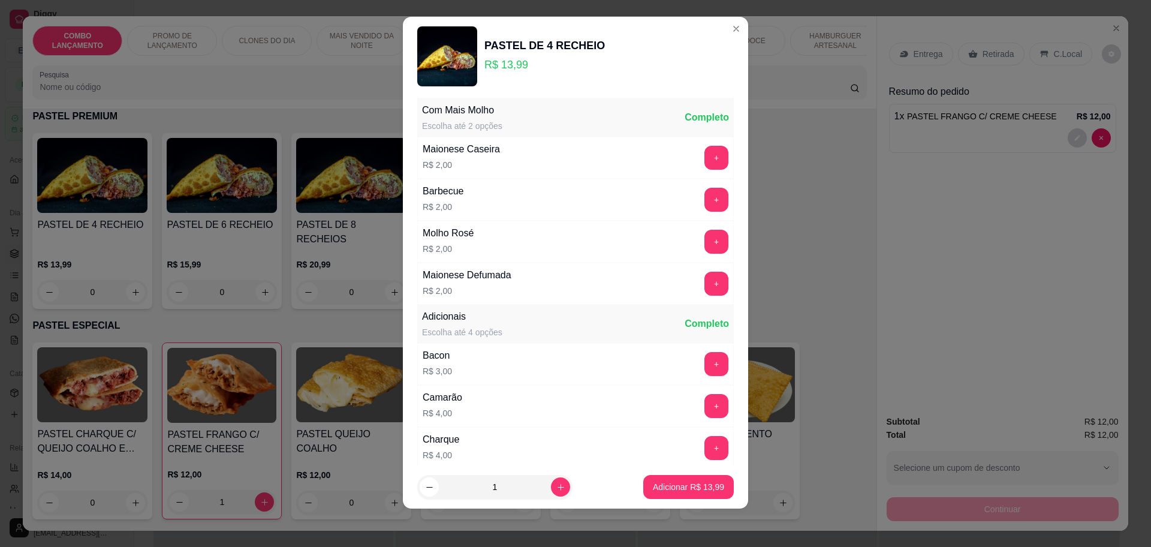
scroll to position [1174, 0]
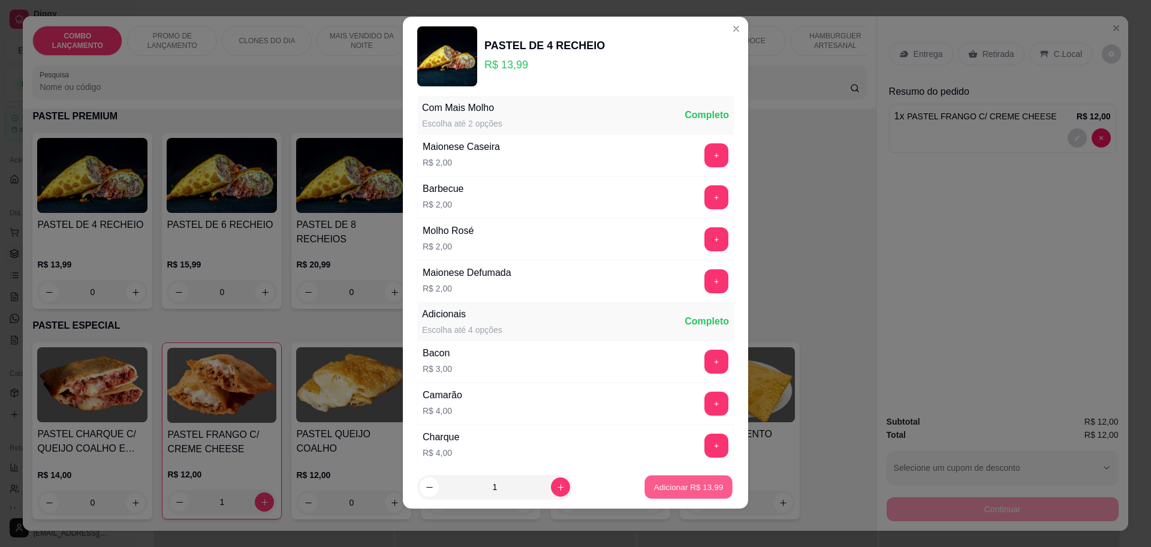
click at [665, 485] on p "Adicionar R$ 13,99" at bounding box center [689, 486] width 70 height 11
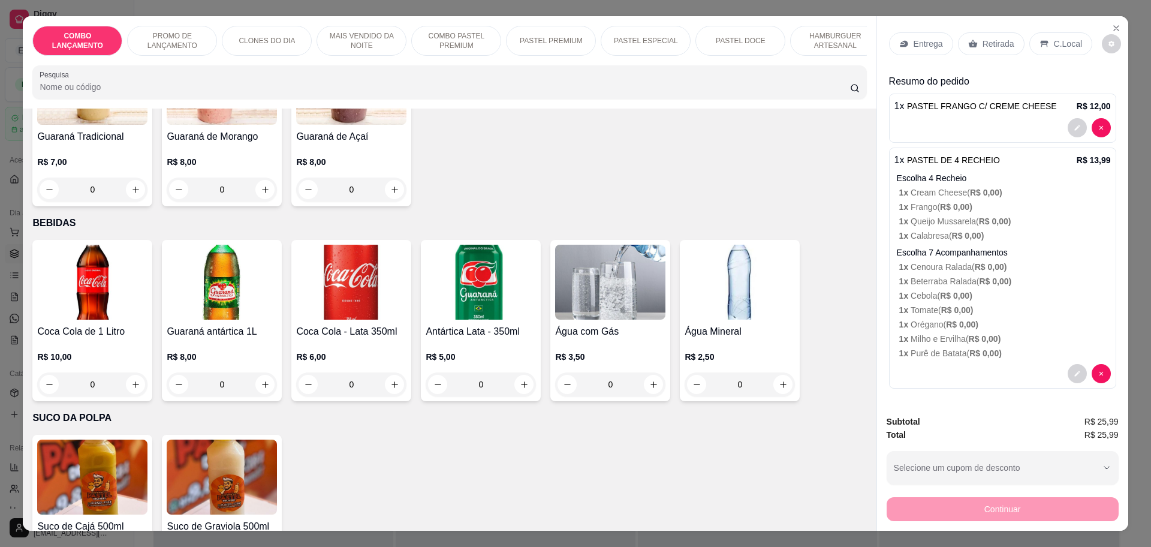
scroll to position [22, 0]
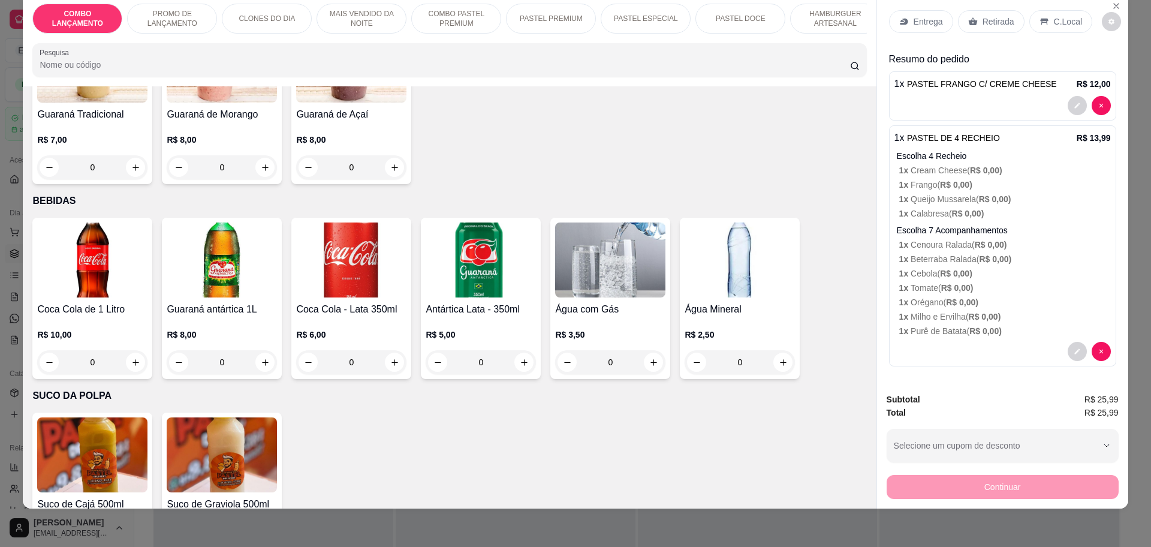
click at [993, 20] on p "Retirada" at bounding box center [998, 22] width 32 height 12
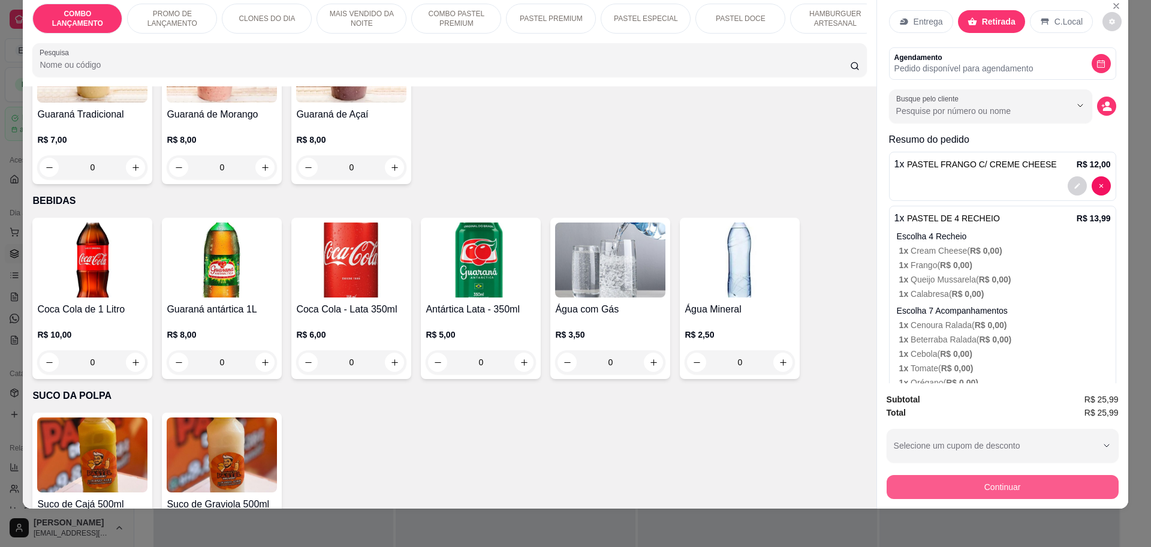
click at [1035, 488] on button "Continuar" at bounding box center [1003, 487] width 232 height 24
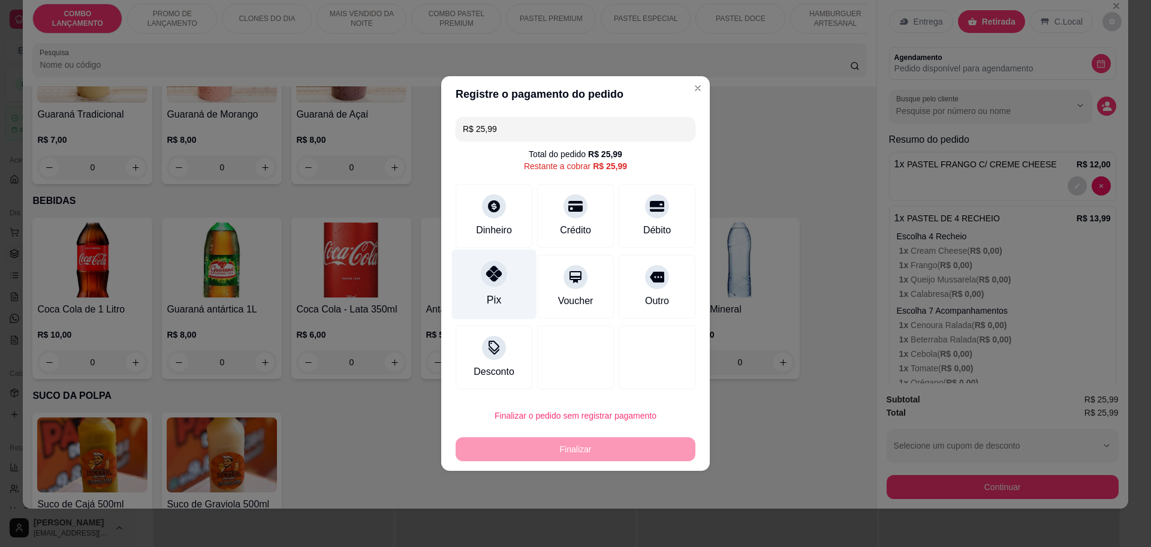
click at [494, 272] on icon at bounding box center [494, 274] width 16 height 16
type input "R$ 0,00"
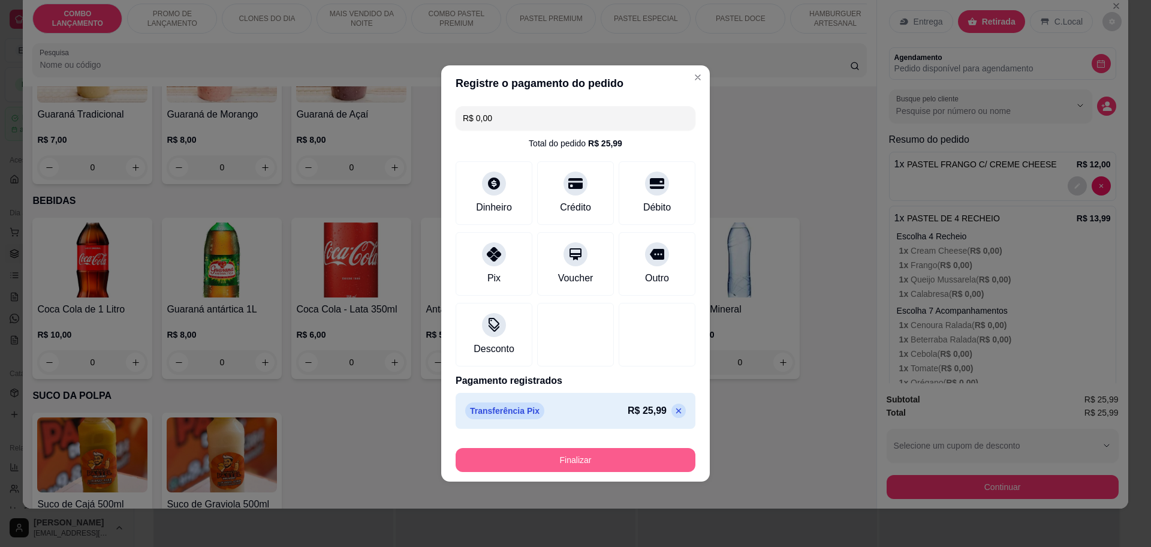
click at [566, 459] on button "Finalizar" at bounding box center [576, 460] width 240 height 24
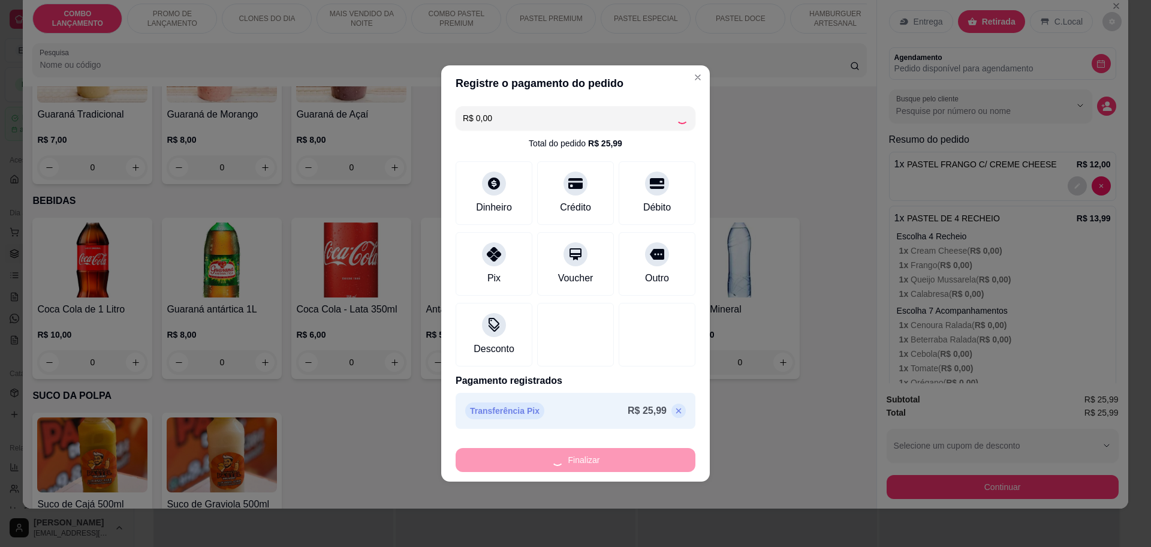
type input "0"
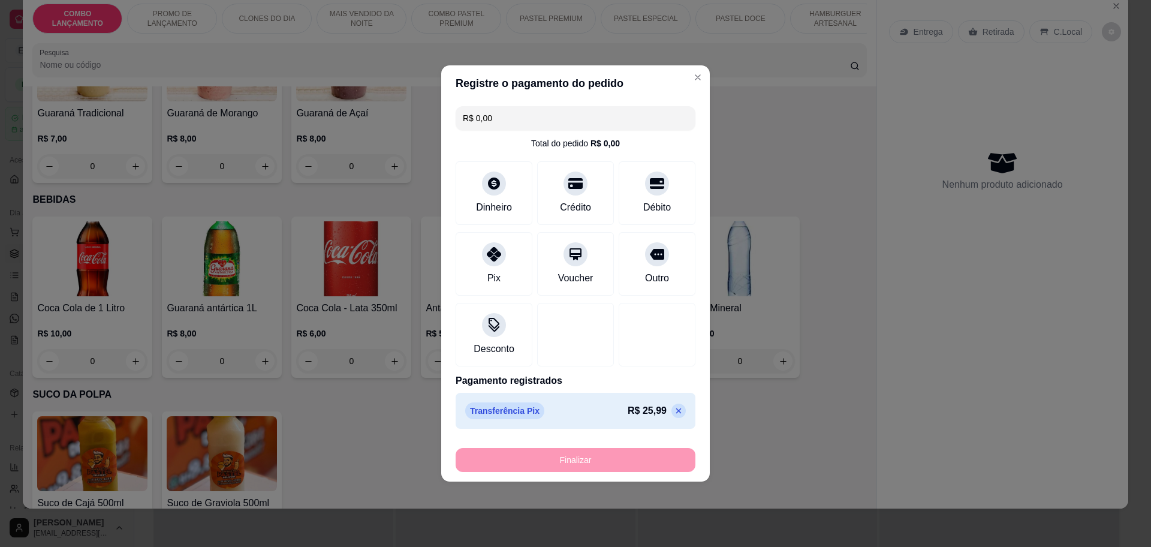
type input "-R$ 25,99"
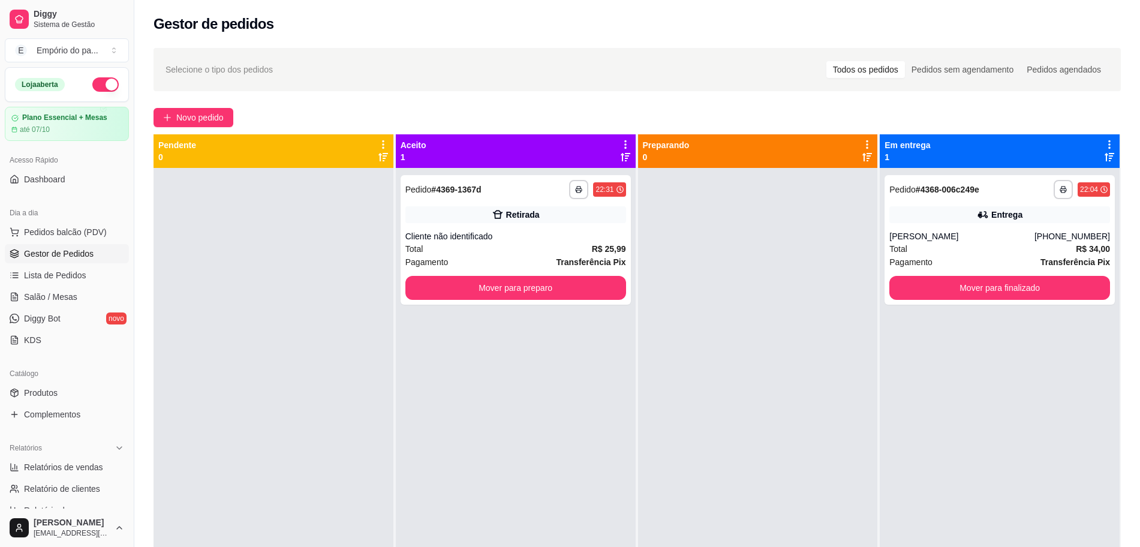
drag, startPoint x: 785, startPoint y: 226, endPoint x: 697, endPoint y: 229, distance: 88.8
click at [785, 226] on div at bounding box center [758, 441] width 240 height 547
click at [965, 296] on button "Mover para finalizado" at bounding box center [1000, 287] width 214 height 23
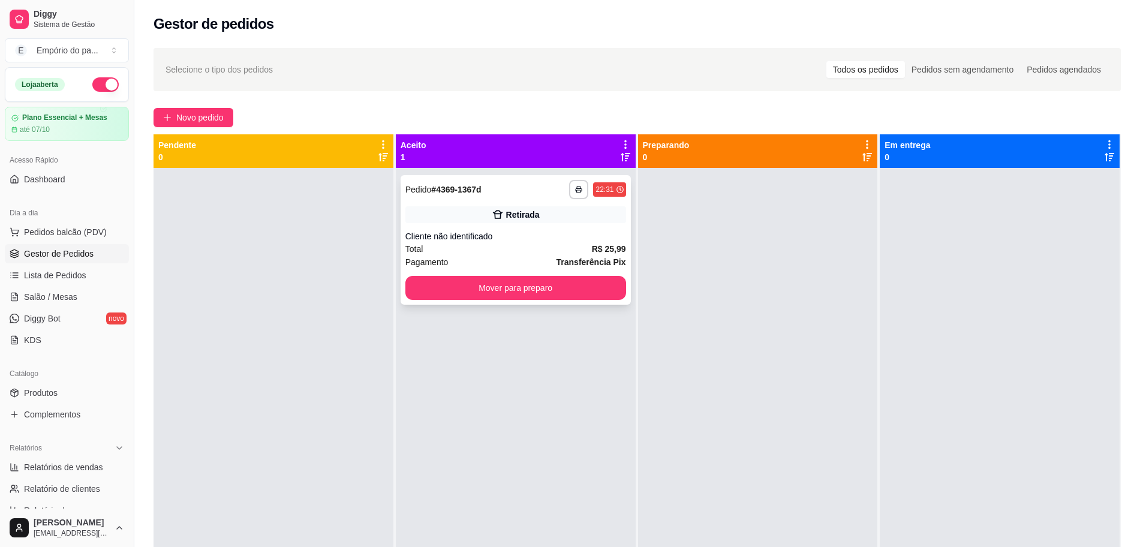
click at [492, 253] on div "Total R$ 25,99" at bounding box center [515, 248] width 221 height 13
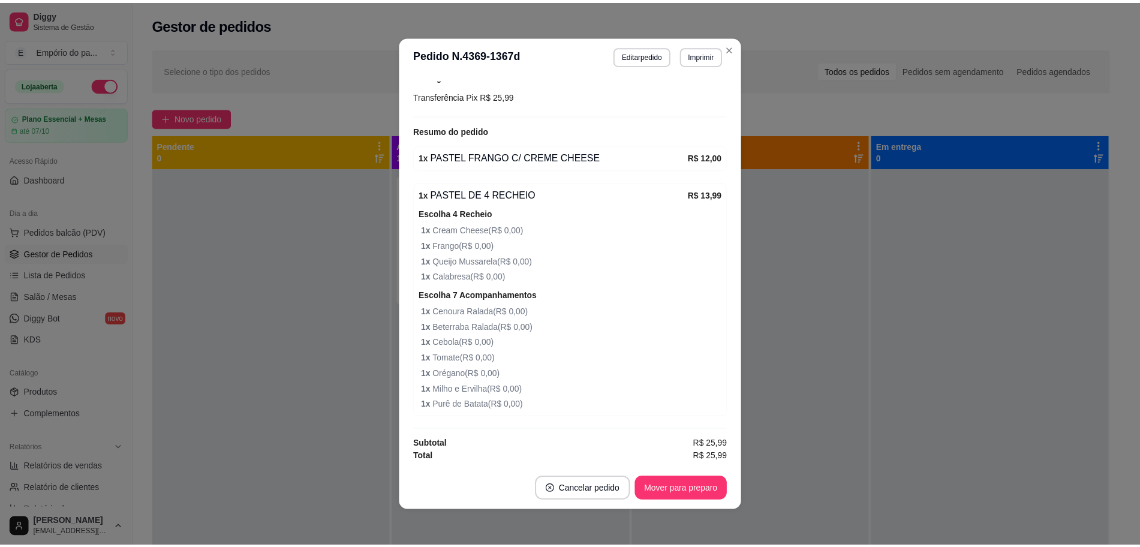
scroll to position [173, 0]
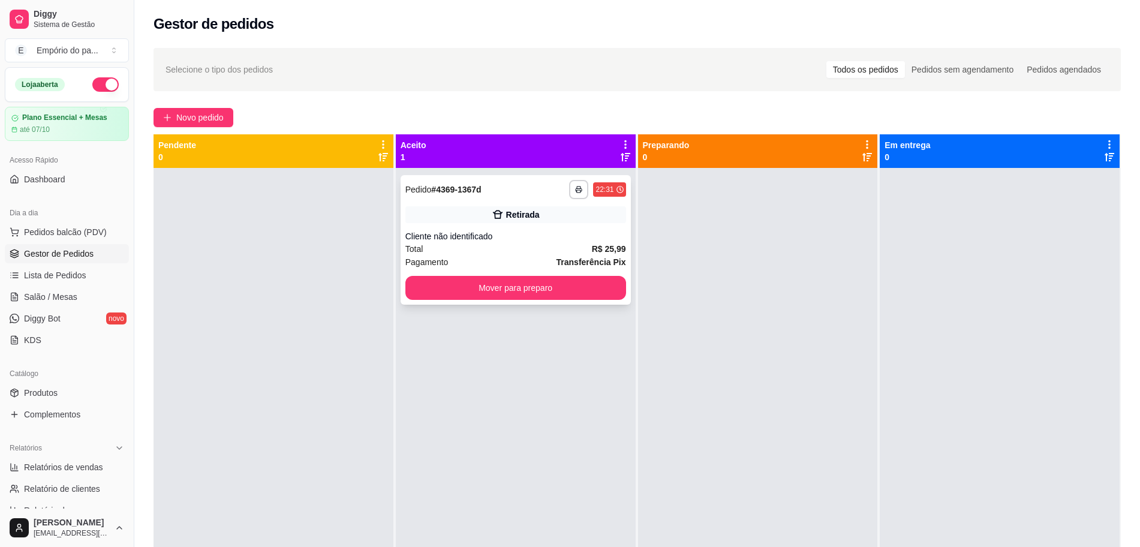
click at [533, 254] on div "Total R$ 25,99" at bounding box center [515, 248] width 221 height 13
click at [50, 461] on span "Relatórios de vendas" at bounding box center [63, 467] width 79 height 12
select select "ALL"
select select "0"
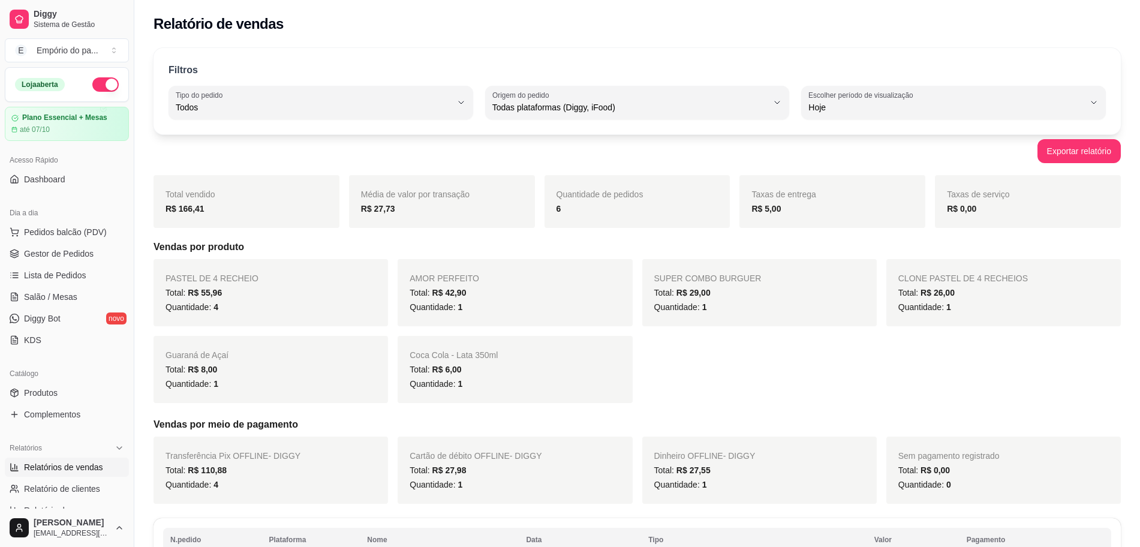
click at [50, 457] on link "Relatórios de vendas" at bounding box center [67, 466] width 124 height 19
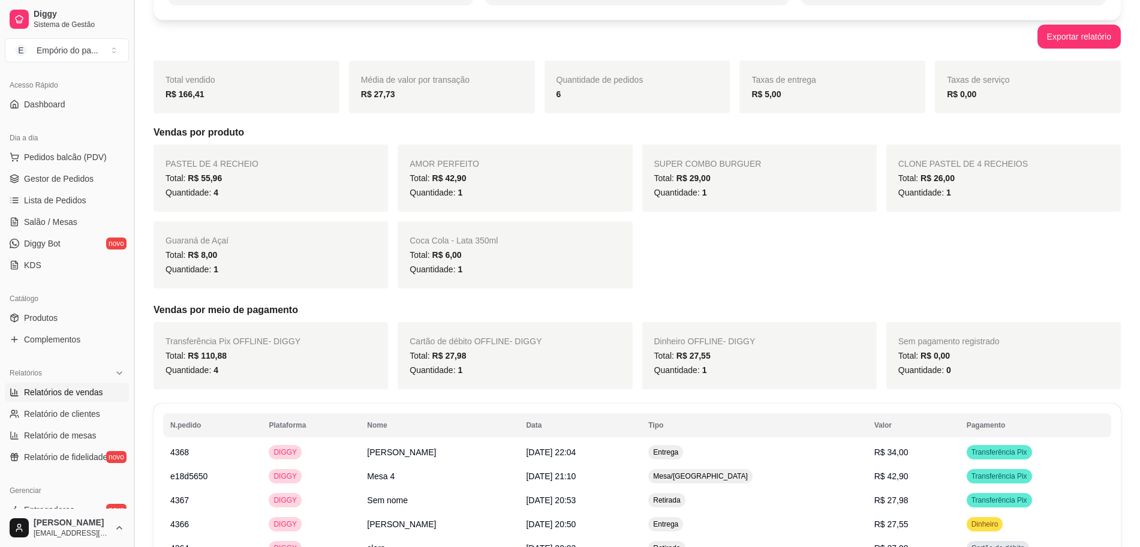
scroll to position [89, 0]
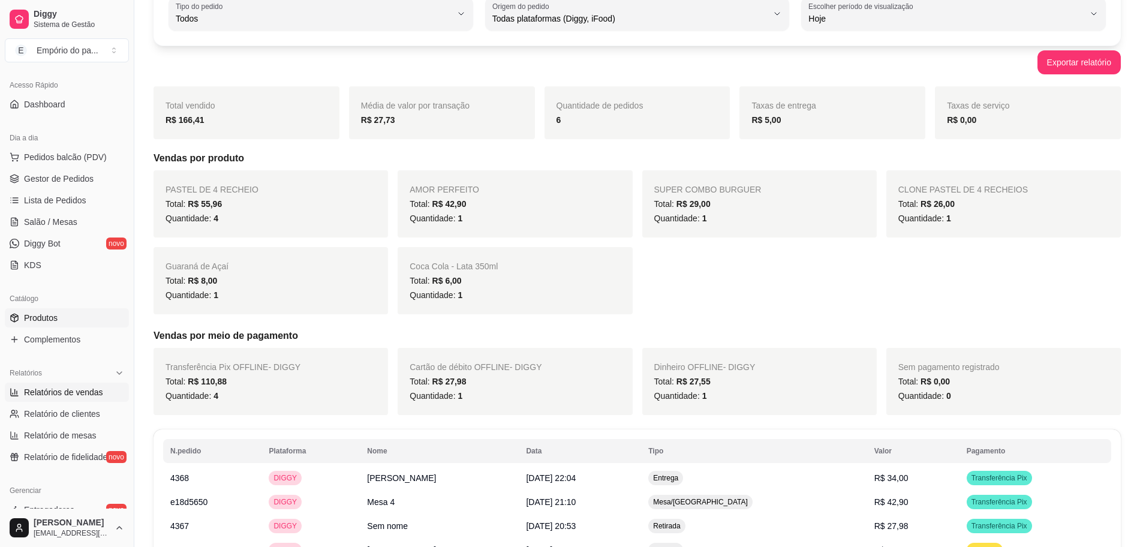
click at [43, 322] on span "Produtos" at bounding box center [41, 318] width 34 height 12
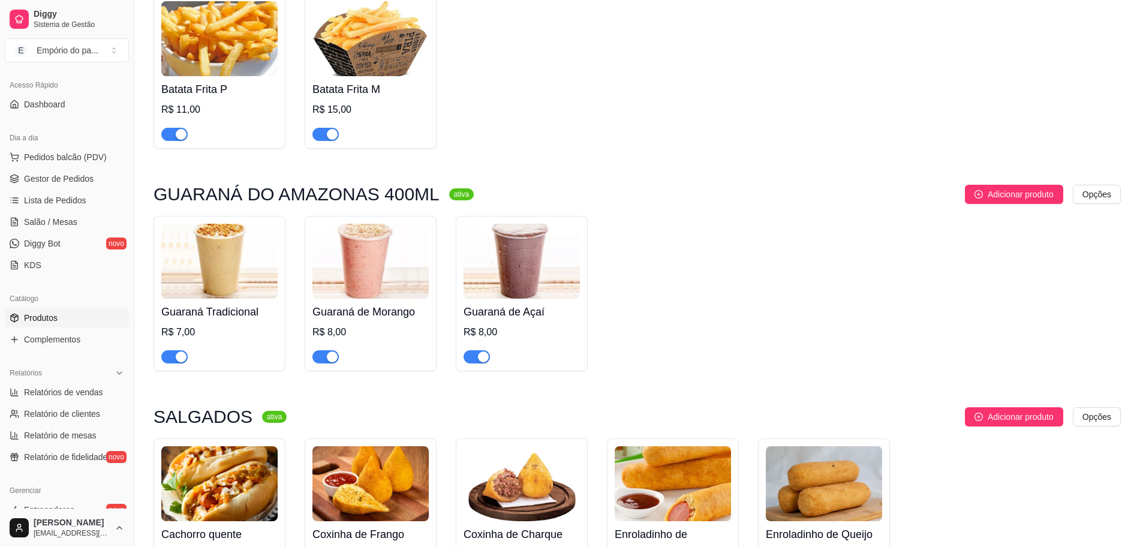
scroll to position [4978, 0]
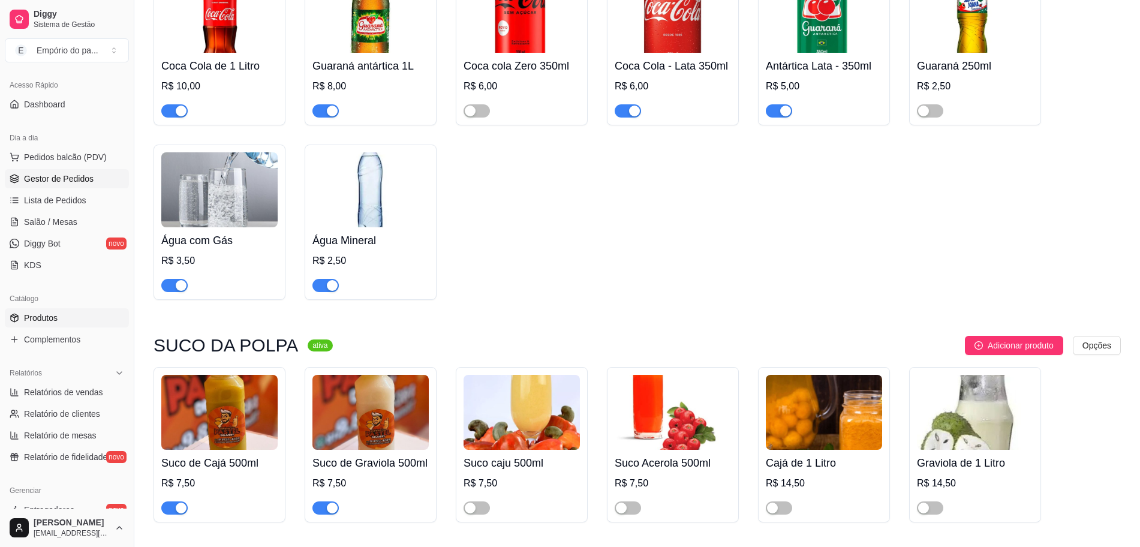
click at [67, 173] on span "Gestor de Pedidos" at bounding box center [59, 179] width 70 height 12
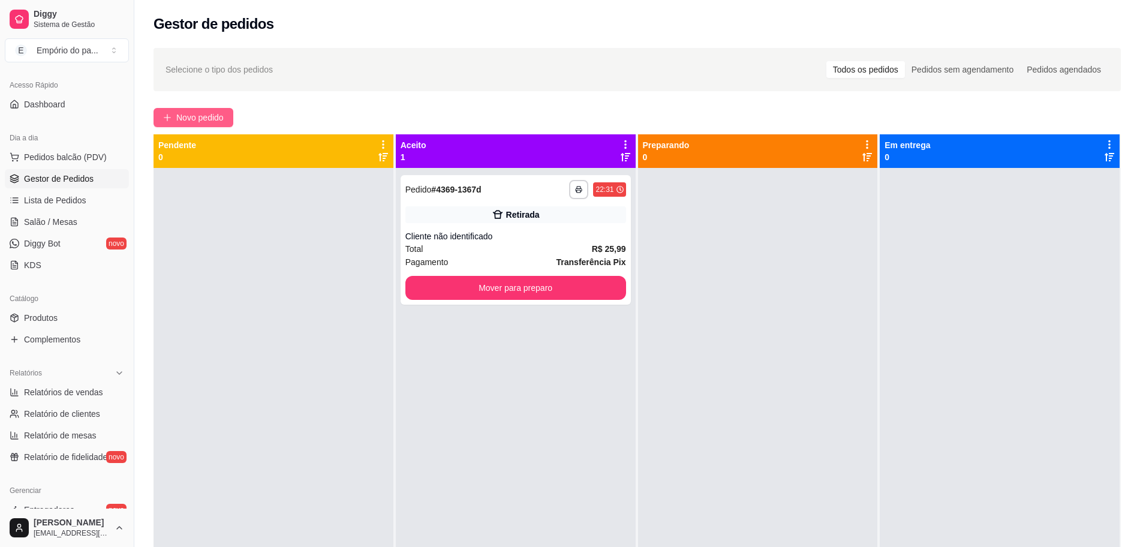
click at [219, 109] on button "Novo pedido" at bounding box center [193, 117] width 80 height 19
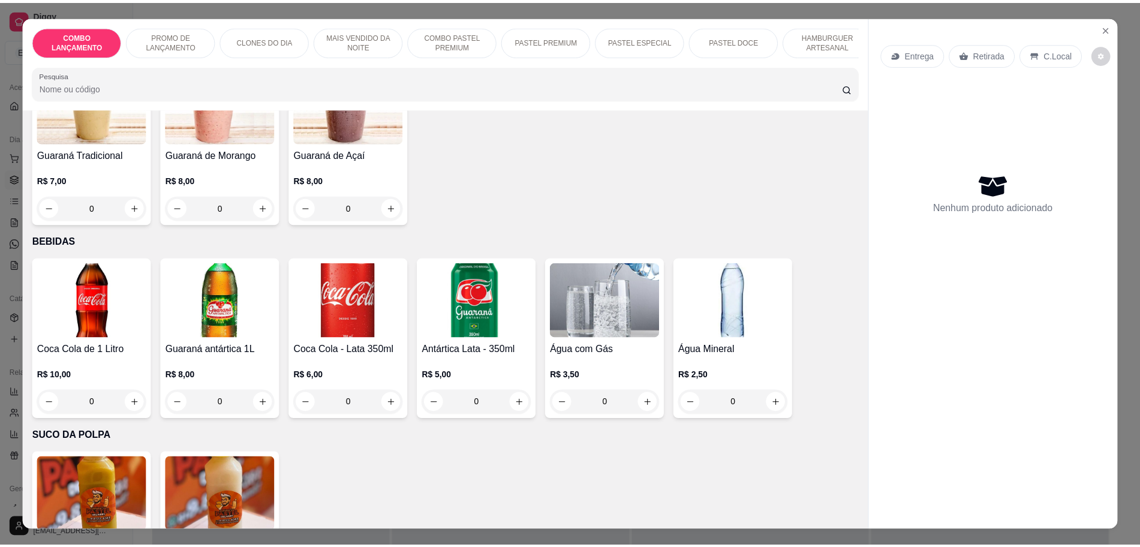
scroll to position [3763, 0]
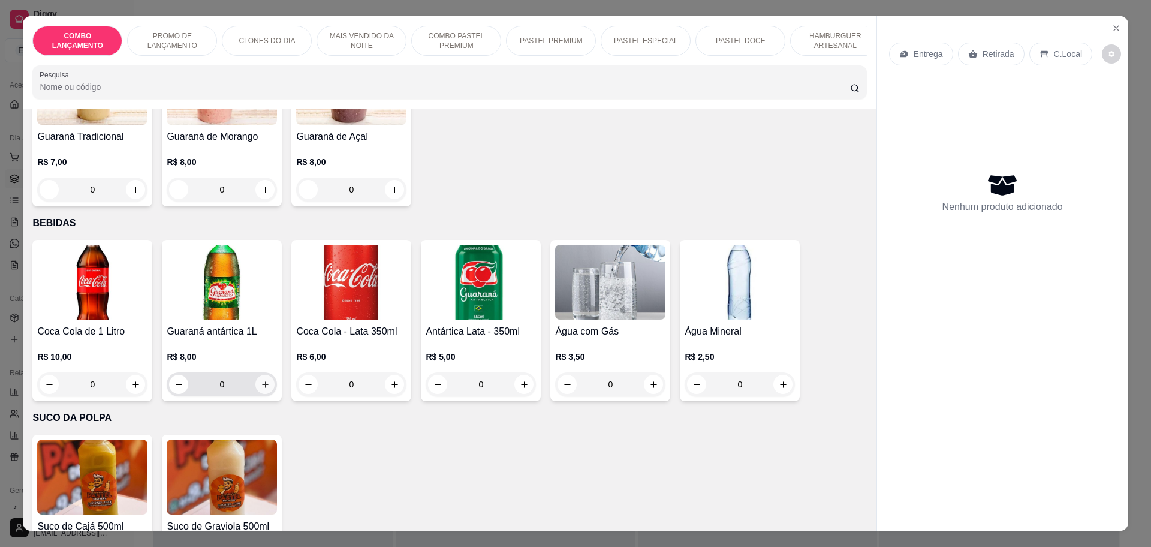
click at [260, 375] on button "increase-product-quantity" at bounding box center [264, 384] width 19 height 19
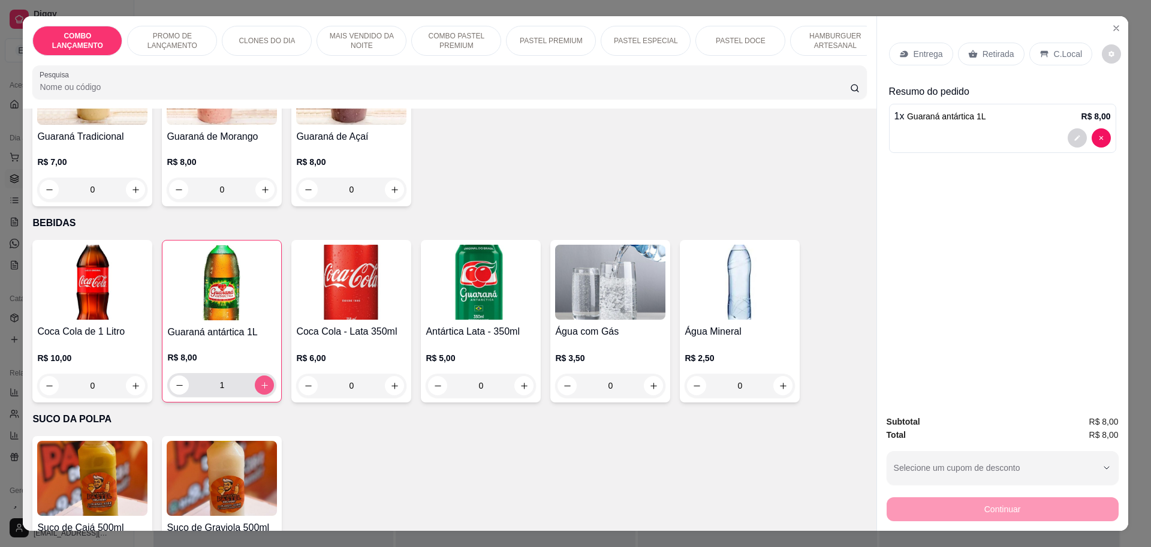
type input "1"
click at [992, 44] on div "Retirada" at bounding box center [991, 54] width 67 height 23
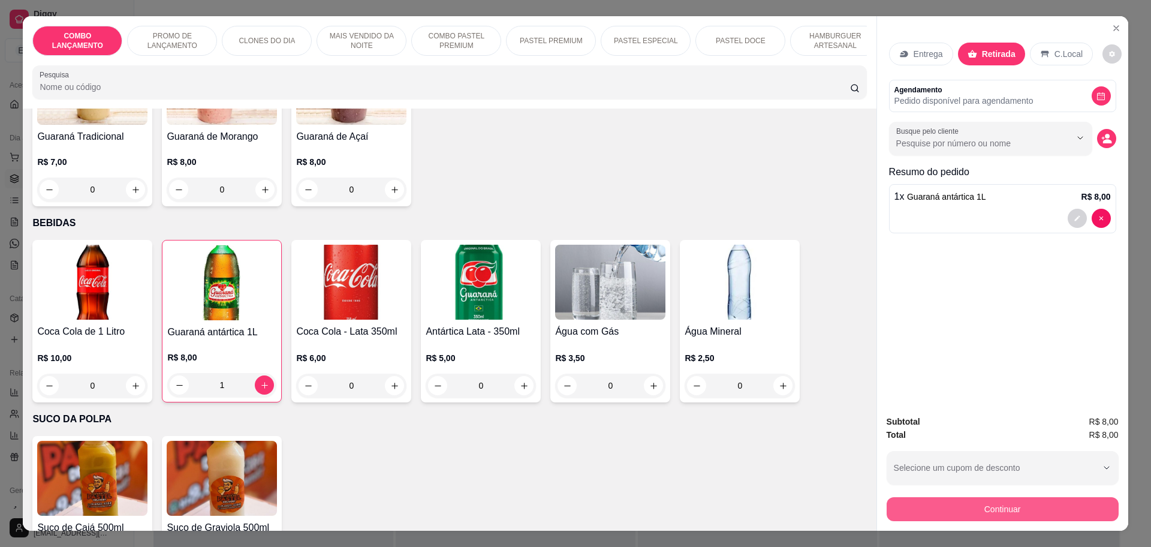
click at [1017, 508] on button "Continuar" at bounding box center [1003, 509] width 232 height 24
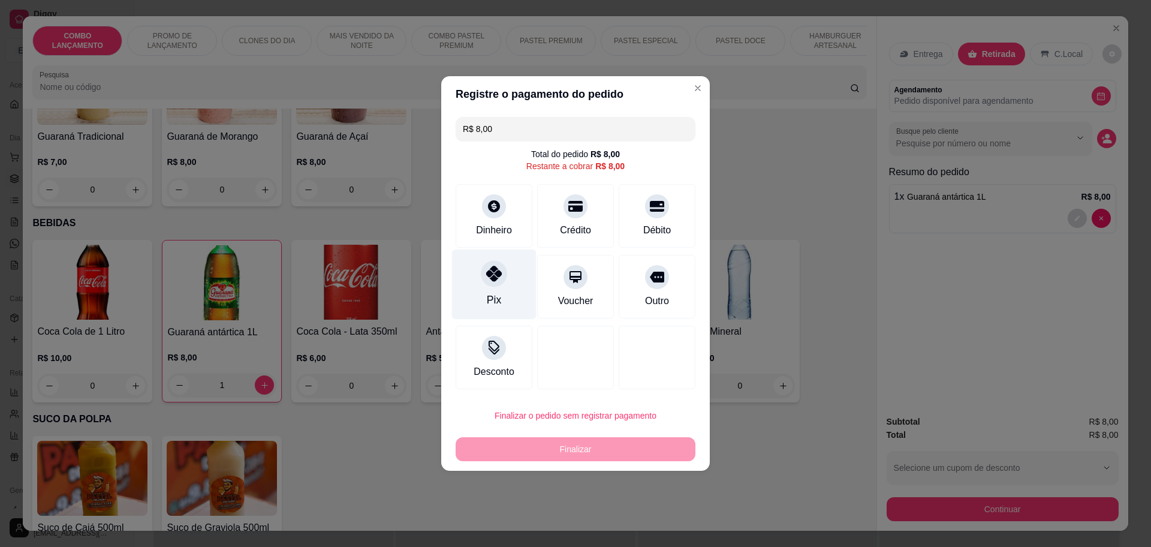
click at [483, 281] on div at bounding box center [494, 273] width 26 height 26
type input "R$ 0,00"
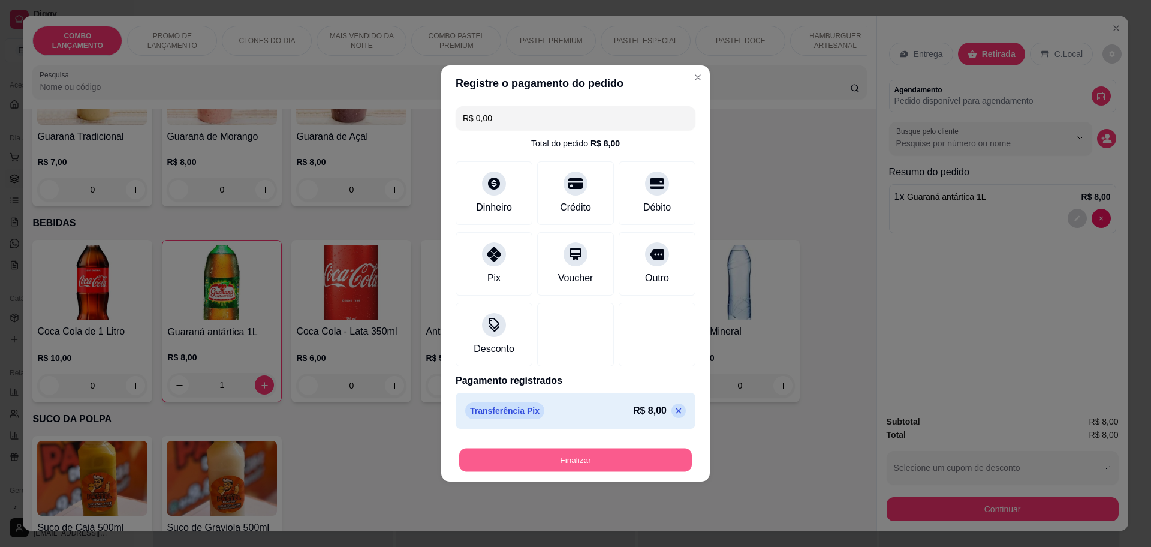
click at [594, 456] on button "Finalizar" at bounding box center [575, 459] width 233 height 23
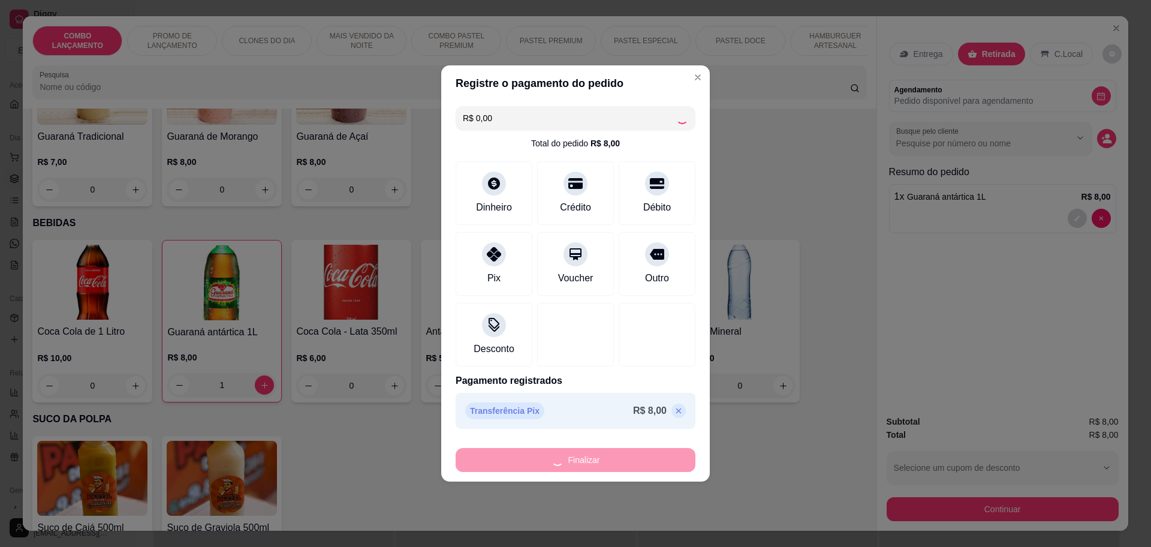
type input "0"
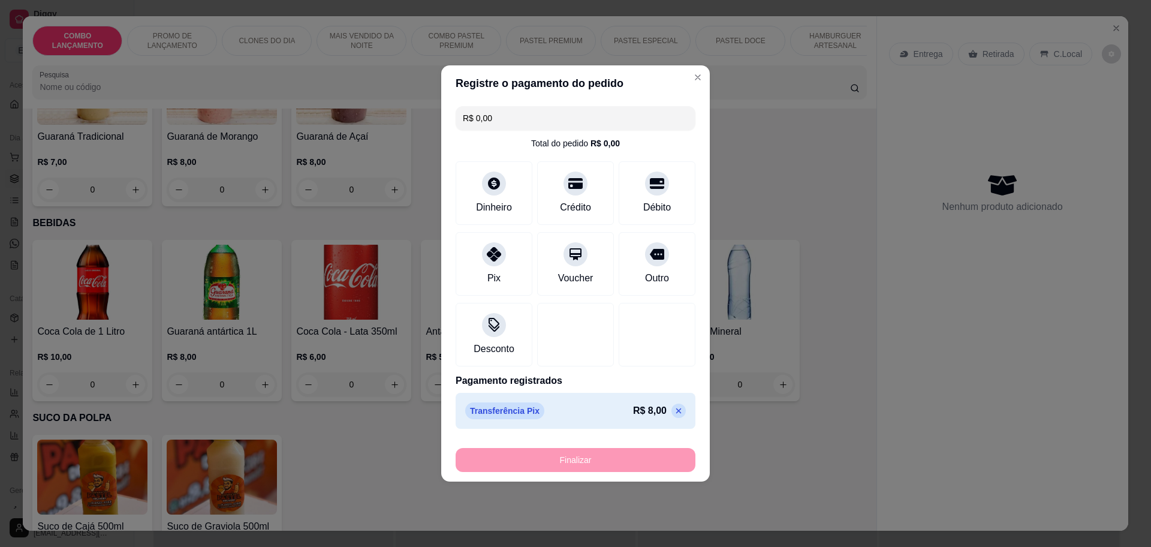
type input "-R$ 8,00"
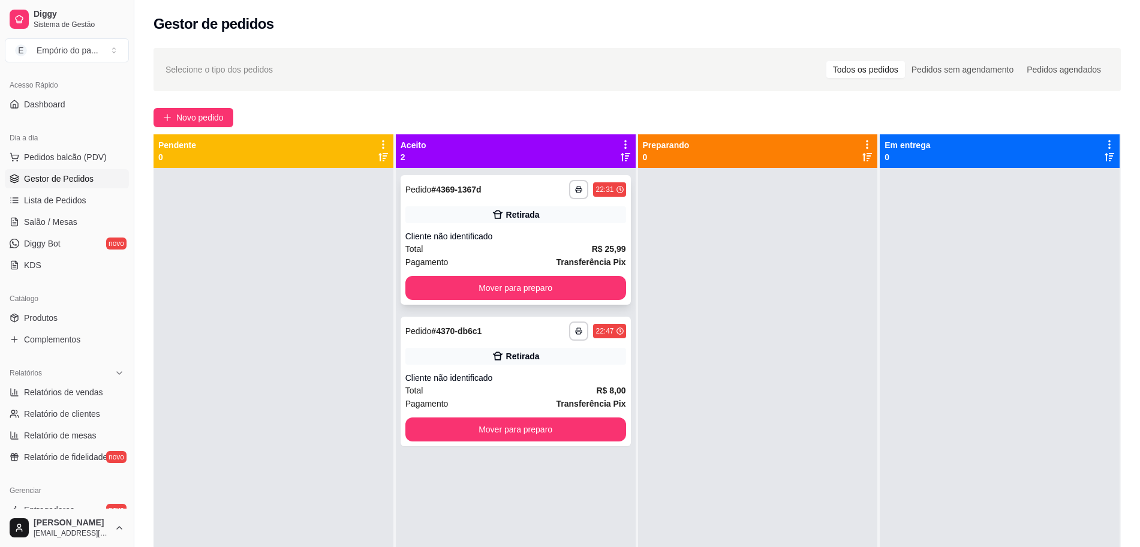
click at [553, 275] on div "**********" at bounding box center [515, 239] width 230 height 129
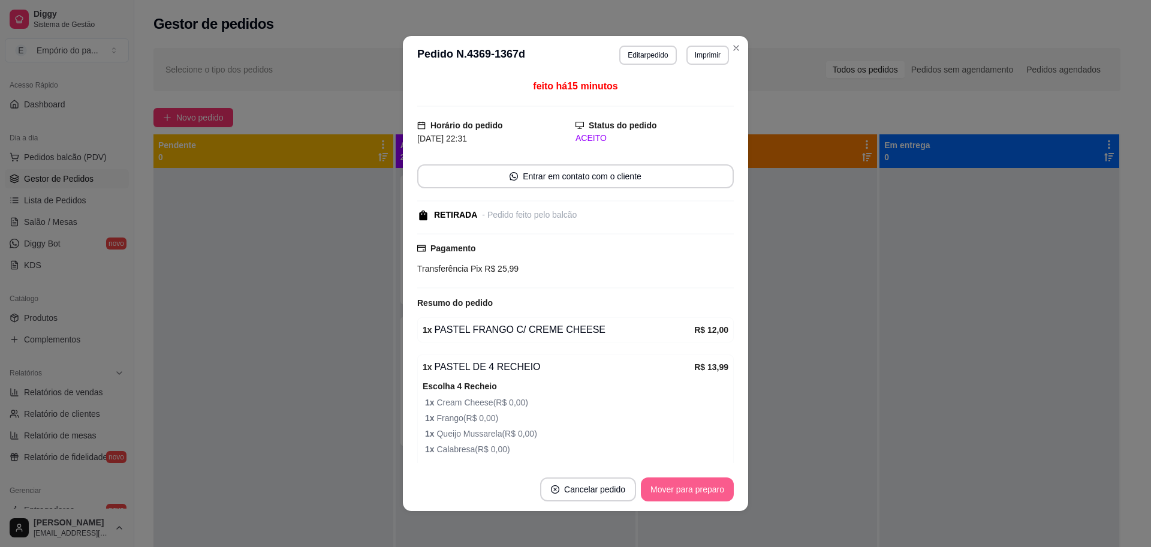
click at [679, 487] on button "Mover para preparo" at bounding box center [687, 489] width 93 height 24
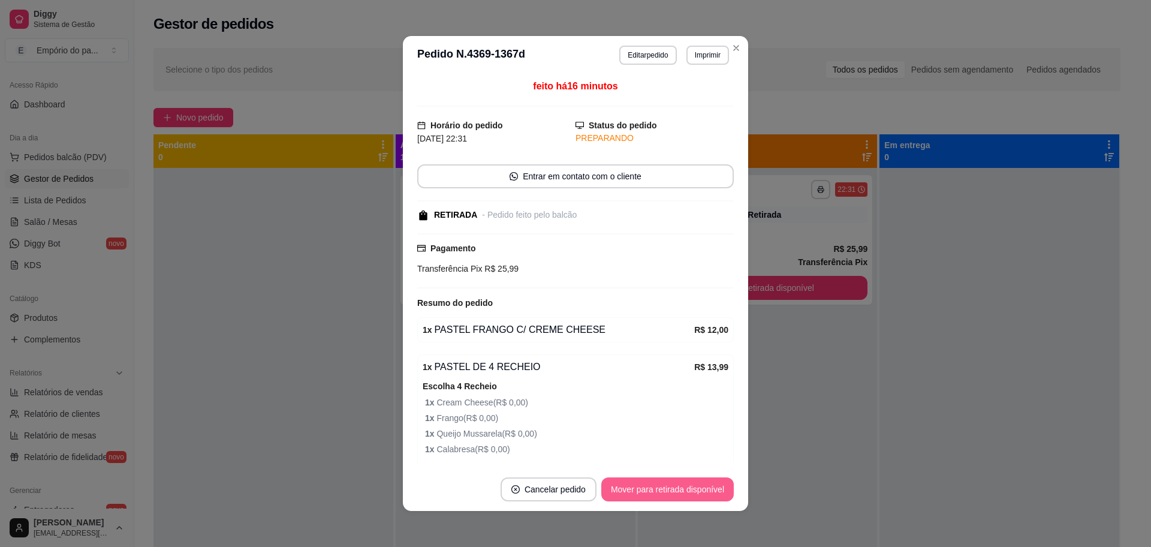
click at [679, 487] on button "Mover para retirada disponível" at bounding box center [667, 489] width 132 height 24
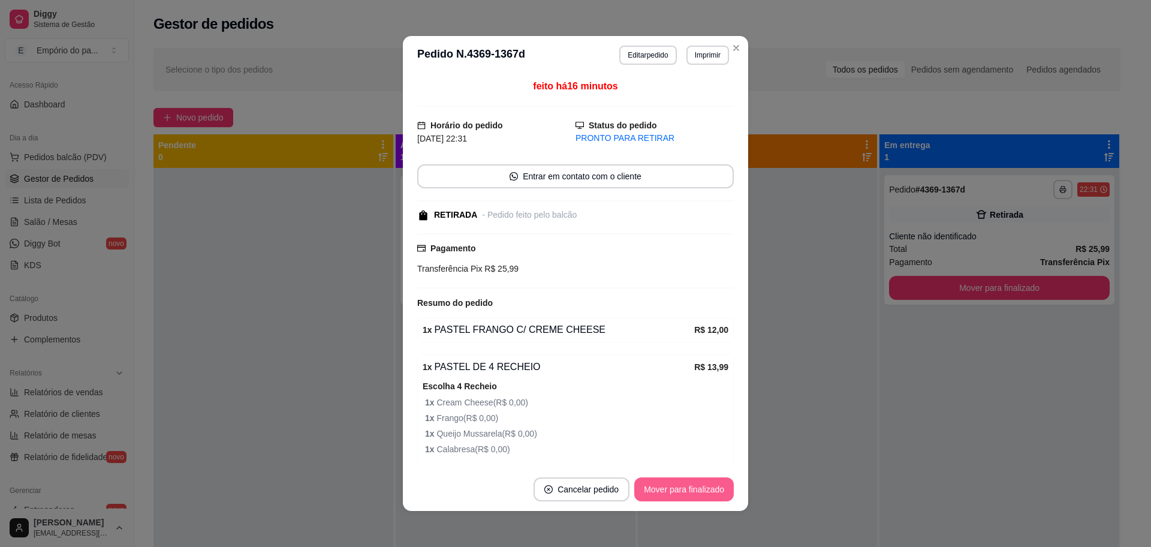
click at [679, 487] on button "Mover para finalizado" at bounding box center [684, 489] width 100 height 24
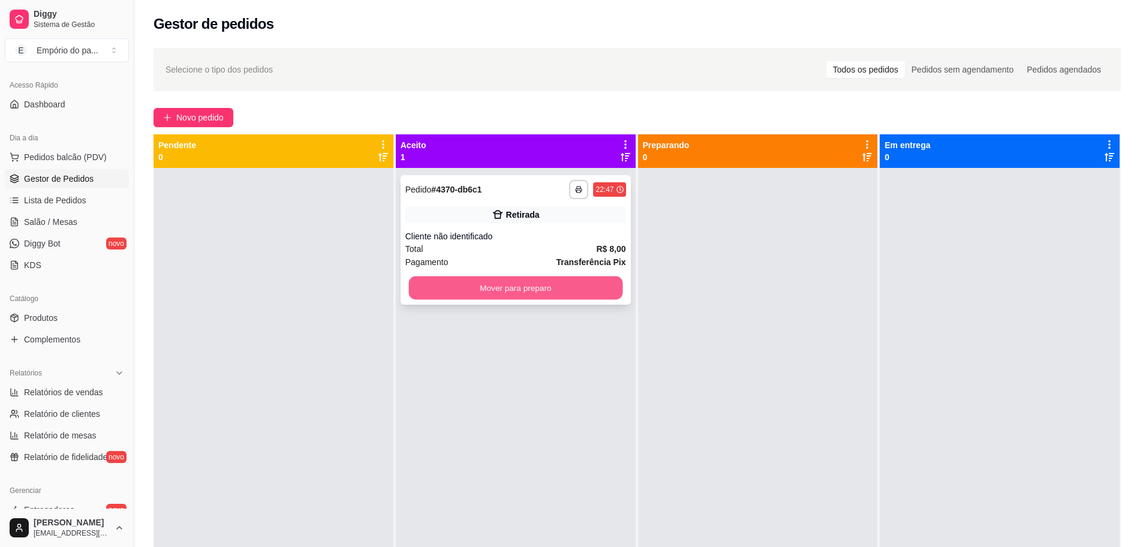
click at [473, 287] on button "Mover para preparo" at bounding box center [515, 287] width 214 height 23
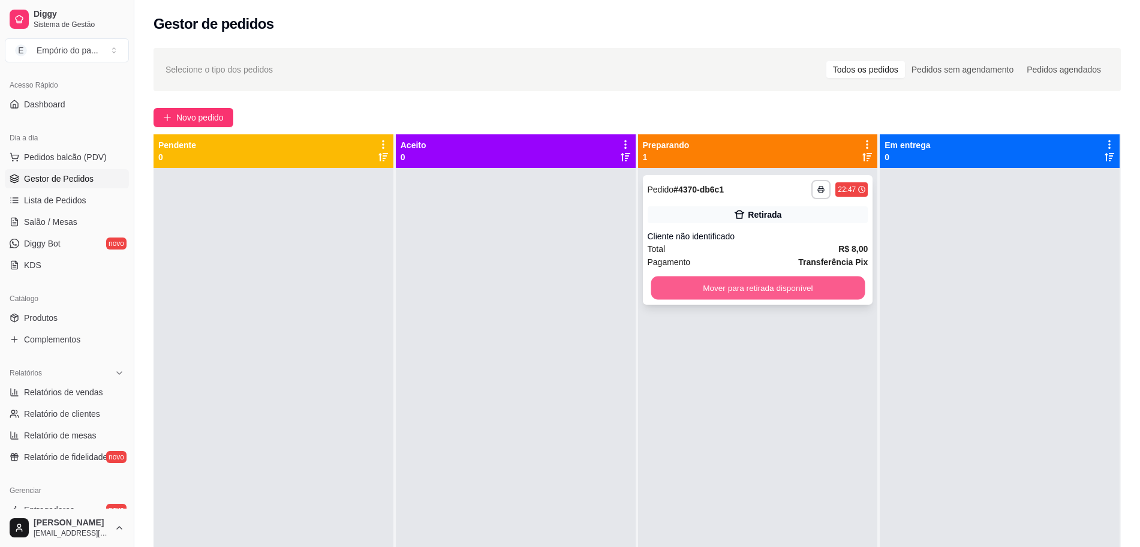
click at [724, 288] on button "Mover para retirada disponível" at bounding box center [757, 287] width 214 height 23
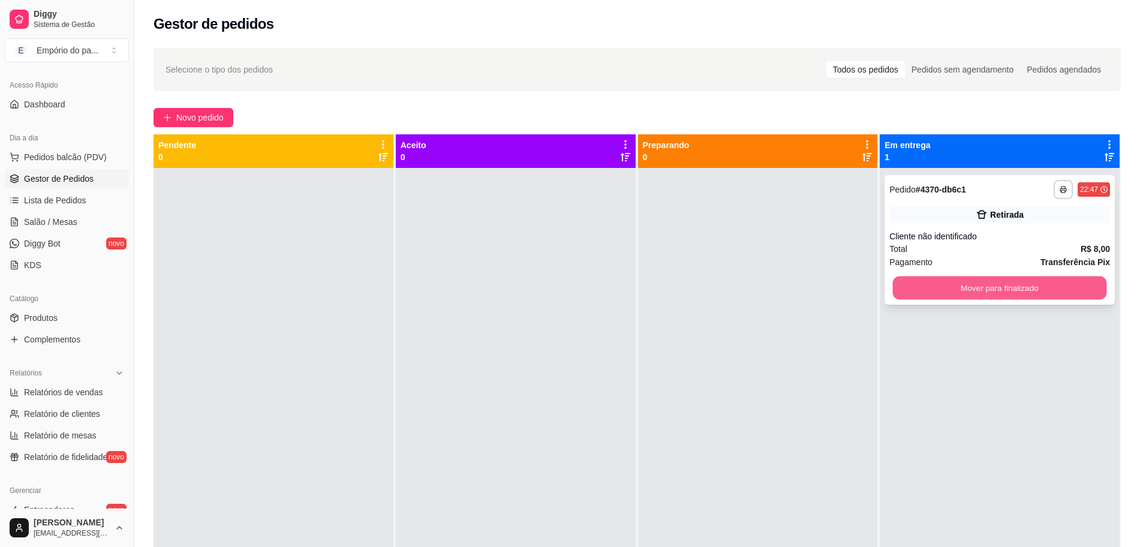
click at [989, 288] on button "Mover para finalizado" at bounding box center [1000, 287] width 214 height 23
